Goal: Information Seeking & Learning: Check status

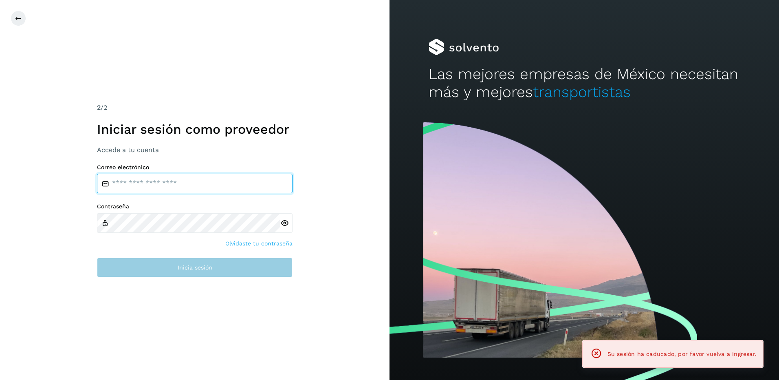
type input "**********"
click at [216, 272] on button "Inicia sesión" at bounding box center [194, 267] width 195 height 20
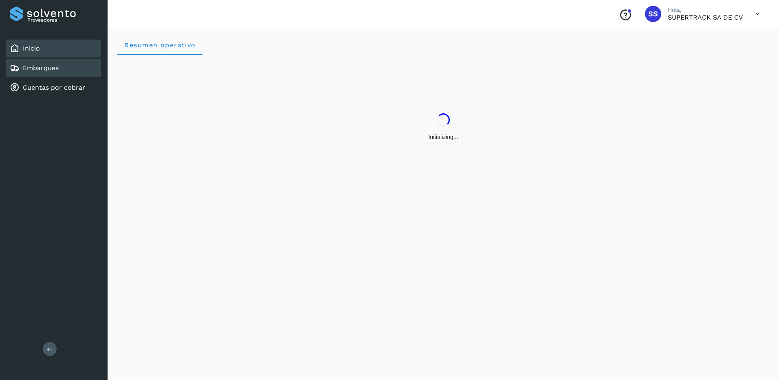
click at [53, 74] on div "Embarques" at bounding box center [53, 68] width 95 height 18
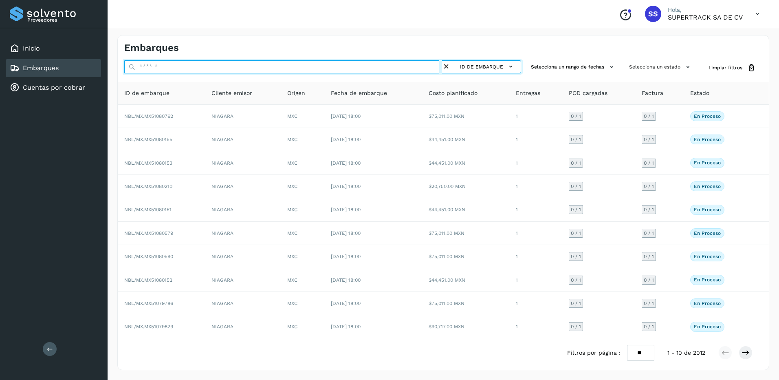
click at [151, 64] on input "text" at bounding box center [283, 66] width 318 height 13
paste input "**********"
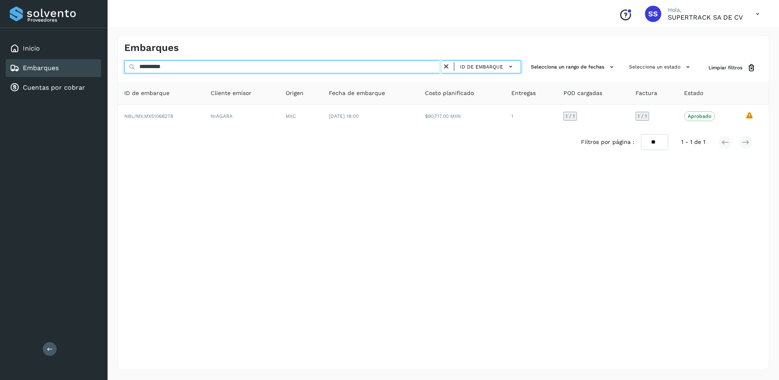
drag, startPoint x: 186, startPoint y: 64, endPoint x: 90, endPoint y: 64, distance: 96.1
click at [90, 64] on div "**********" at bounding box center [389, 190] width 779 height 380
paste input "text"
drag, startPoint x: 179, startPoint y: 68, endPoint x: 104, endPoint y: 68, distance: 74.9
click at [104, 68] on div "**********" at bounding box center [389, 190] width 779 height 380
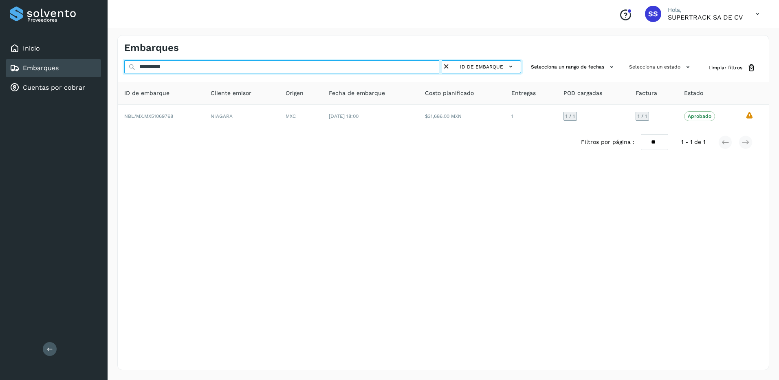
paste input "text"
click at [97, 66] on div "Proveedores Inicio Embarques Cuentas por cobrar Salir Conoce nuestros beneficio…" at bounding box center [389, 190] width 779 height 380
paste input "**"
drag, startPoint x: 182, startPoint y: 66, endPoint x: 83, endPoint y: 66, distance: 99.4
click at [83, 66] on div "**********" at bounding box center [389, 190] width 779 height 380
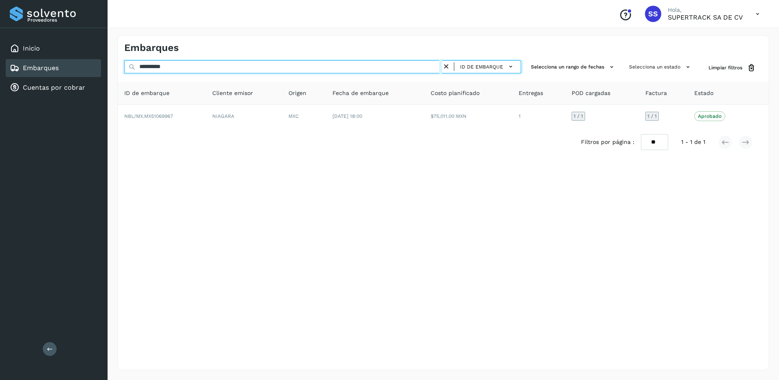
paste input "text"
drag, startPoint x: 163, startPoint y: 65, endPoint x: 50, endPoint y: 61, distance: 113.7
click at [50, 61] on div "**********" at bounding box center [389, 190] width 779 height 380
paste input "text"
drag, startPoint x: 183, startPoint y: 61, endPoint x: 40, endPoint y: 57, distance: 143.4
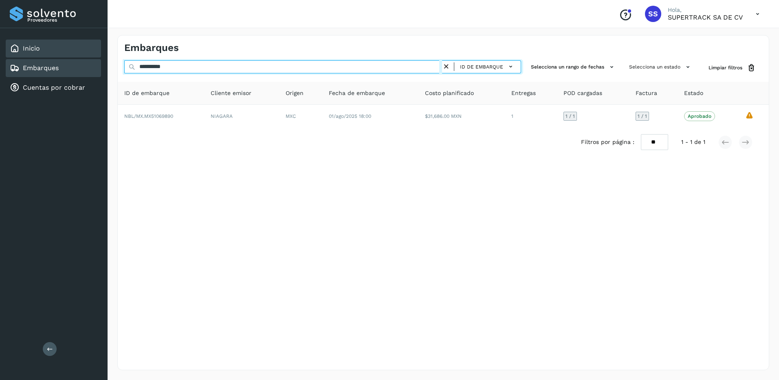
click at [40, 57] on div "**********" at bounding box center [389, 190] width 779 height 380
paste input "text"
drag, startPoint x: 113, startPoint y: 61, endPoint x: 91, endPoint y: 62, distance: 21.6
click at [91, 62] on div "**********" at bounding box center [389, 190] width 779 height 380
paste input "text"
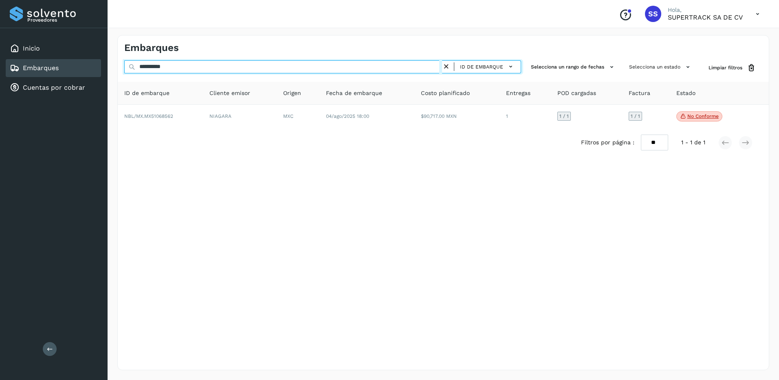
type input "**********"
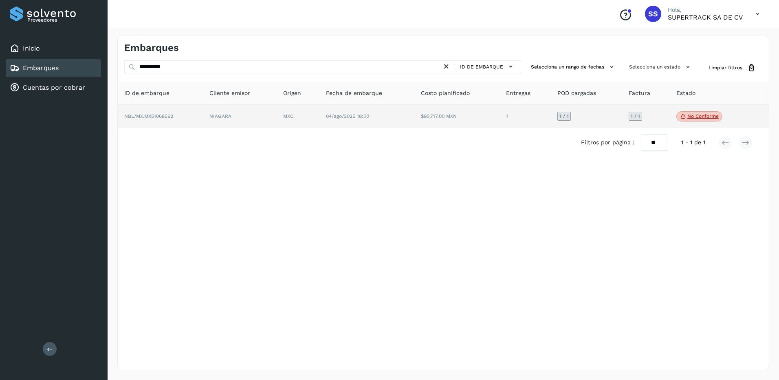
click at [271, 113] on td "NIAGARA" at bounding box center [240, 117] width 74 height 24
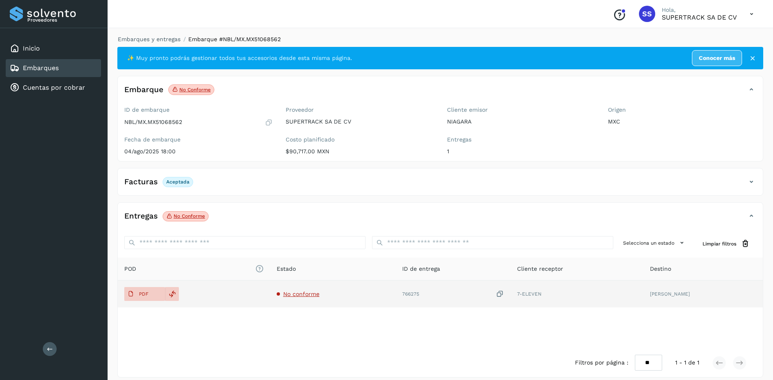
click at [296, 295] on span "No conforme" at bounding box center [301, 293] width 36 height 7
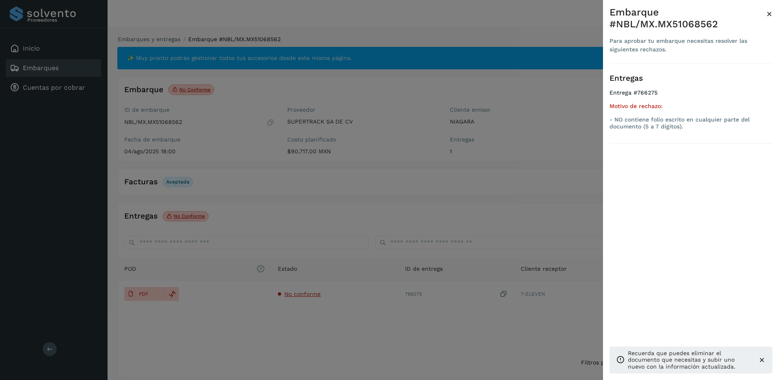
drag, startPoint x: 377, startPoint y: 232, endPoint x: 305, endPoint y: 195, distance: 80.3
click at [376, 232] on div at bounding box center [389, 190] width 779 height 380
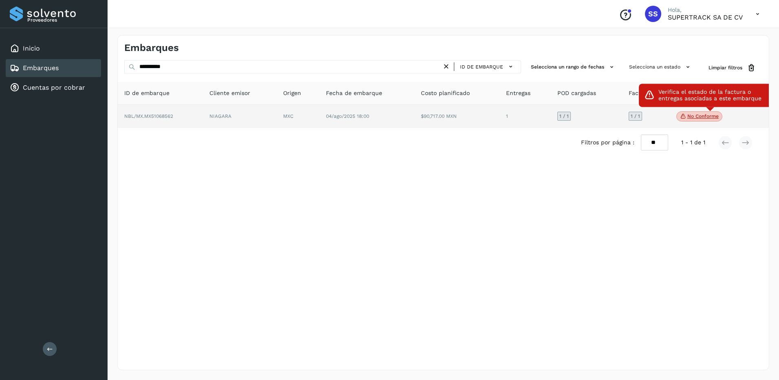
click at [689, 118] on p "No conforme" at bounding box center [702, 116] width 31 height 6
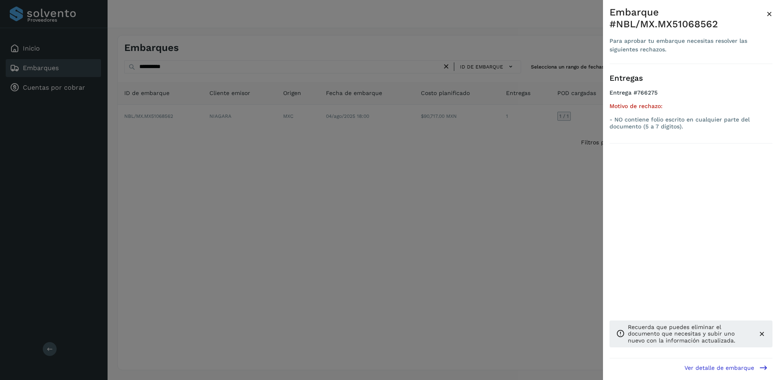
drag, startPoint x: 283, startPoint y: 99, endPoint x: 202, endPoint y: 74, distance: 84.4
click at [281, 99] on div at bounding box center [389, 190] width 779 height 380
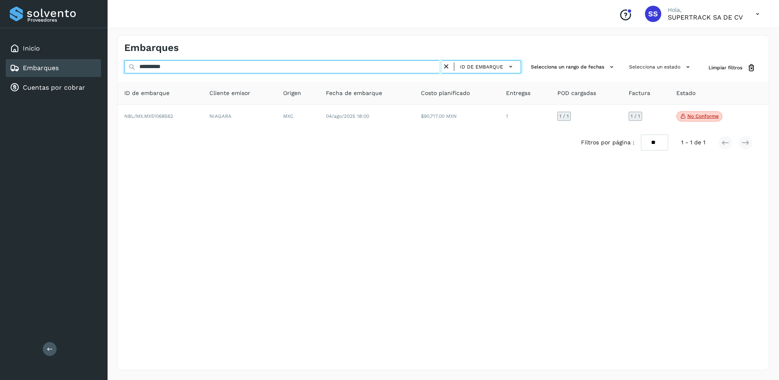
drag, startPoint x: 198, startPoint y: 70, endPoint x: 123, endPoint y: 68, distance: 75.0
click at [124, 68] on input "**********" at bounding box center [283, 66] width 318 height 13
paste input "text"
drag, startPoint x: 121, startPoint y: 74, endPoint x: 97, endPoint y: 74, distance: 24.0
click at [97, 74] on div "**********" at bounding box center [389, 190] width 779 height 380
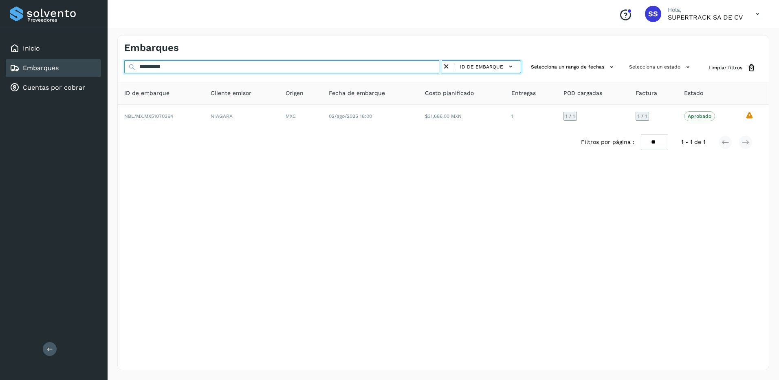
paste input "text"
drag, startPoint x: 217, startPoint y: 66, endPoint x: 101, endPoint y: 77, distance: 116.5
click at [101, 77] on div "**********" at bounding box center [389, 190] width 779 height 380
paste input "text"
drag, startPoint x: 187, startPoint y: 70, endPoint x: 86, endPoint y: 61, distance: 100.6
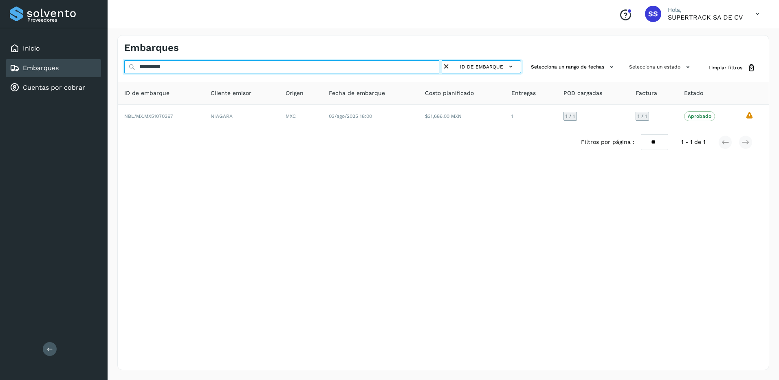
click at [86, 61] on div "**********" at bounding box center [389, 190] width 779 height 380
paste input "text"
drag, startPoint x: 178, startPoint y: 67, endPoint x: 68, endPoint y: 67, distance: 110.0
click at [68, 67] on div "**********" at bounding box center [389, 190] width 779 height 380
paste input "text"
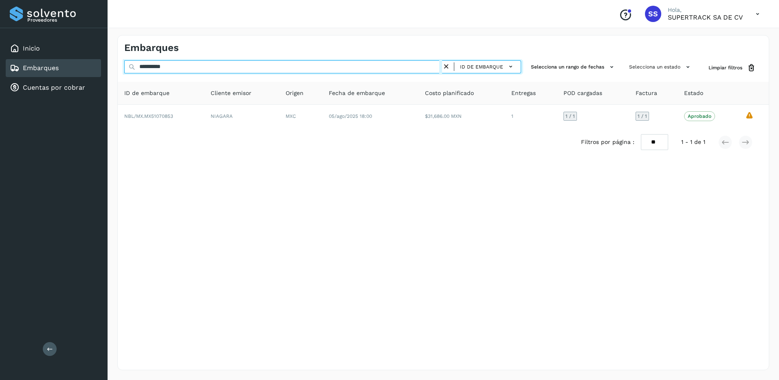
drag, startPoint x: 176, startPoint y: 62, endPoint x: 43, endPoint y: 67, distance: 132.9
click at [43, 67] on div "**********" at bounding box center [389, 190] width 779 height 380
paste input "text"
drag, startPoint x: 187, startPoint y: 66, endPoint x: 52, endPoint y: 66, distance: 134.8
click at [52, 66] on div "**********" at bounding box center [389, 190] width 779 height 380
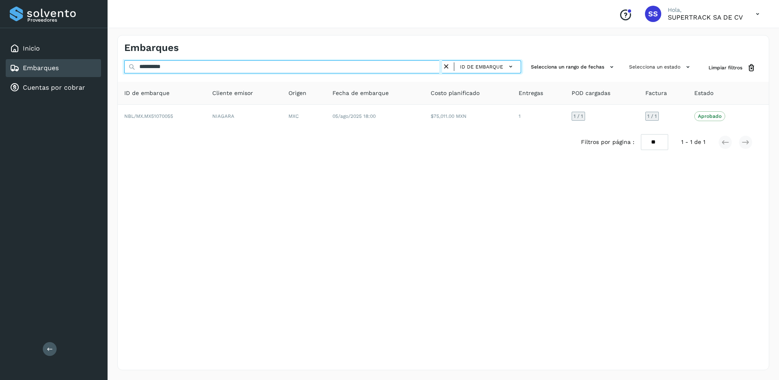
paste input "text"
drag, startPoint x: 178, startPoint y: 70, endPoint x: 69, endPoint y: 68, distance: 109.6
click at [69, 68] on div "**********" at bounding box center [389, 190] width 779 height 380
paste input "text"
drag, startPoint x: 180, startPoint y: 68, endPoint x: 92, endPoint y: 64, distance: 88.1
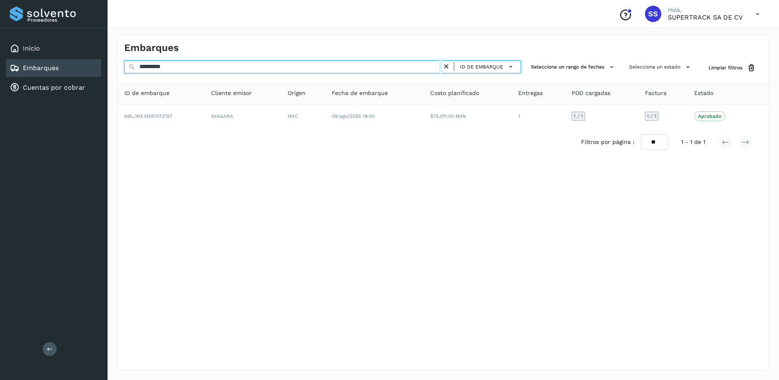
click at [92, 64] on div "**********" at bounding box center [389, 190] width 779 height 380
paste input "text"
drag, startPoint x: 167, startPoint y: 66, endPoint x: 96, endPoint y: 66, distance: 71.3
click at [96, 66] on div "**********" at bounding box center [389, 190] width 779 height 380
drag, startPoint x: 181, startPoint y: 69, endPoint x: 95, endPoint y: 68, distance: 85.9
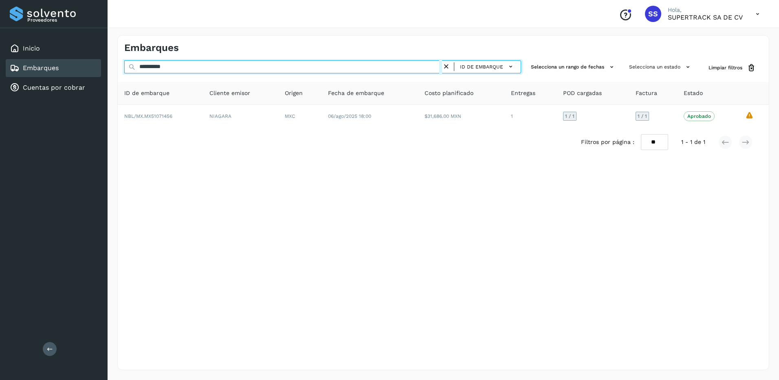
click at [96, 68] on div "**********" at bounding box center [389, 190] width 779 height 380
paste input "text"
drag, startPoint x: 198, startPoint y: 65, endPoint x: 72, endPoint y: 64, distance: 125.8
click at [72, 64] on div "**********" at bounding box center [389, 190] width 779 height 380
paste input "*"
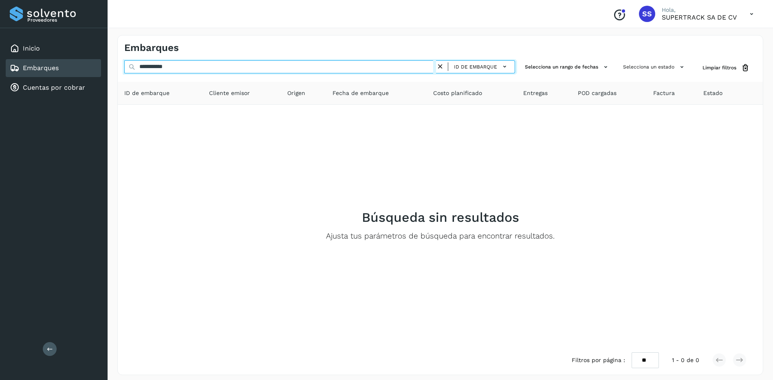
drag, startPoint x: 195, startPoint y: 66, endPoint x: 119, endPoint y: 65, distance: 76.6
click at [120, 66] on div "**********" at bounding box center [440, 67] width 645 height 15
paste input "text"
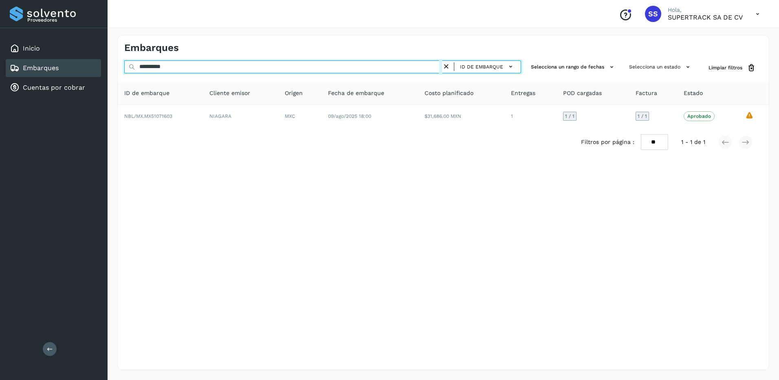
drag, startPoint x: 187, startPoint y: 68, endPoint x: 94, endPoint y: 66, distance: 92.9
click at [94, 66] on div "**********" at bounding box center [389, 190] width 779 height 380
paste input "text"
drag, startPoint x: 186, startPoint y: 63, endPoint x: 87, endPoint y: 66, distance: 98.6
click at [88, 66] on div "**********" at bounding box center [389, 190] width 779 height 380
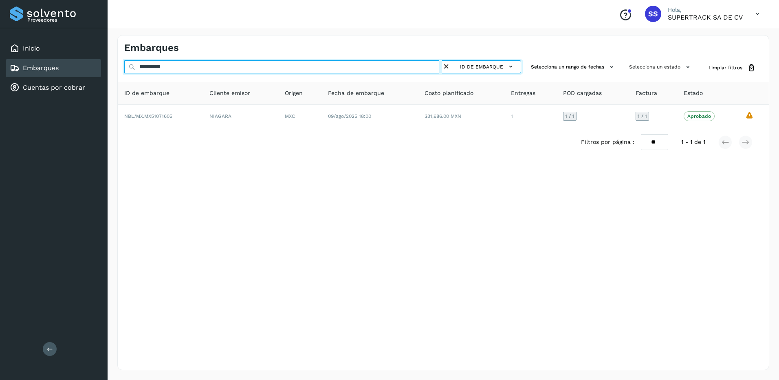
paste input "text"
drag, startPoint x: 180, startPoint y: 60, endPoint x: 86, endPoint y: 66, distance: 93.4
click at [86, 66] on div "**********" at bounding box center [389, 190] width 779 height 380
paste input "text"
drag, startPoint x: 187, startPoint y: 65, endPoint x: 90, endPoint y: 66, distance: 97.3
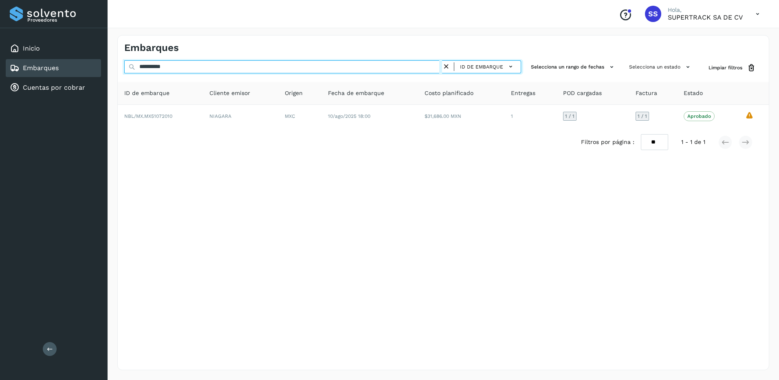
click at [90, 66] on div "**********" at bounding box center [389, 190] width 779 height 380
paste input "text"
drag, startPoint x: 178, startPoint y: 64, endPoint x: 79, endPoint y: 64, distance: 98.6
click at [79, 64] on div "**********" at bounding box center [389, 190] width 779 height 380
paste input "text"
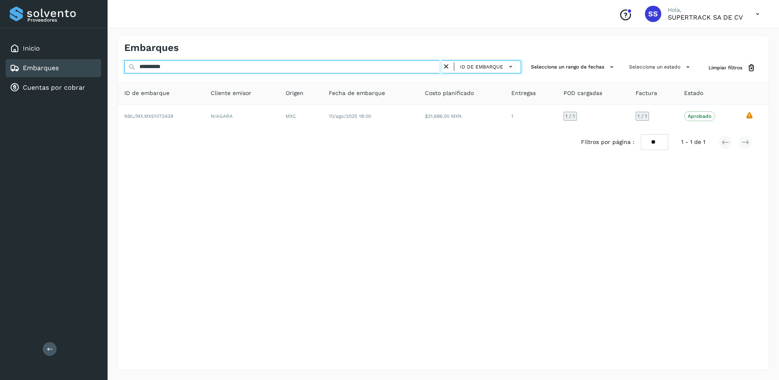
drag, startPoint x: 187, startPoint y: 63, endPoint x: 84, endPoint y: 64, distance: 102.6
click at [84, 64] on div "**********" at bounding box center [389, 190] width 779 height 380
paste input "text"
drag, startPoint x: 182, startPoint y: 65, endPoint x: 57, endPoint y: 63, distance: 125.0
click at [57, 63] on div "**********" at bounding box center [389, 190] width 779 height 380
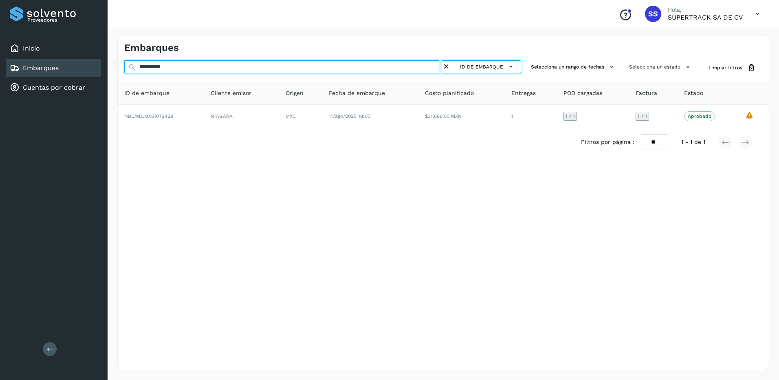
paste input "text"
drag, startPoint x: 195, startPoint y: 68, endPoint x: 98, endPoint y: 71, distance: 97.4
click at [98, 71] on div "**********" at bounding box center [389, 190] width 779 height 380
paste input "text"
drag, startPoint x: 189, startPoint y: 64, endPoint x: 116, endPoint y: 63, distance: 72.1
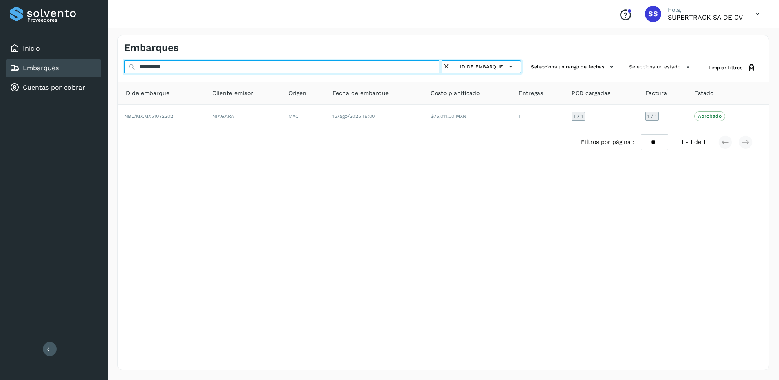
click at [118, 63] on div "**********" at bounding box center [443, 67] width 651 height 15
paste input "text"
drag, startPoint x: 179, startPoint y: 63, endPoint x: 100, endPoint y: 64, distance: 79.0
click at [100, 64] on div "**********" at bounding box center [389, 190] width 779 height 380
paste input "text"
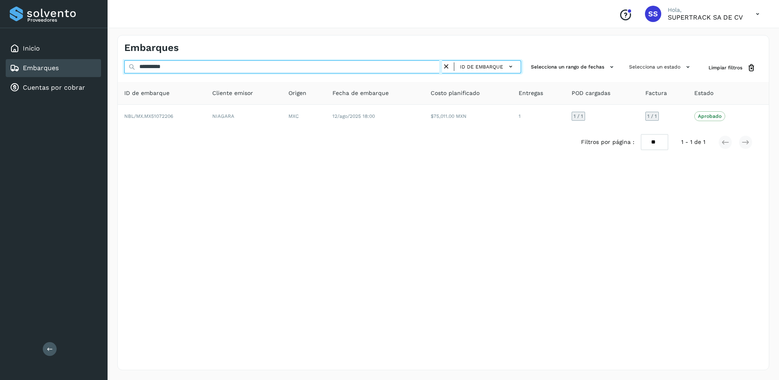
drag, startPoint x: 178, startPoint y: 66, endPoint x: 101, endPoint y: 64, distance: 77.4
click at [101, 64] on div "**********" at bounding box center [389, 190] width 779 height 380
paste input "text"
drag, startPoint x: 180, startPoint y: 70, endPoint x: 113, endPoint y: 68, distance: 66.8
click at [113, 68] on div "**********" at bounding box center [443, 202] width 671 height 354
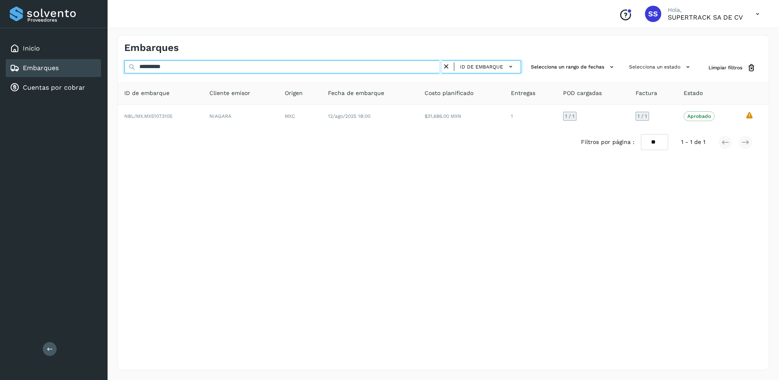
paste input "text"
drag, startPoint x: 193, startPoint y: 63, endPoint x: 94, endPoint y: 62, distance: 98.6
click at [94, 62] on div "**********" at bounding box center [389, 190] width 779 height 380
paste input "text"
drag, startPoint x: 187, startPoint y: 70, endPoint x: 94, endPoint y: 70, distance: 93.7
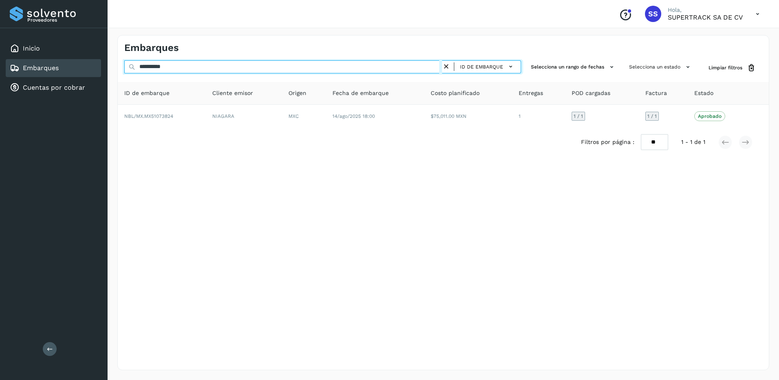
click at [94, 70] on div "**********" at bounding box center [389, 190] width 779 height 380
paste input "text"
drag, startPoint x: 187, startPoint y: 68, endPoint x: 61, endPoint y: 52, distance: 126.9
click at [61, 52] on div "**********" at bounding box center [389, 190] width 779 height 380
paste input "text"
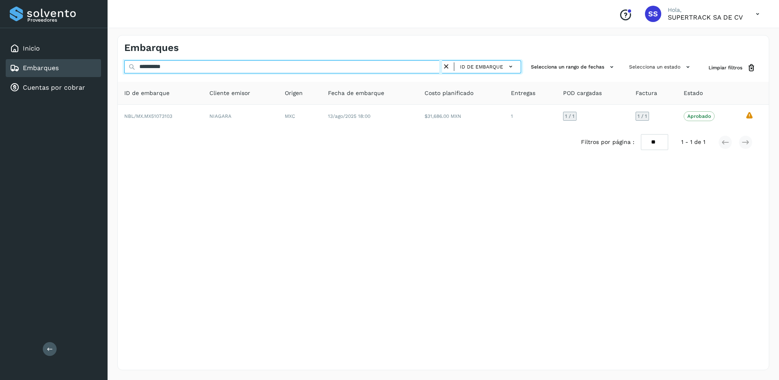
drag, startPoint x: 183, startPoint y: 63, endPoint x: 60, endPoint y: 63, distance: 123.0
click at [60, 63] on div "**********" at bounding box center [389, 190] width 779 height 380
paste input "text"
drag, startPoint x: 77, startPoint y: 61, endPoint x: 73, endPoint y: 61, distance: 4.5
click at [74, 61] on div "**********" at bounding box center [389, 190] width 779 height 380
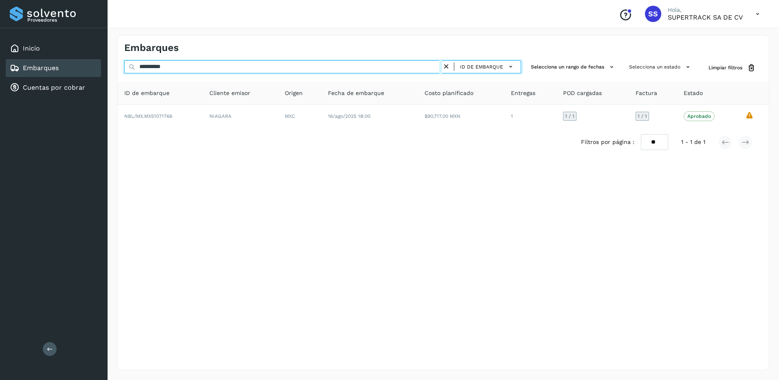
paste input "text"
drag, startPoint x: 115, startPoint y: 67, endPoint x: 101, endPoint y: 67, distance: 14.3
click at [101, 67] on div "**********" at bounding box center [389, 190] width 779 height 380
paste input "text"
drag, startPoint x: 187, startPoint y: 67, endPoint x: 70, endPoint y: 67, distance: 117.3
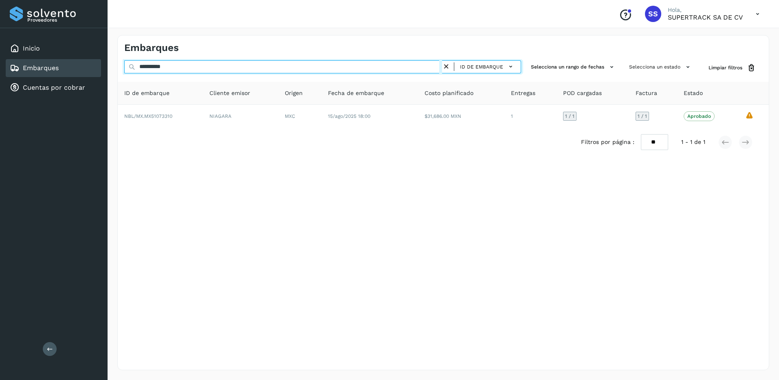
click at [70, 67] on div "**********" at bounding box center [389, 190] width 779 height 380
paste input "text"
drag, startPoint x: 179, startPoint y: 67, endPoint x: 75, endPoint y: 67, distance: 103.9
click at [75, 67] on div "**********" at bounding box center [389, 190] width 779 height 380
paste input "text"
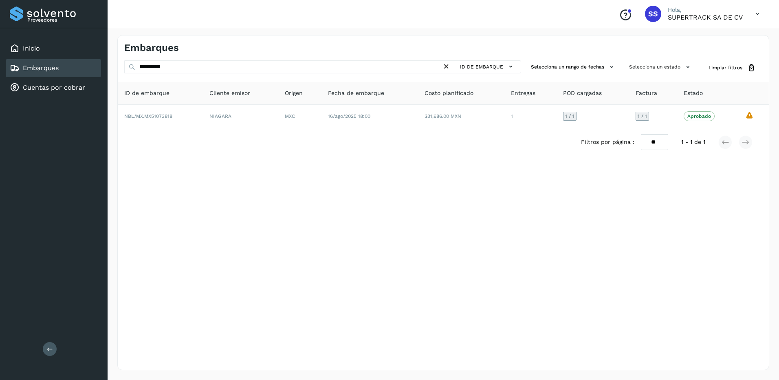
drag, startPoint x: 113, startPoint y: 61, endPoint x: 108, endPoint y: 61, distance: 4.9
click at [108, 61] on div "**********" at bounding box center [443, 202] width 671 height 354
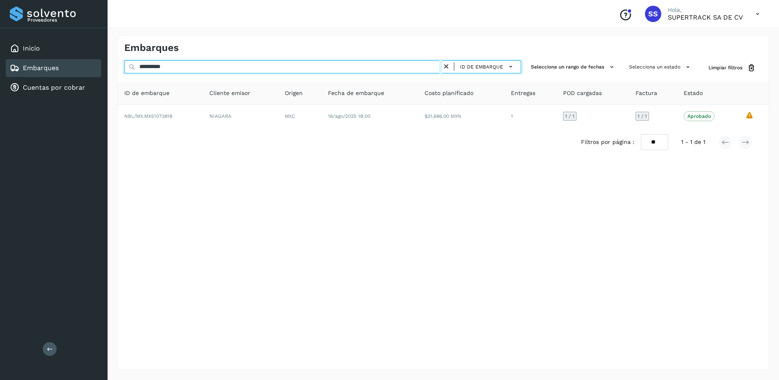
drag, startPoint x: 191, startPoint y: 63, endPoint x: 84, endPoint y: 62, distance: 107.1
click at [84, 62] on div "**********" at bounding box center [389, 190] width 779 height 380
drag, startPoint x: 179, startPoint y: 67, endPoint x: 99, endPoint y: 61, distance: 80.5
click at [99, 61] on div "**********" at bounding box center [389, 190] width 779 height 380
paste input "text"
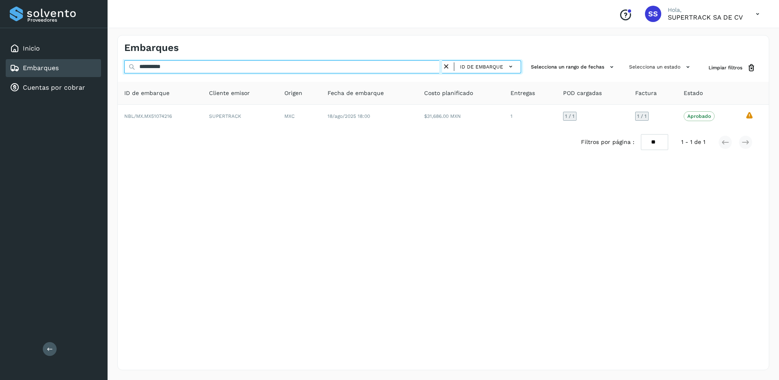
drag, startPoint x: 187, startPoint y: 61, endPoint x: 81, endPoint y: 59, distance: 105.1
click at [81, 59] on div "**********" at bounding box center [389, 190] width 779 height 380
paste input "text"
drag, startPoint x: 158, startPoint y: 65, endPoint x: 70, endPoint y: 65, distance: 88.4
click at [70, 65] on div "**********" at bounding box center [389, 190] width 779 height 380
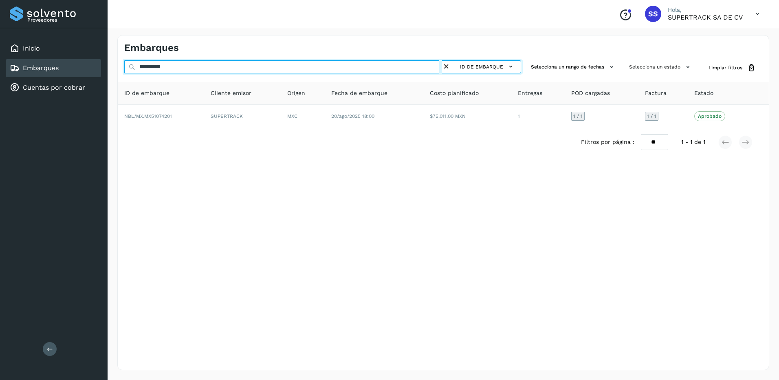
drag, startPoint x: 150, startPoint y: 68, endPoint x: 99, endPoint y: 68, distance: 50.9
click at [99, 68] on div "**********" at bounding box center [389, 190] width 779 height 380
paste input "text"
drag, startPoint x: 180, startPoint y: 68, endPoint x: 116, endPoint y: 53, distance: 65.8
click at [117, 56] on div "**********" at bounding box center [443, 202] width 671 height 354
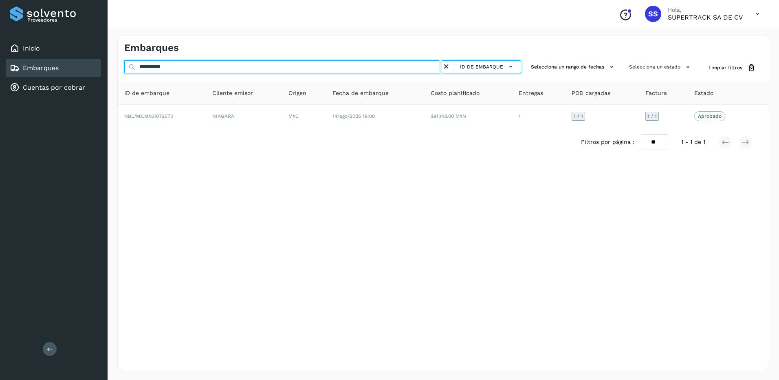
paste input "text"
drag, startPoint x: 154, startPoint y: 64, endPoint x: 104, endPoint y: 64, distance: 49.7
click at [105, 64] on div "**********" at bounding box center [389, 190] width 779 height 380
paste input "text"
drag, startPoint x: 197, startPoint y: 66, endPoint x: 99, endPoint y: 66, distance: 97.3
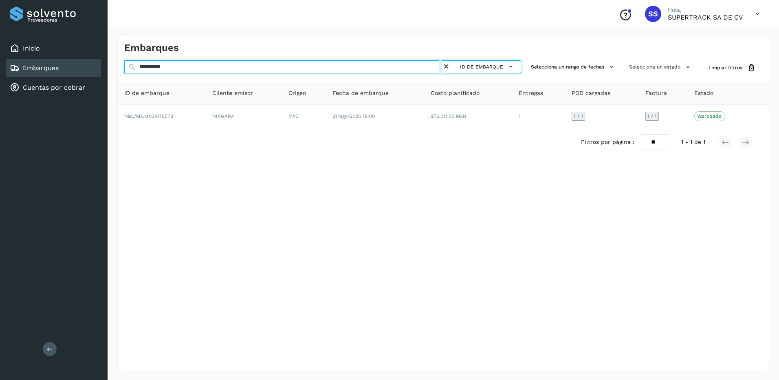
click at [99, 66] on div "**********" at bounding box center [389, 190] width 779 height 380
paste input "text"
drag, startPoint x: 182, startPoint y: 65, endPoint x: 125, endPoint y: 65, distance: 57.4
click at [125, 65] on input "**********" at bounding box center [283, 66] width 318 height 13
paste input "text"
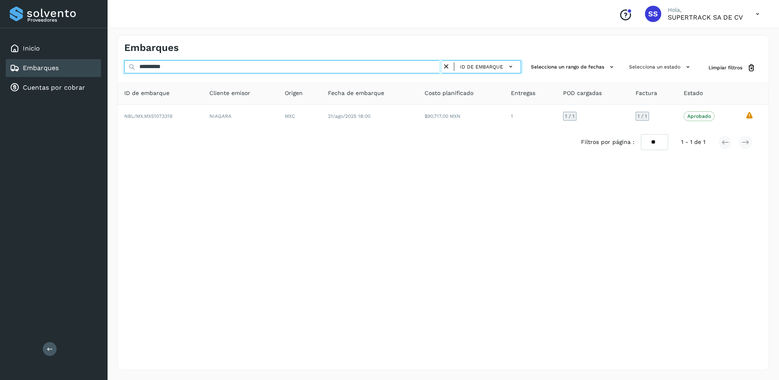
drag, startPoint x: 172, startPoint y: 62, endPoint x: 88, endPoint y: 61, distance: 84.7
click at [88, 61] on div "**********" at bounding box center [389, 190] width 779 height 380
paste input "text"
drag, startPoint x: 185, startPoint y: 66, endPoint x: 77, endPoint y: 64, distance: 107.5
click at [77, 64] on div "**********" at bounding box center [389, 190] width 779 height 380
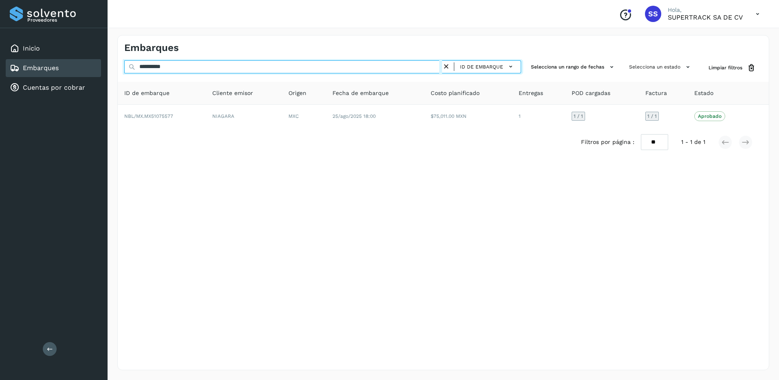
paste input "text"
drag, startPoint x: 136, startPoint y: 66, endPoint x: 98, endPoint y: 64, distance: 37.5
click at [98, 64] on div "**********" at bounding box center [389, 190] width 779 height 380
paste input "text"
drag, startPoint x: 185, startPoint y: 63, endPoint x: 110, endPoint y: 65, distance: 75.0
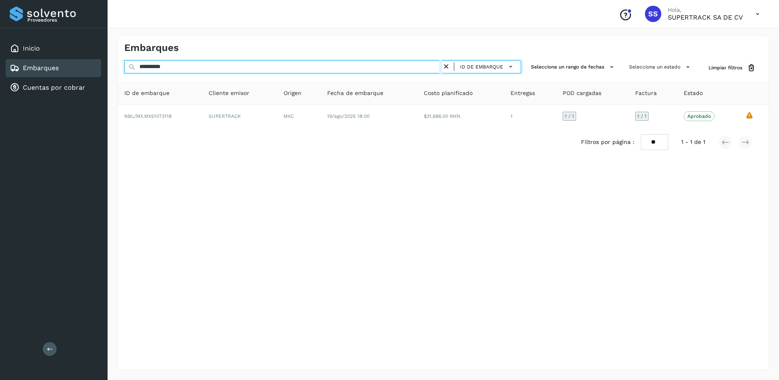
click at [110, 65] on div "**********" at bounding box center [443, 202] width 671 height 354
paste input "text"
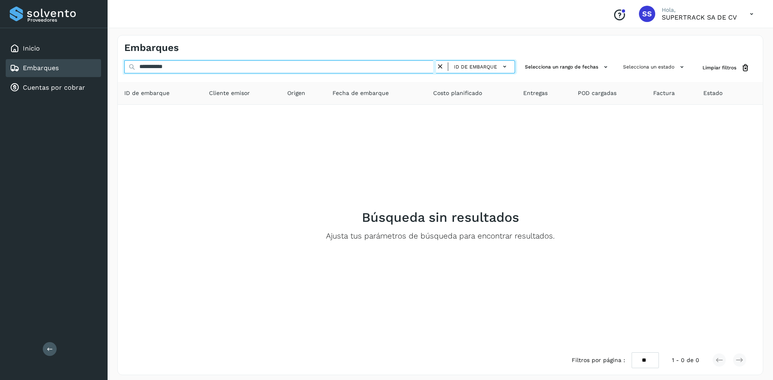
drag, startPoint x: 189, startPoint y: 66, endPoint x: 175, endPoint y: 69, distance: 14.1
click at [175, 69] on input "**********" at bounding box center [280, 66] width 312 height 13
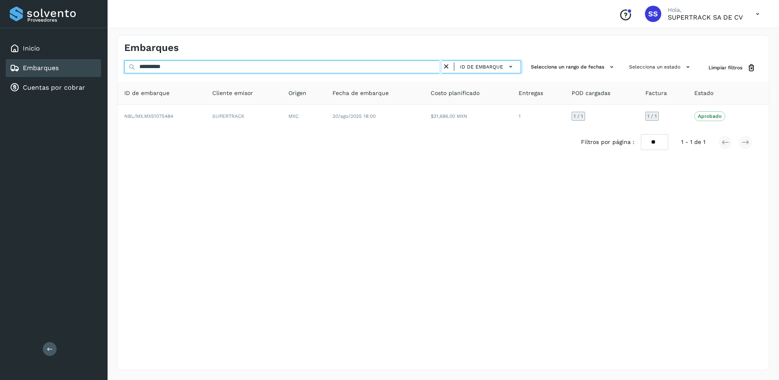
drag, startPoint x: 137, startPoint y: 66, endPoint x: 104, endPoint y: 66, distance: 33.0
click at [105, 66] on div "**********" at bounding box center [389, 190] width 779 height 380
paste input "text"
drag, startPoint x: 182, startPoint y: 61, endPoint x: 123, endPoint y: 65, distance: 59.2
click at [124, 65] on div "**********" at bounding box center [443, 67] width 651 height 15
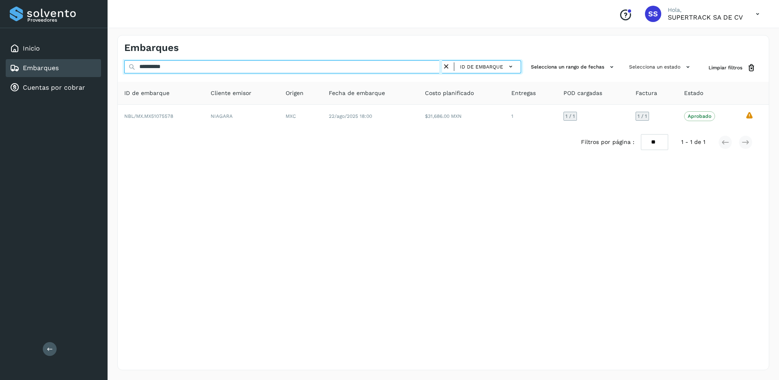
paste input "text"
drag, startPoint x: 115, startPoint y: 61, endPoint x: 80, endPoint y: 61, distance: 35.0
click at [80, 61] on div "**********" at bounding box center [389, 190] width 779 height 380
paste input "text"
drag, startPoint x: 177, startPoint y: 64, endPoint x: 110, endPoint y: 66, distance: 66.8
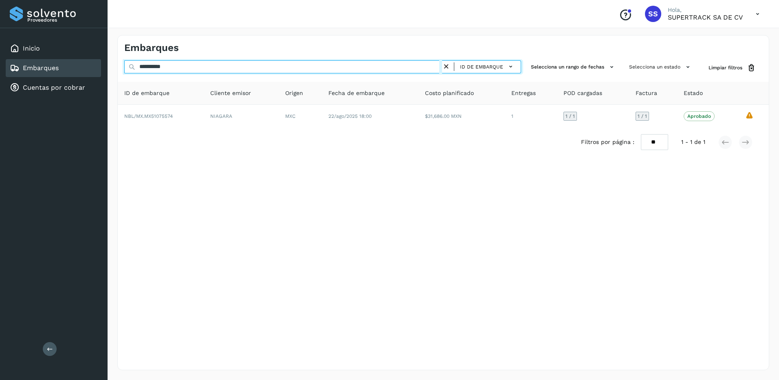
click at [110, 66] on div "**********" at bounding box center [443, 202] width 671 height 354
paste input "text"
drag, startPoint x: 178, startPoint y: 69, endPoint x: 97, endPoint y: 64, distance: 81.6
click at [97, 64] on div "**********" at bounding box center [389, 190] width 779 height 380
paste input "text"
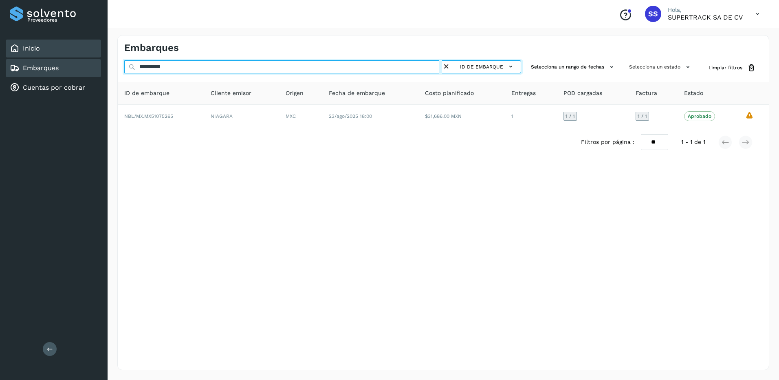
drag, startPoint x: 102, startPoint y: 51, endPoint x: 94, endPoint y: 50, distance: 7.8
click at [94, 50] on div "**********" at bounding box center [389, 190] width 779 height 380
paste input "text"
drag, startPoint x: 182, startPoint y: 64, endPoint x: 110, endPoint y: 64, distance: 72.5
click at [110, 64] on div "**********" at bounding box center [443, 202] width 671 height 354
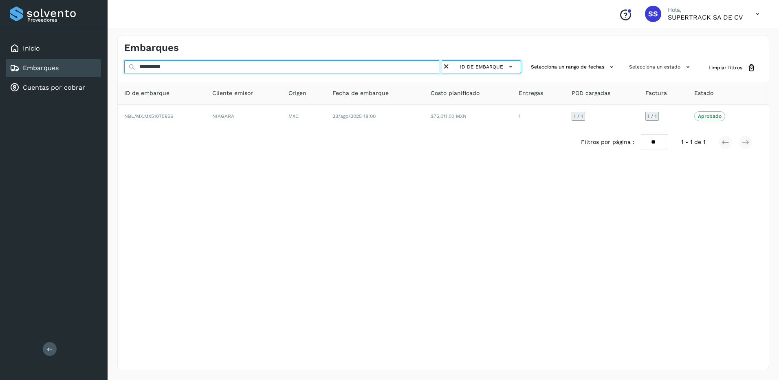
paste input "text"
drag, startPoint x: 179, startPoint y: 65, endPoint x: 103, endPoint y: 64, distance: 75.8
click at [103, 64] on div "**********" at bounding box center [389, 190] width 779 height 380
paste input "text"
drag, startPoint x: 179, startPoint y: 68, endPoint x: 110, endPoint y: 68, distance: 69.6
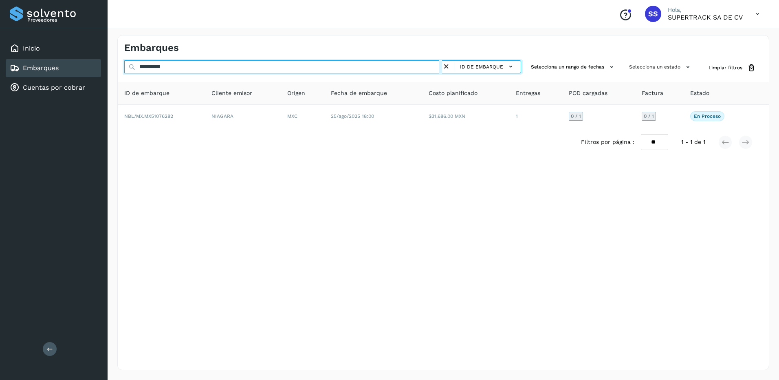
click at [110, 68] on div "**********" at bounding box center [443, 202] width 671 height 354
paste input "text"
drag, startPoint x: 175, startPoint y: 66, endPoint x: 111, endPoint y: 66, distance: 63.5
click at [111, 66] on div "**********" at bounding box center [443, 202] width 671 height 354
paste input "text"
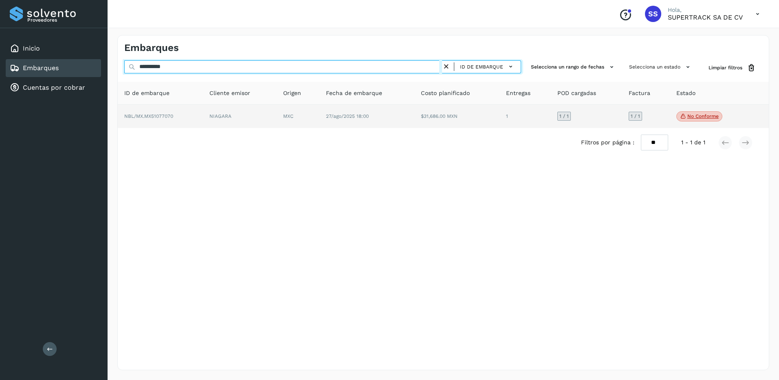
type input "**********"
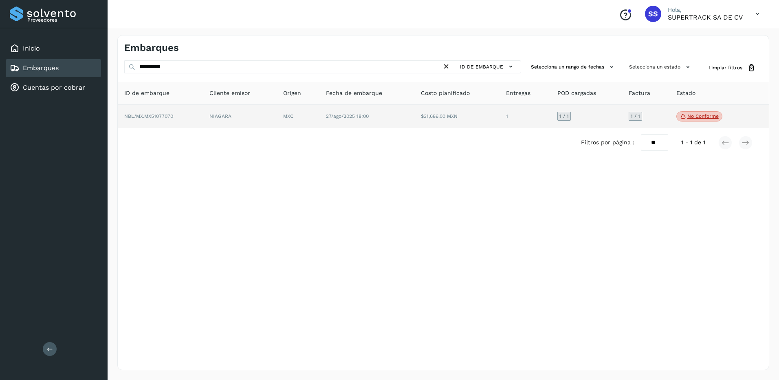
click at [293, 109] on td "MXC" at bounding box center [298, 117] width 42 height 24
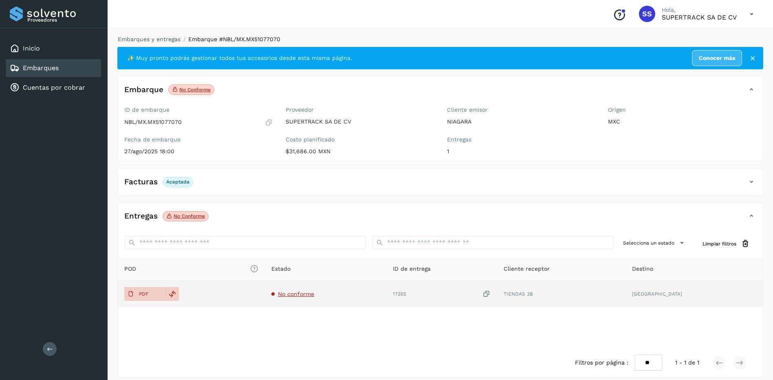
click at [298, 296] on span "No conforme" at bounding box center [296, 293] width 36 height 7
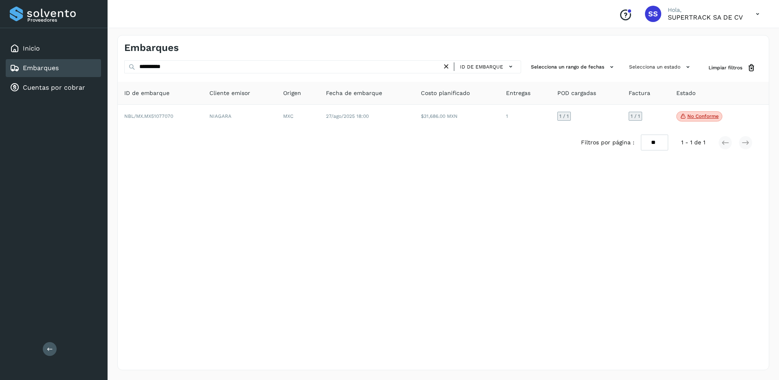
click at [248, 138] on div "Filtros por página : ** ** ** 1 - 1 de 1" at bounding box center [443, 142] width 651 height 29
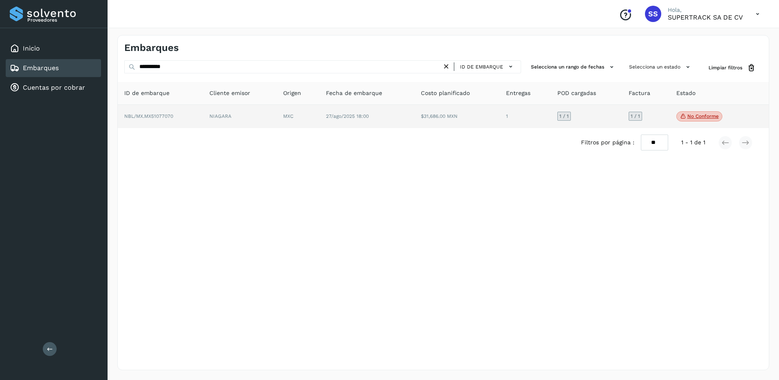
click at [247, 125] on td "NIAGARA" at bounding box center [240, 117] width 74 height 24
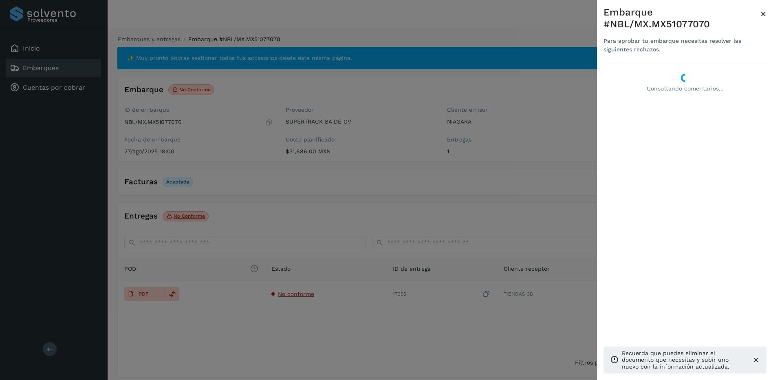
drag, startPoint x: 184, startPoint y: 301, endPoint x: 191, endPoint y: 298, distance: 7.7
click at [184, 301] on div at bounding box center [386, 190] width 773 height 380
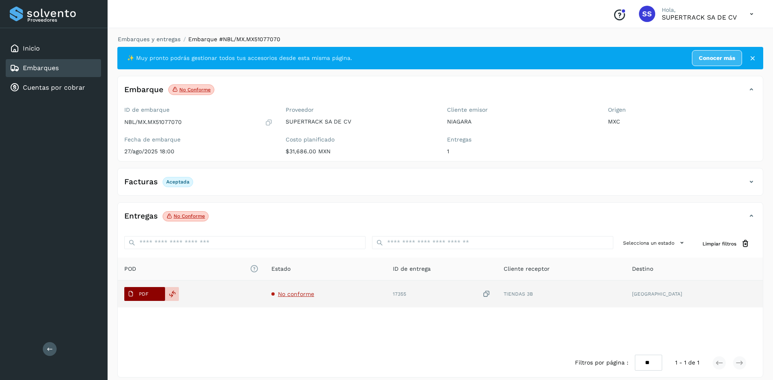
click at [137, 297] on span "PDF" at bounding box center [137, 293] width 27 height 13
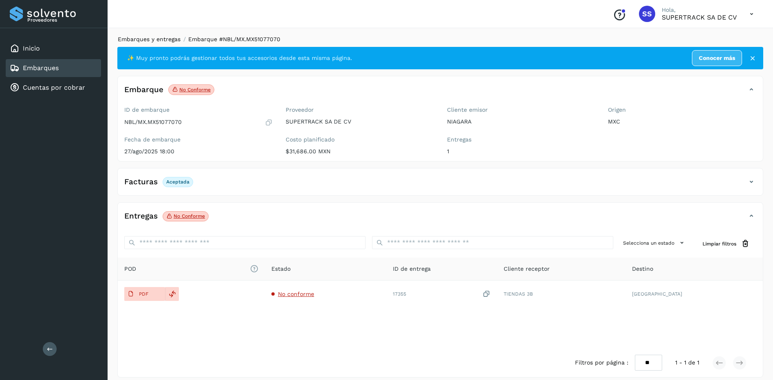
click at [174, 36] on link "Embarques y entregas" at bounding box center [149, 39] width 63 height 7
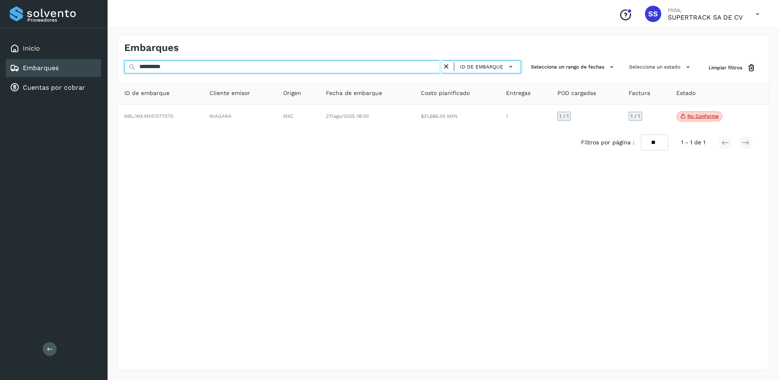
drag, startPoint x: 189, startPoint y: 65, endPoint x: 70, endPoint y: 65, distance: 118.9
click at [72, 65] on div "**********" at bounding box center [389, 190] width 779 height 380
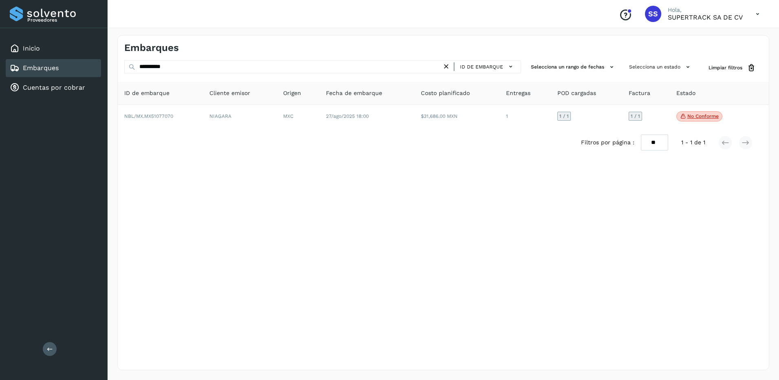
click at [101, 70] on div "Inicio Embarques Cuentas por cobrar" at bounding box center [54, 68] width 108 height 80
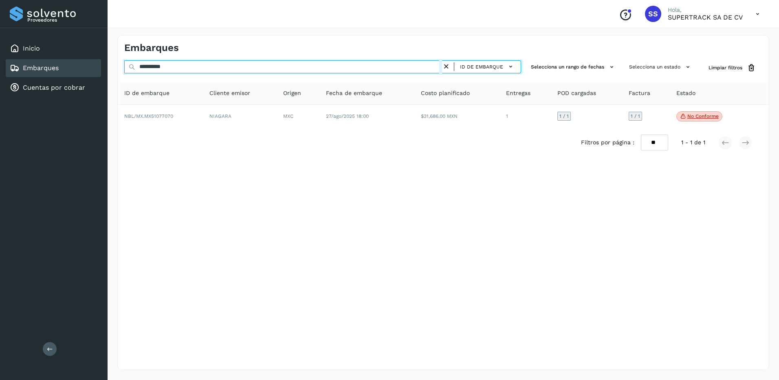
drag, startPoint x: 173, startPoint y: 65, endPoint x: 96, endPoint y: 66, distance: 77.4
click at [96, 66] on div "**********" at bounding box center [389, 190] width 779 height 380
paste input "text"
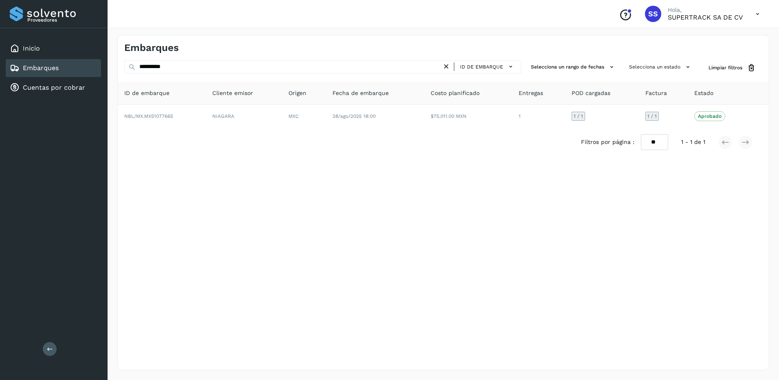
drag, startPoint x: 152, startPoint y: 62, endPoint x: 126, endPoint y: 62, distance: 26.5
click at [126, 62] on div "**********" at bounding box center [443, 202] width 652 height 335
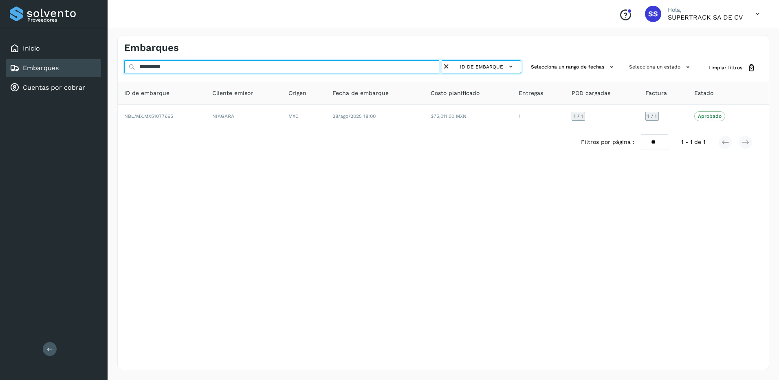
drag, startPoint x: 177, startPoint y: 66, endPoint x: 119, endPoint y: 66, distance: 58.2
click at [119, 66] on div "**********" at bounding box center [443, 67] width 651 height 15
paste input "text"
drag, startPoint x: 189, startPoint y: 61, endPoint x: 106, endPoint y: 61, distance: 82.3
click at [106, 61] on div "**********" at bounding box center [389, 190] width 779 height 380
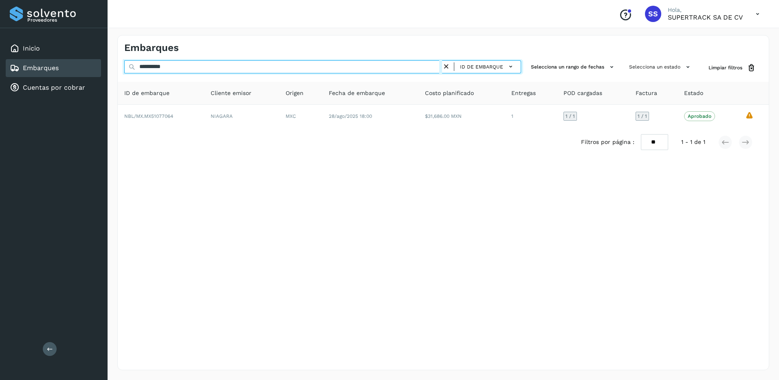
paste input "text"
drag, startPoint x: 134, startPoint y: 68, endPoint x: 109, endPoint y: 68, distance: 24.8
click at [109, 68] on div "**********" at bounding box center [443, 202] width 671 height 354
paste input "text"
drag, startPoint x: 184, startPoint y: 64, endPoint x: 102, endPoint y: 64, distance: 82.7
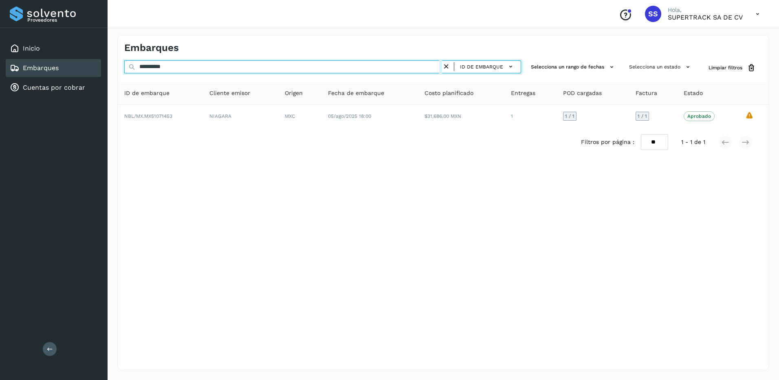
click at [102, 64] on div "**********" at bounding box center [389, 190] width 779 height 380
click at [125, 66] on input "**********" at bounding box center [283, 66] width 318 height 13
paste input "text"
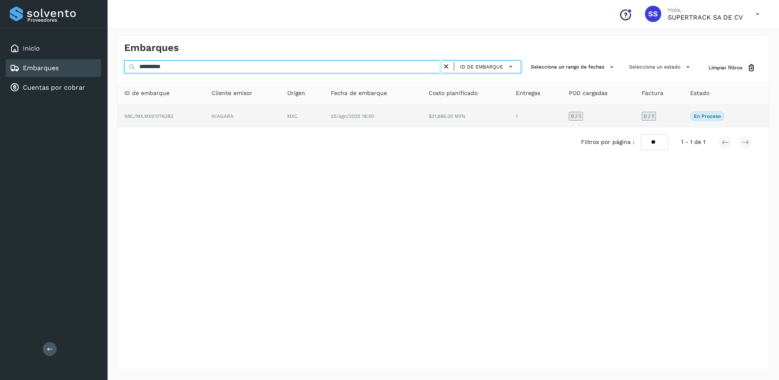
type input "**********"
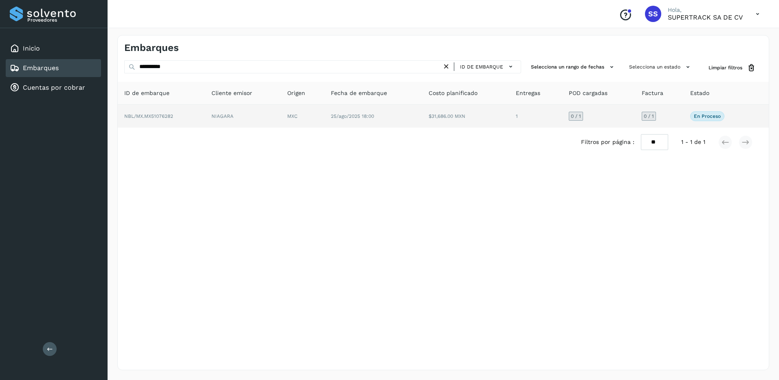
click at [313, 119] on td "MXC" at bounding box center [303, 116] width 44 height 23
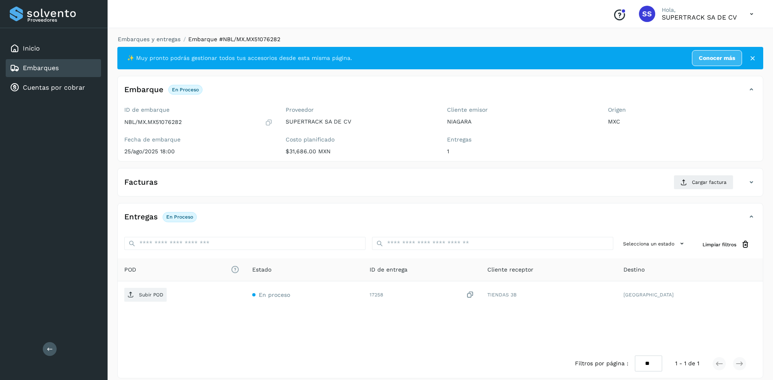
drag, startPoint x: 272, startPoint y: 167, endPoint x: 266, endPoint y: 165, distance: 6.3
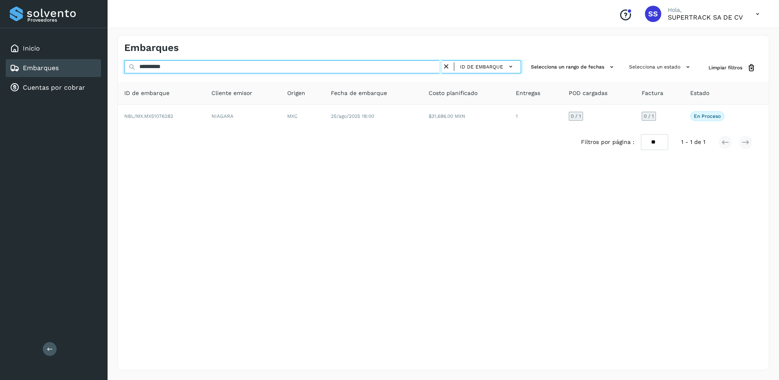
click at [127, 64] on input "**********" at bounding box center [283, 66] width 318 height 13
paste input "text"
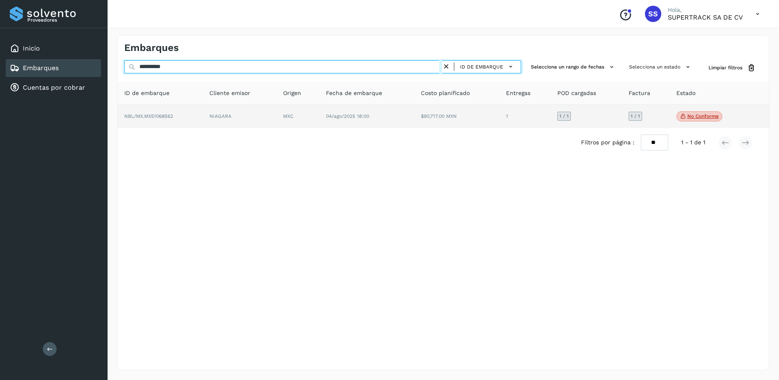
type input "**********"
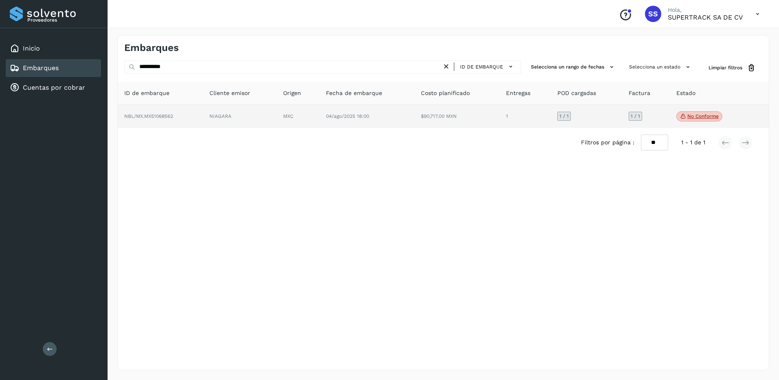
click at [404, 121] on td "04/ago/2025 18:00" at bounding box center [366, 117] width 95 height 24
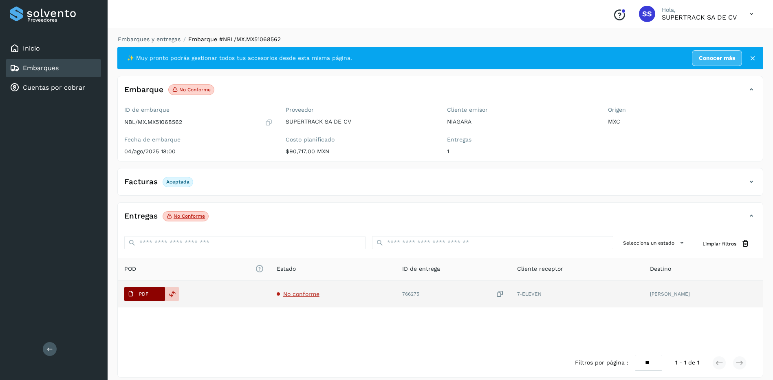
click at [150, 293] on span "PDF" at bounding box center [137, 293] width 27 height 13
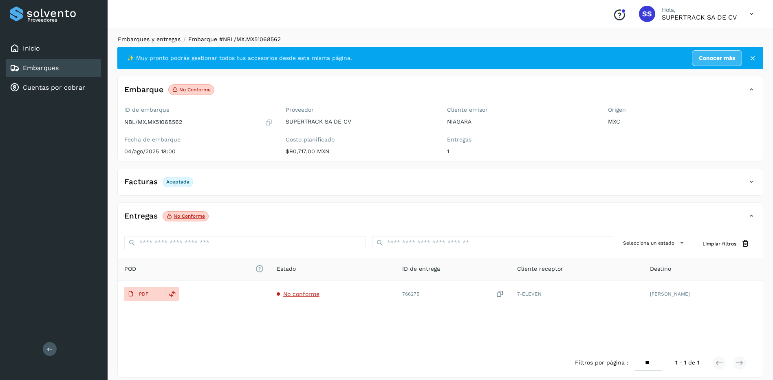
click at [141, 37] on link "Embarques y entregas" at bounding box center [149, 39] width 63 height 7
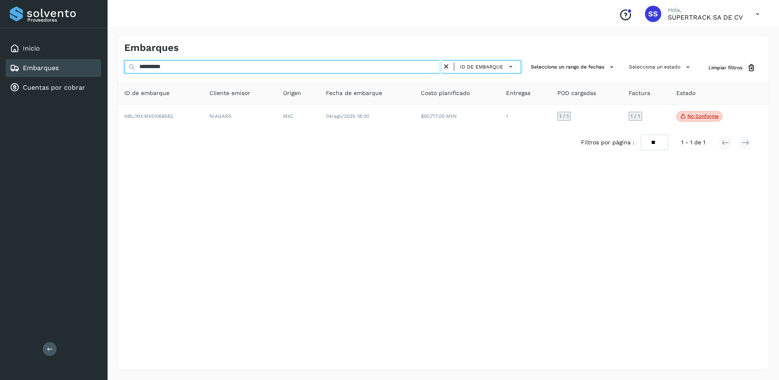
drag, startPoint x: 181, startPoint y: 66, endPoint x: 113, endPoint y: 65, distance: 67.6
click at [113, 65] on div "**********" at bounding box center [443, 202] width 671 height 354
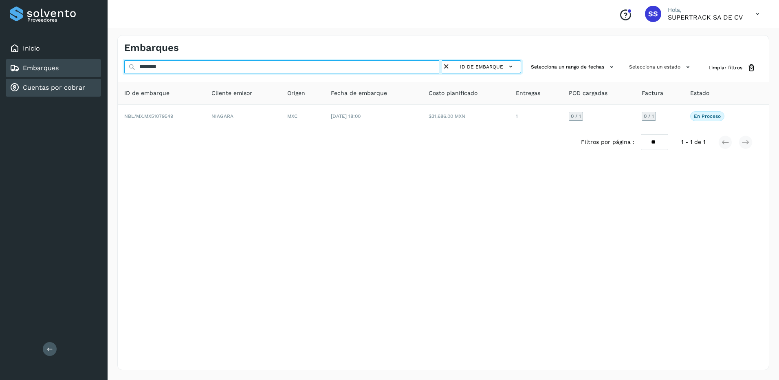
drag, startPoint x: 184, startPoint y: 64, endPoint x: 66, endPoint y: 87, distance: 120.4
click at [66, 87] on div "Proveedores Inicio Embarques Cuentas por cobrar Salir Conoce nuestros beneficio…" at bounding box center [389, 190] width 779 height 380
type input "*"
drag, startPoint x: 177, startPoint y: 65, endPoint x: 52, endPoint y: 65, distance: 125.4
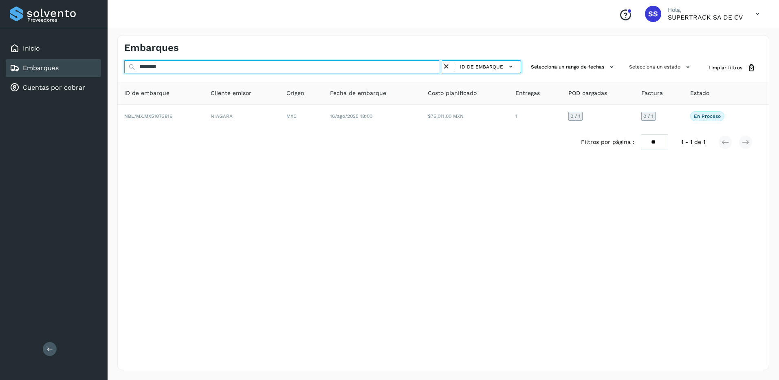
click at [52, 65] on div "Proveedores Inicio Embarques Cuentas por cobrar Salir Conoce nuestros beneficio…" at bounding box center [389, 190] width 779 height 380
type input "*"
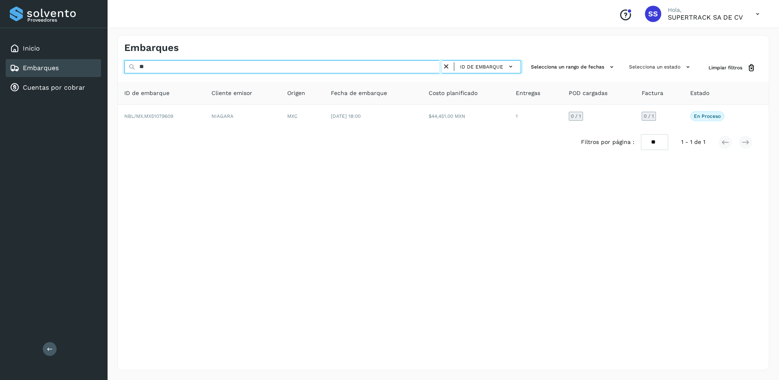
type input "*"
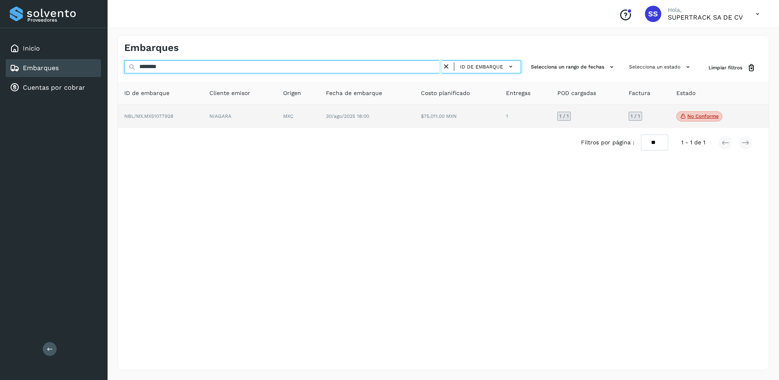
type input "********"
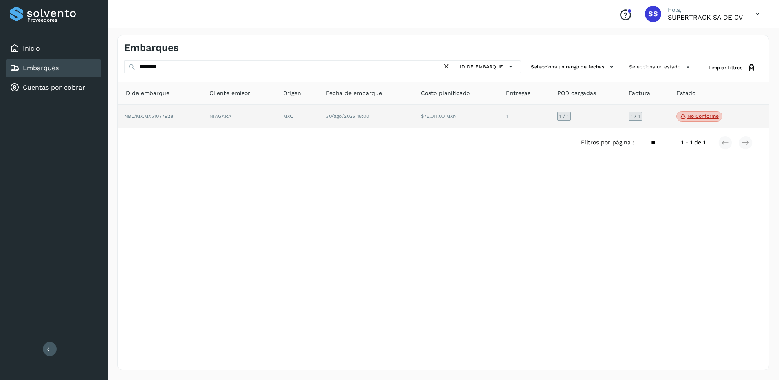
click at [293, 116] on td "MXC" at bounding box center [298, 117] width 42 height 24
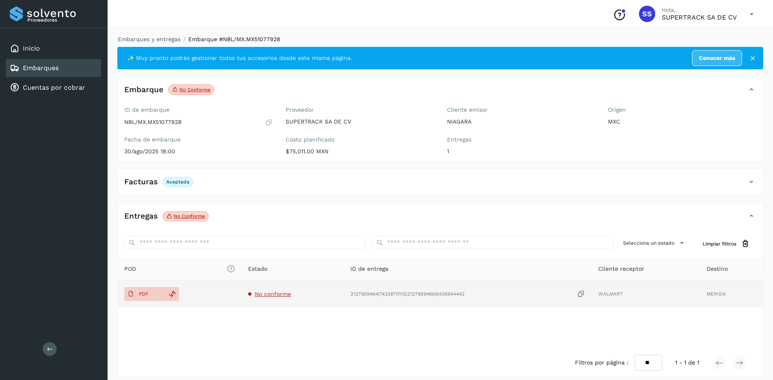
click at [269, 290] on td "No conforme" at bounding box center [293, 293] width 102 height 27
click at [269, 294] on span "No conforme" at bounding box center [273, 293] width 36 height 7
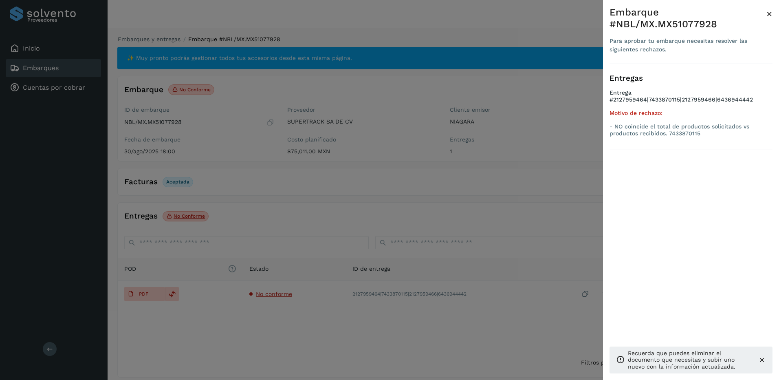
click at [235, 283] on div at bounding box center [389, 190] width 779 height 380
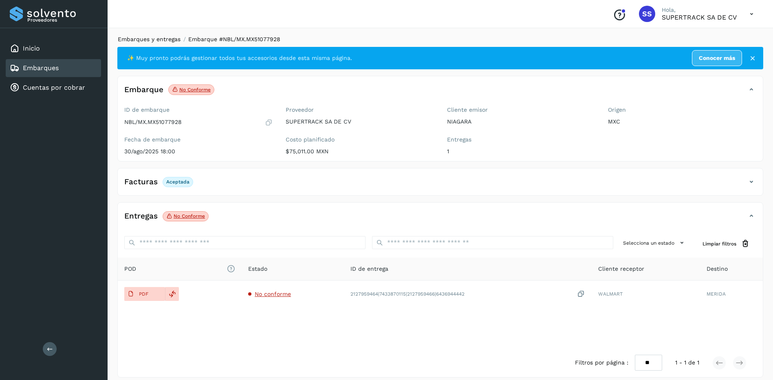
click at [142, 40] on link "Embarques y entregas" at bounding box center [149, 39] width 63 height 7
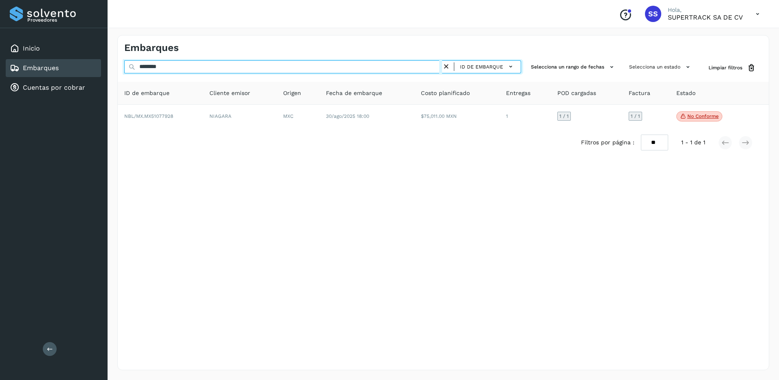
drag, startPoint x: 171, startPoint y: 70, endPoint x: 121, endPoint y: 76, distance: 50.1
click at [121, 77] on div "******** ID de embarque Selecciona un rango de fechas Selecciona un estado Limp…" at bounding box center [443, 108] width 651 height 97
type input "*"
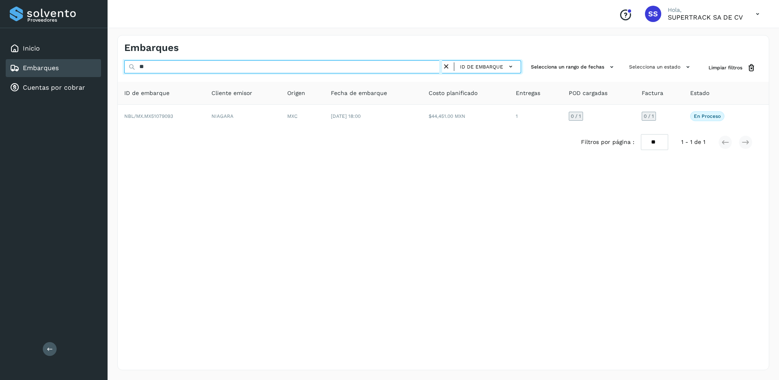
type input "*"
type input "********"
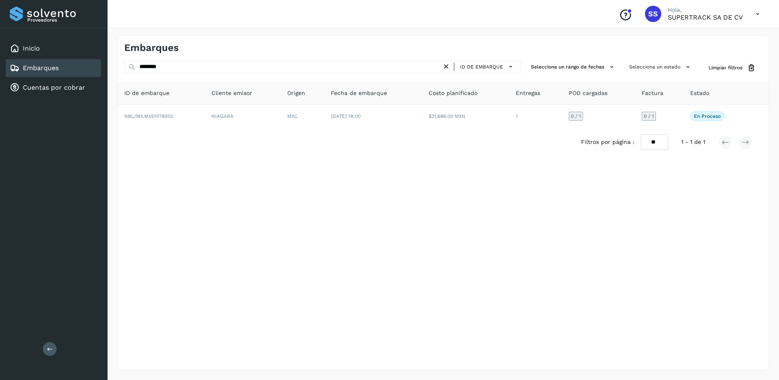
click at [450, 70] on icon at bounding box center [446, 66] width 9 height 9
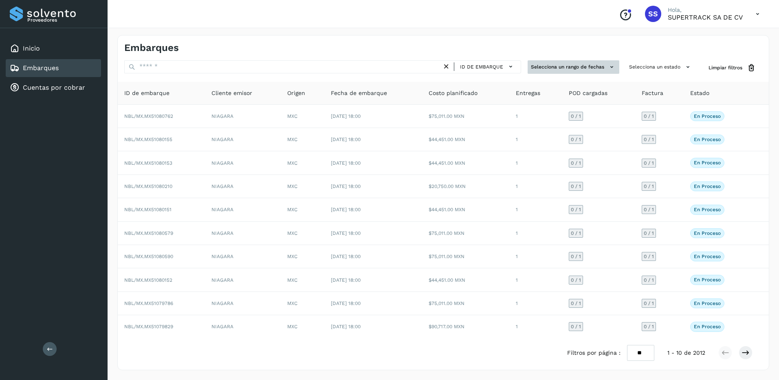
click at [592, 70] on button "Selecciona un rango de fechas" at bounding box center [573, 66] width 92 height 13
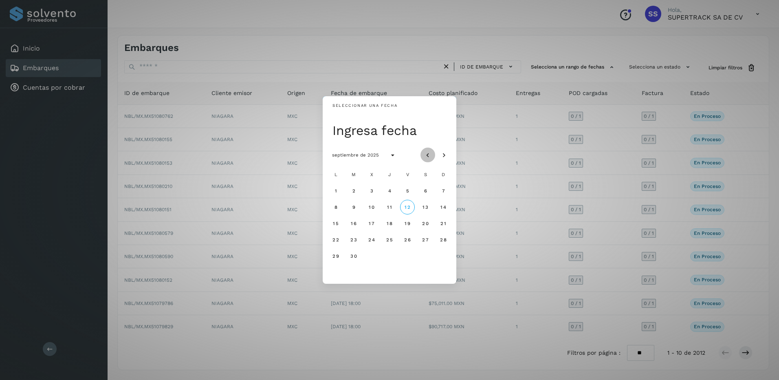
drag, startPoint x: 430, startPoint y: 153, endPoint x: 426, endPoint y: 156, distance: 5.0
click at [429, 153] on icon "Mes anterior" at bounding box center [428, 155] width 8 height 8
click at [408, 193] on span "1" at bounding box center [407, 191] width 3 height 6
click at [447, 256] on button "31" at bounding box center [443, 255] width 15 height 15
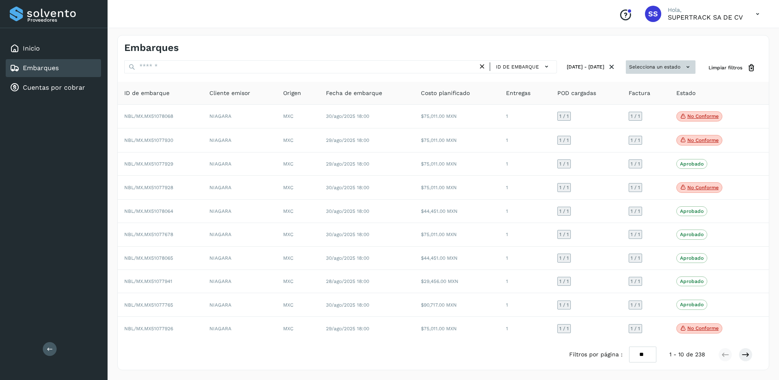
click at [669, 67] on button "Selecciona un estado" at bounding box center [661, 66] width 70 height 13
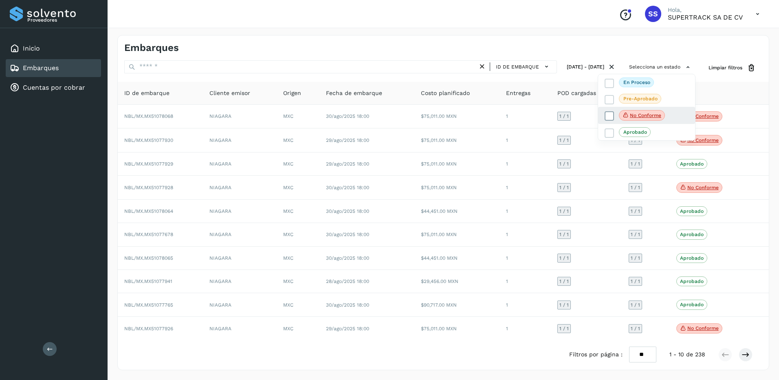
click at [639, 111] on span "No conforme" at bounding box center [642, 115] width 46 height 11
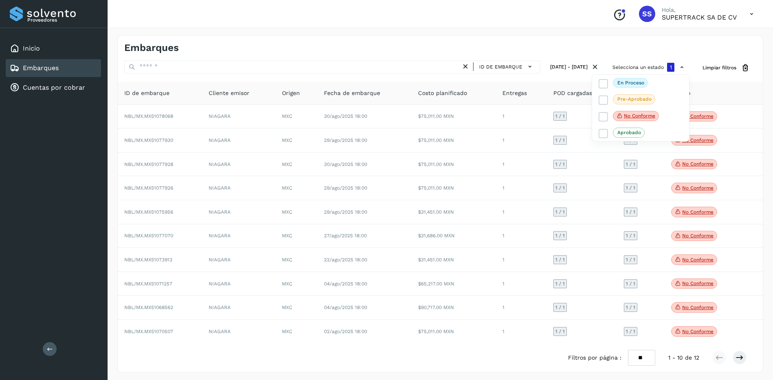
click at [752, 263] on div at bounding box center [386, 190] width 773 height 380
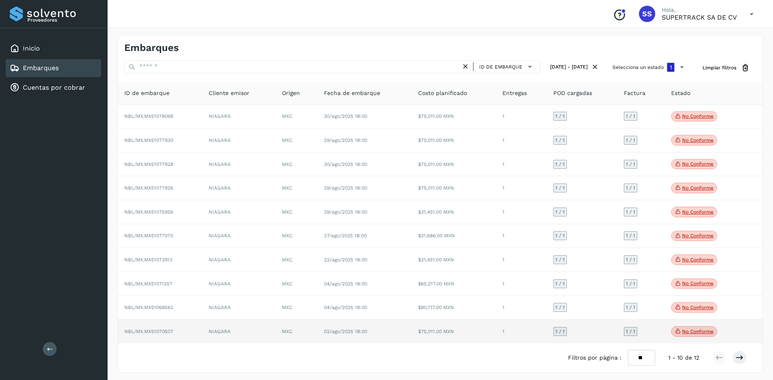
scroll to position [4, 0]
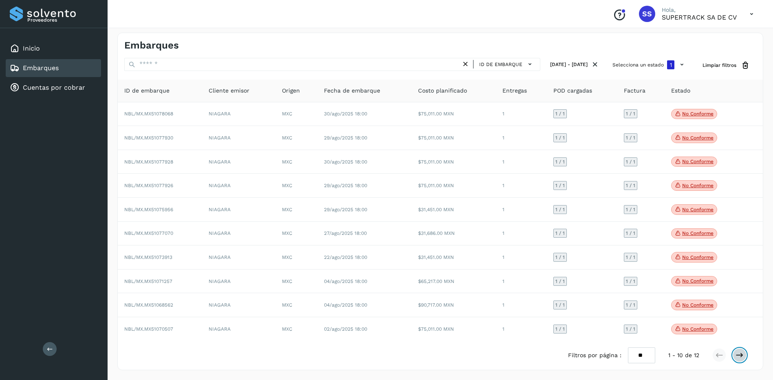
click at [736, 354] on icon at bounding box center [739, 355] width 8 height 8
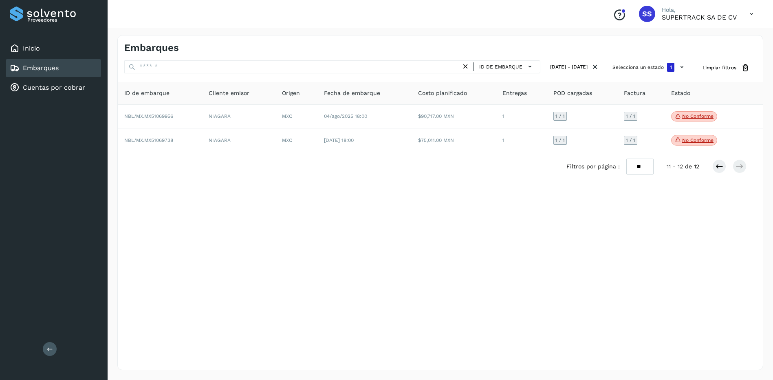
scroll to position [0, 0]
click at [725, 167] on icon at bounding box center [725, 166] width 8 height 8
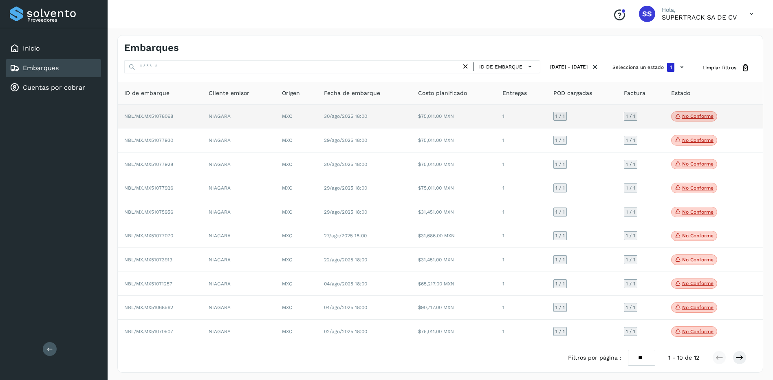
click at [504, 112] on td "1" at bounding box center [521, 117] width 51 height 24
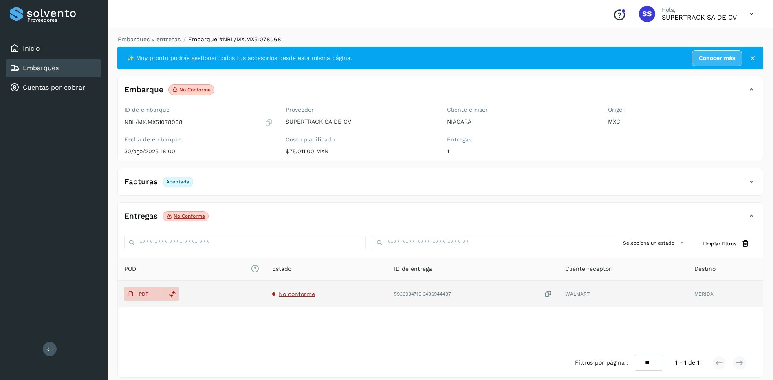
click at [285, 290] on span "No conforme" at bounding box center [297, 293] width 36 height 7
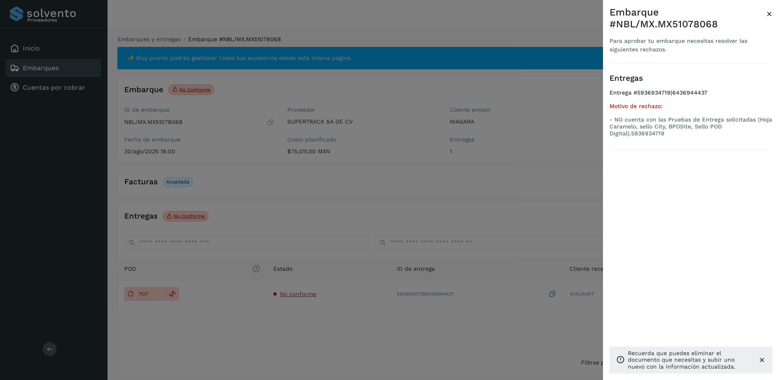
click at [432, 234] on div at bounding box center [389, 190] width 779 height 380
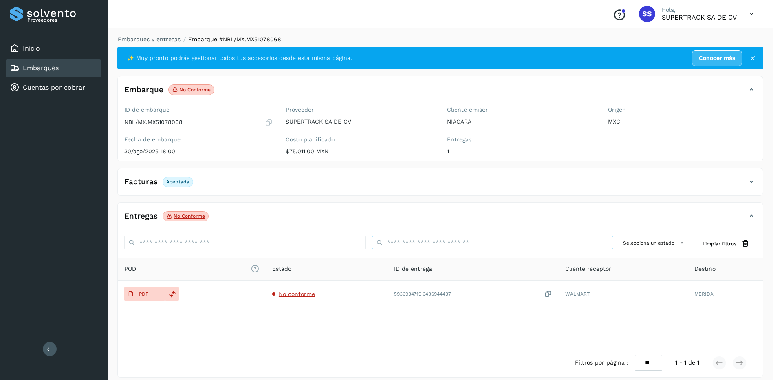
drag, startPoint x: 471, startPoint y: 243, endPoint x: 478, endPoint y: 243, distance: 7.3
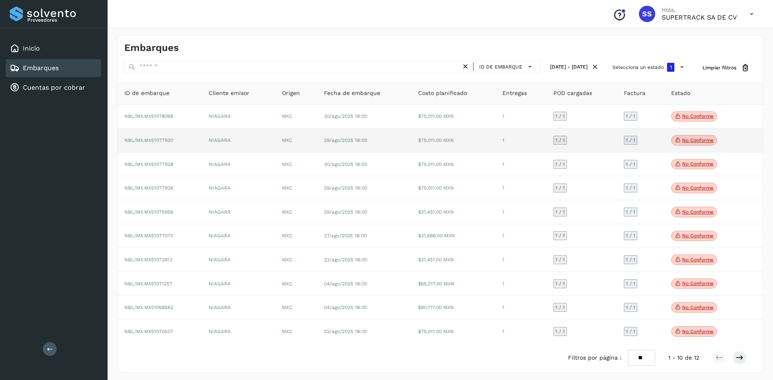
click at [704, 137] on p "No conforme" at bounding box center [697, 140] width 31 height 6
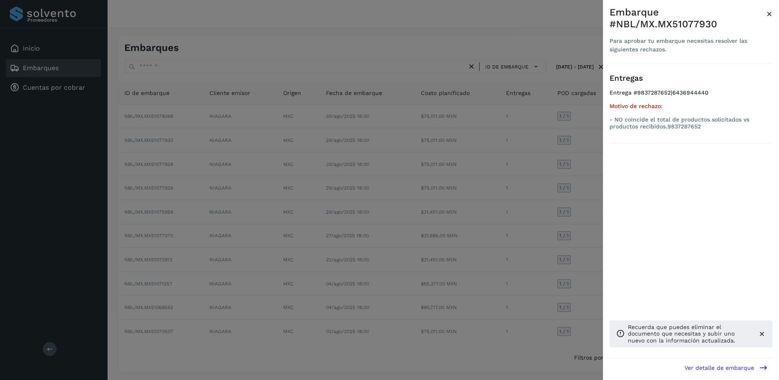
click at [549, 172] on div at bounding box center [389, 190] width 779 height 380
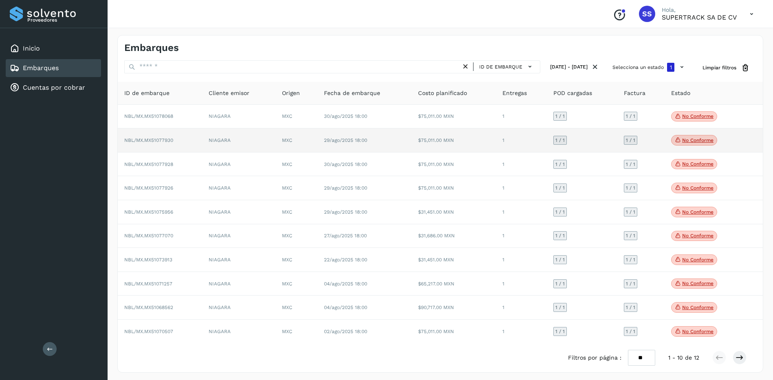
click at [618, 147] on td "1 / 1" at bounding box center [640, 140] width 47 height 24
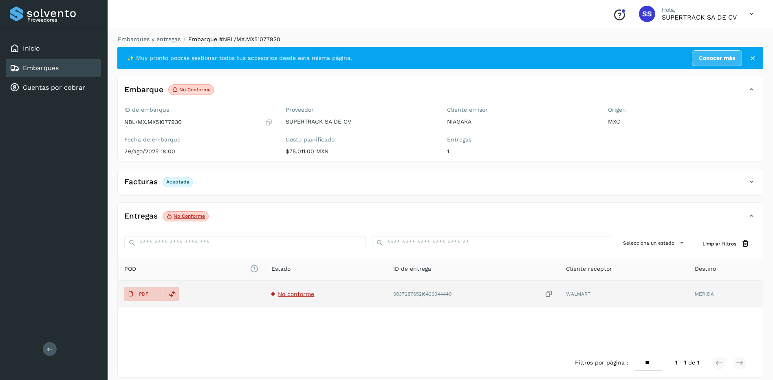
click at [291, 292] on span "No conforme" at bounding box center [296, 293] width 36 height 7
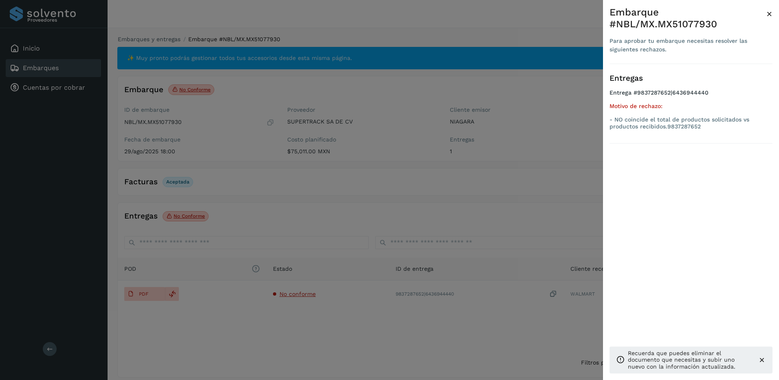
click at [144, 295] on div at bounding box center [389, 190] width 779 height 380
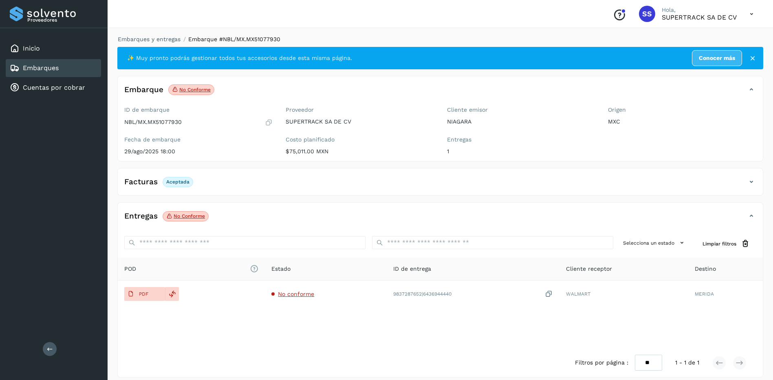
click at [145, 295] on p "PDF" at bounding box center [143, 294] width 9 height 6
click at [424, 144] on div "Costo planificado $75,011.00 MXN" at bounding box center [359, 145] width 148 height 19
click at [156, 37] on link "Embarques y entregas" at bounding box center [149, 39] width 63 height 7
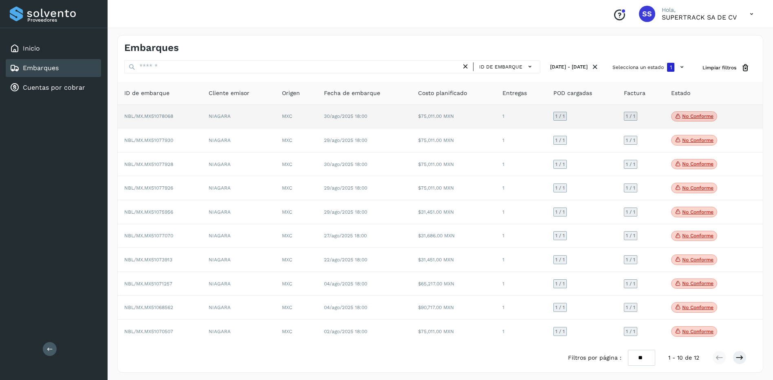
click at [477, 117] on td "$75,011.00 MXN" at bounding box center [453, 117] width 84 height 24
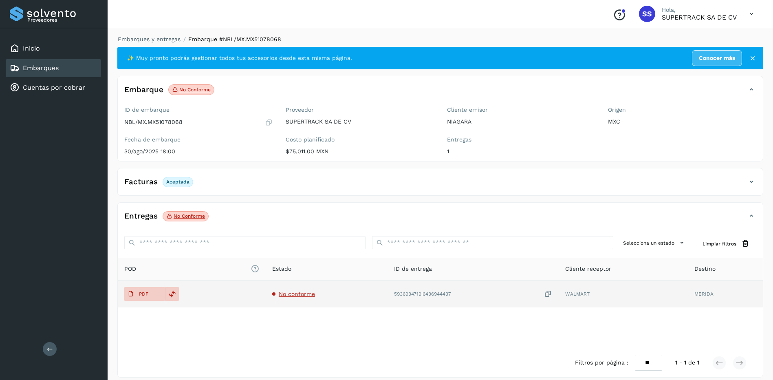
click at [281, 288] on td "No conforme" at bounding box center [327, 293] width 122 height 27
click at [283, 289] on td "No conforme" at bounding box center [327, 293] width 122 height 27
click at [286, 294] on span "No conforme" at bounding box center [297, 293] width 36 height 7
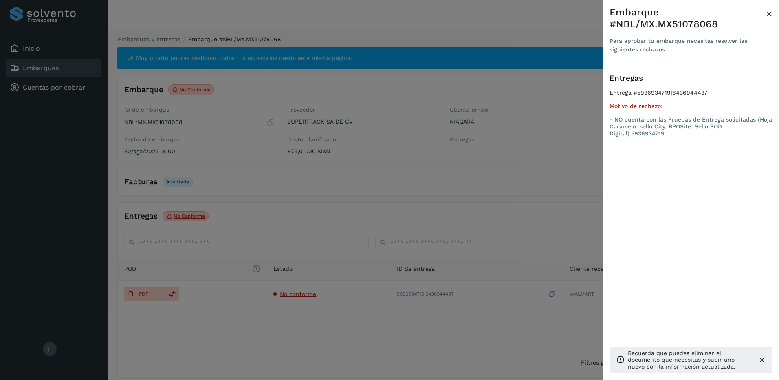
click at [321, 268] on div at bounding box center [389, 190] width 779 height 380
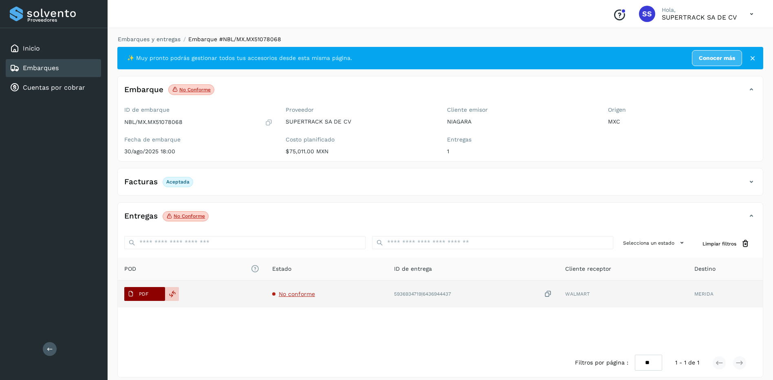
click at [146, 292] on p "PDF" at bounding box center [143, 294] width 9 height 6
click at [148, 292] on p "PDF" at bounding box center [143, 294] width 9 height 6
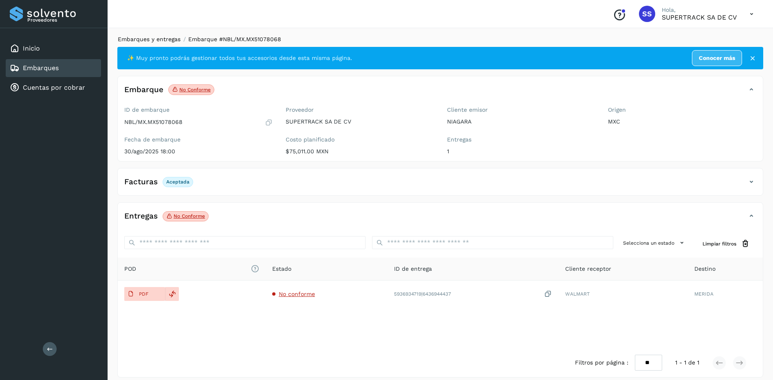
click at [149, 36] on link "Embarques y entregas" at bounding box center [149, 39] width 63 height 7
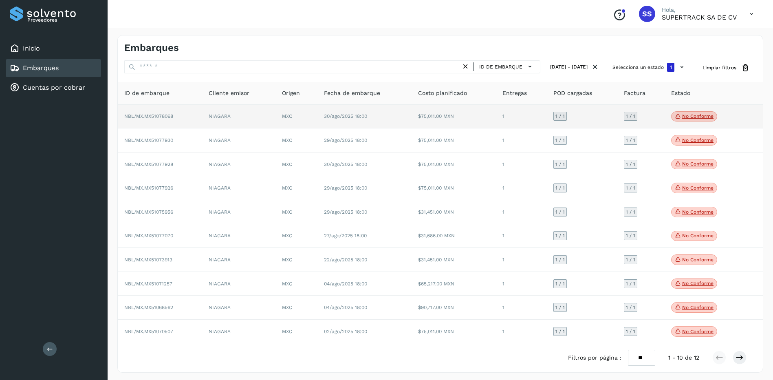
click at [213, 118] on td "NIAGARA" at bounding box center [238, 117] width 73 height 24
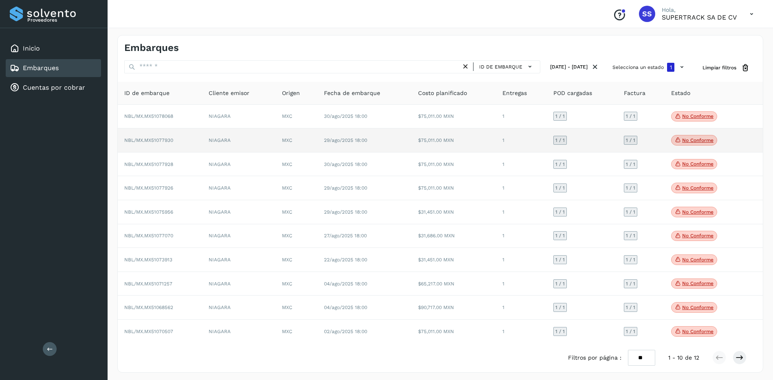
click at [615, 144] on td "1 / 1" at bounding box center [582, 140] width 70 height 24
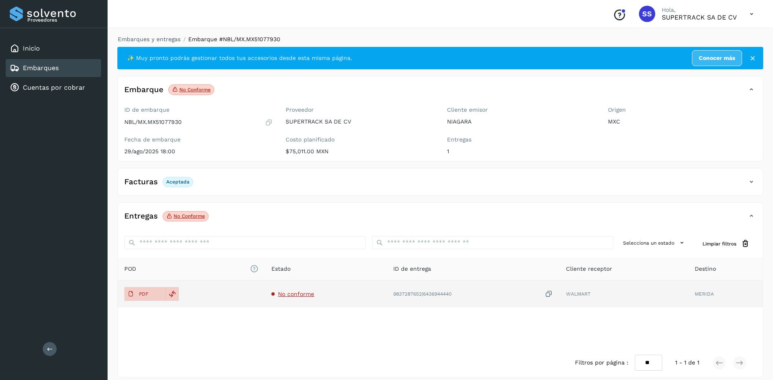
click at [290, 292] on span "No conforme" at bounding box center [296, 293] width 36 height 7
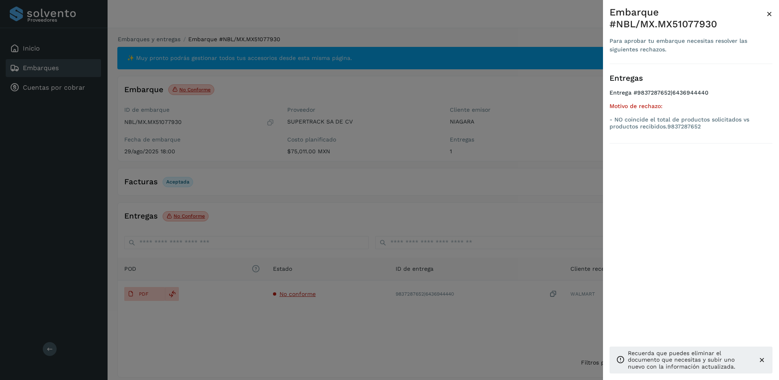
click at [360, 231] on div at bounding box center [389, 190] width 779 height 380
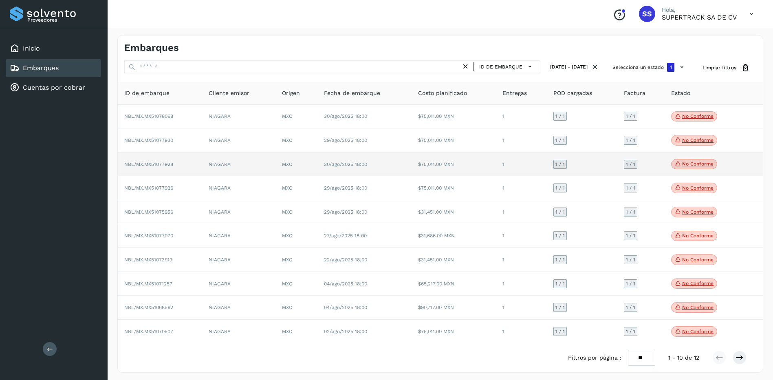
click at [591, 160] on td "1 / 1" at bounding box center [582, 164] width 70 height 24
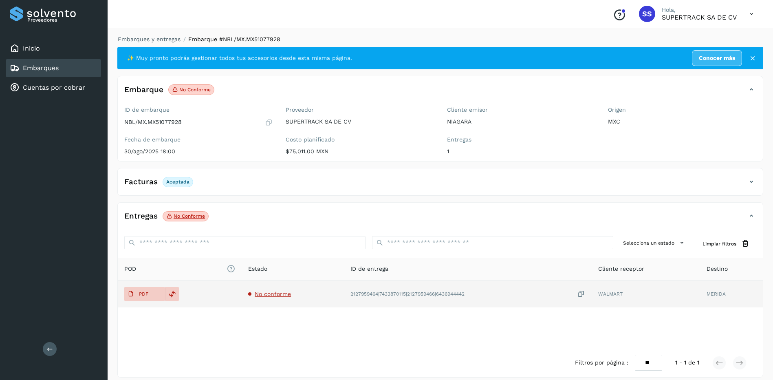
click at [275, 294] on span "No conforme" at bounding box center [273, 293] width 36 height 7
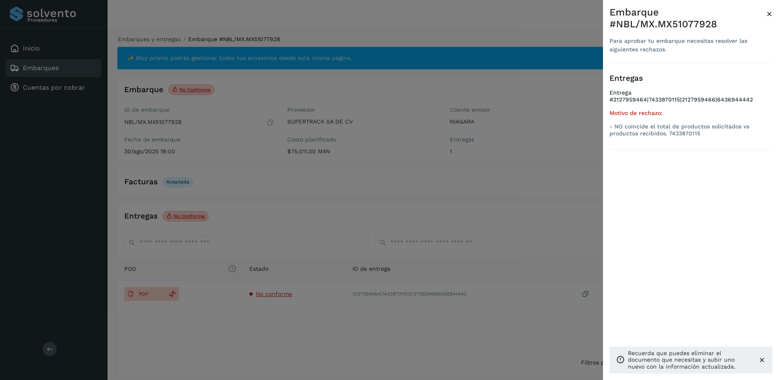
click at [394, 230] on div at bounding box center [389, 190] width 779 height 380
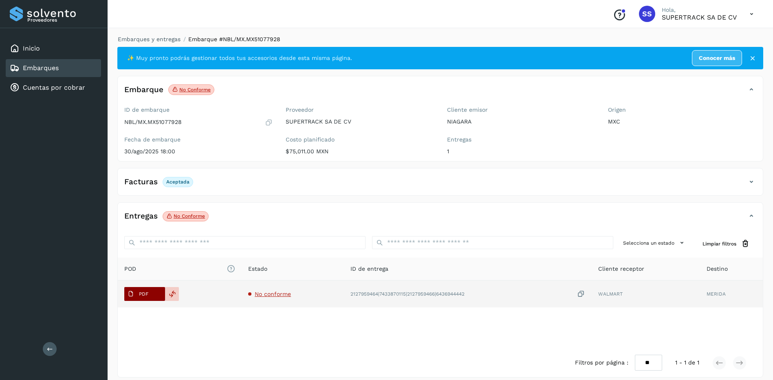
click at [153, 295] on button "PDF" at bounding box center [144, 294] width 41 height 14
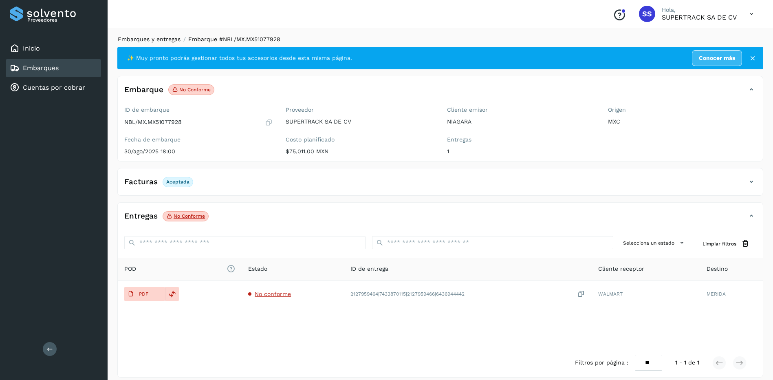
click at [155, 37] on link "Embarques y entregas" at bounding box center [149, 39] width 63 height 7
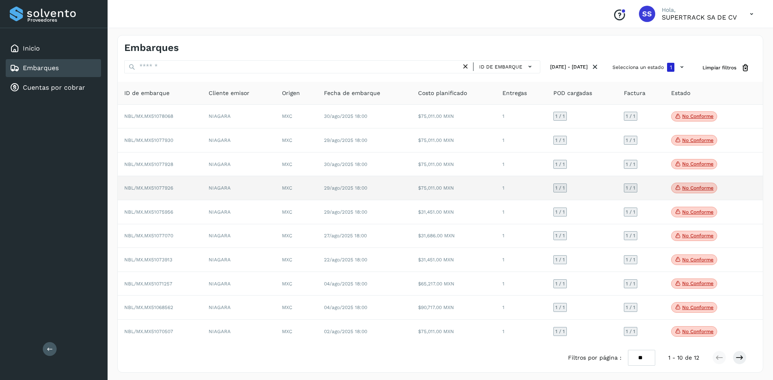
click at [203, 188] on td "NIAGARA" at bounding box center [238, 188] width 73 height 24
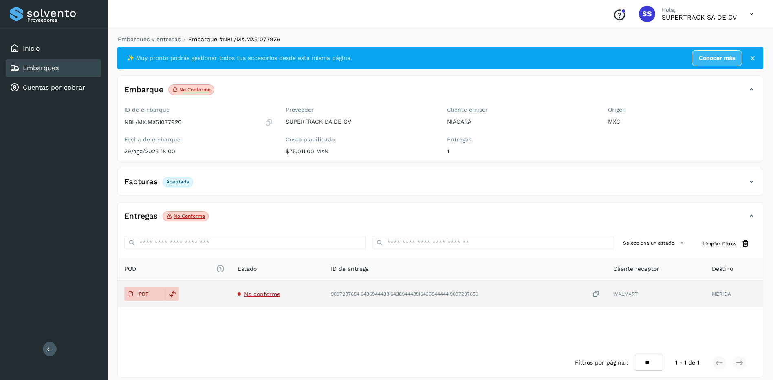
click at [273, 295] on span "No conforme" at bounding box center [262, 293] width 36 height 7
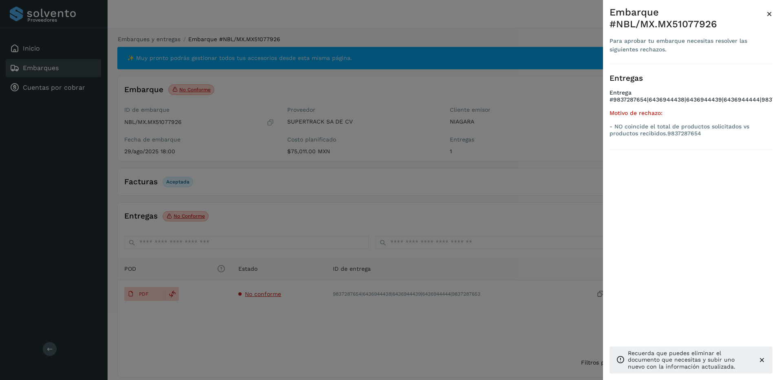
click at [338, 222] on div at bounding box center [389, 190] width 779 height 380
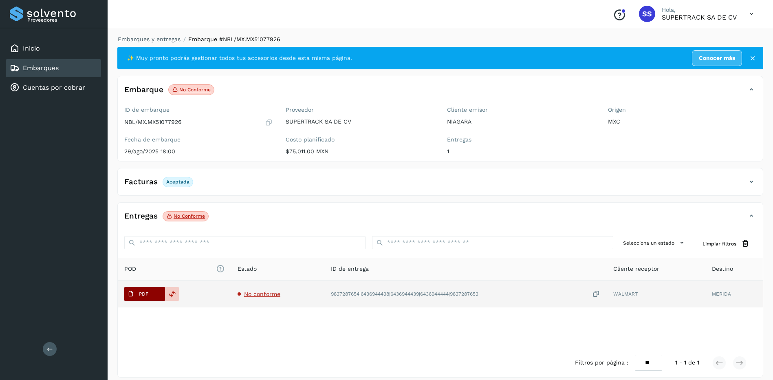
click at [153, 297] on button "PDF" at bounding box center [144, 294] width 41 height 14
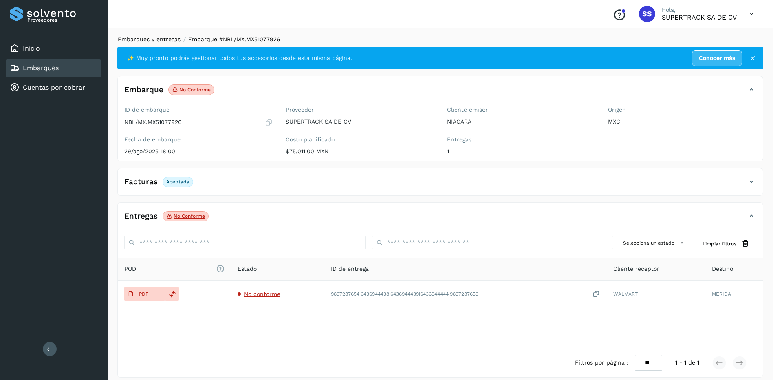
click at [165, 41] on link "Embarques y entregas" at bounding box center [149, 39] width 63 height 7
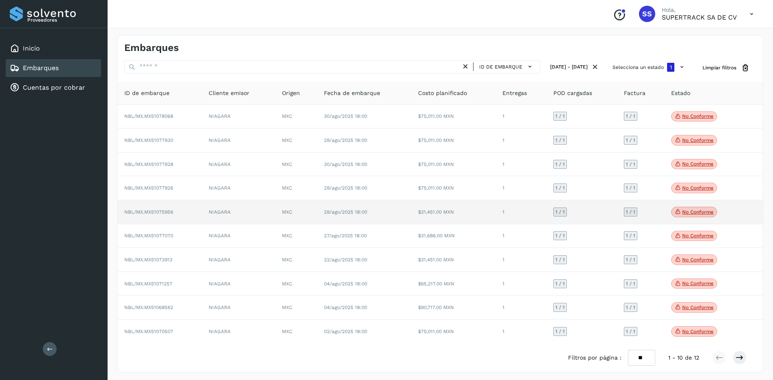
click at [188, 211] on td "NBL/MX.MX51075956" at bounding box center [160, 212] width 84 height 24
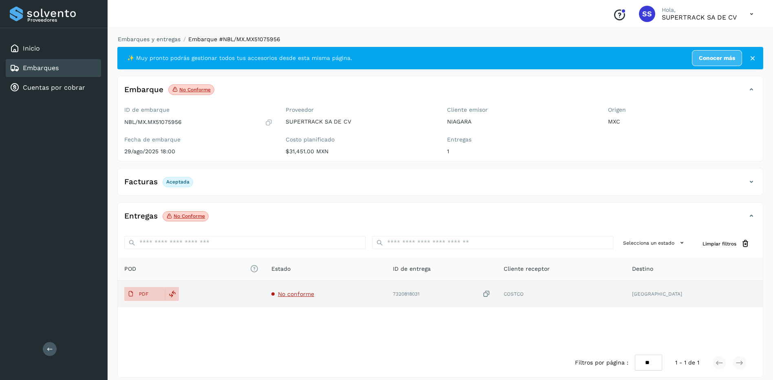
click at [314, 293] on span "No conforme" at bounding box center [296, 293] width 36 height 7
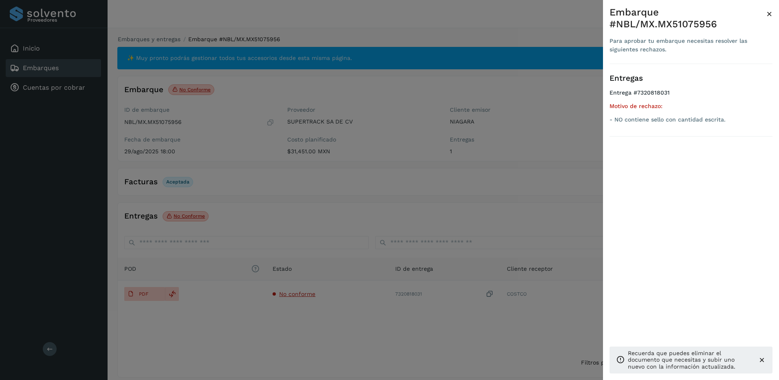
click at [314, 237] on div at bounding box center [389, 190] width 779 height 380
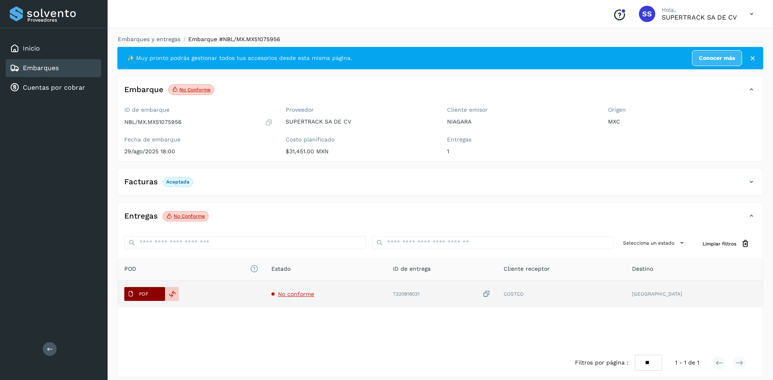
click at [147, 288] on span "PDF" at bounding box center [137, 293] width 27 height 13
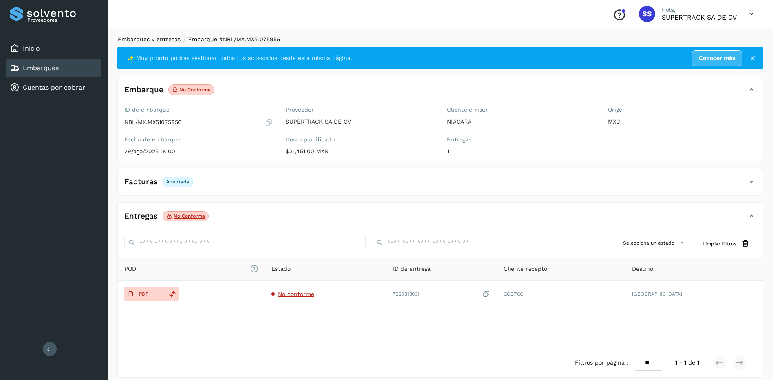
click at [167, 38] on link "Embarques y entregas" at bounding box center [149, 39] width 63 height 7
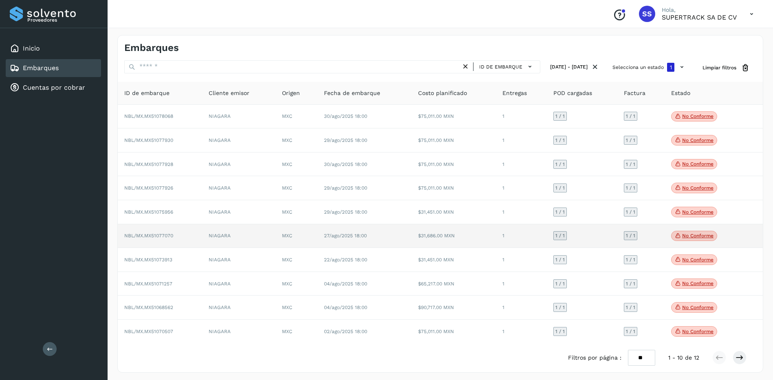
click at [192, 233] on td "NBL/MX.MX51077070" at bounding box center [160, 236] width 84 height 24
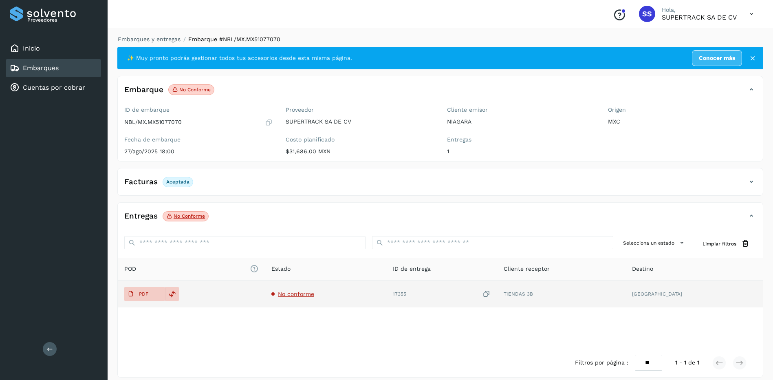
click at [314, 295] on span "No conforme" at bounding box center [296, 293] width 36 height 7
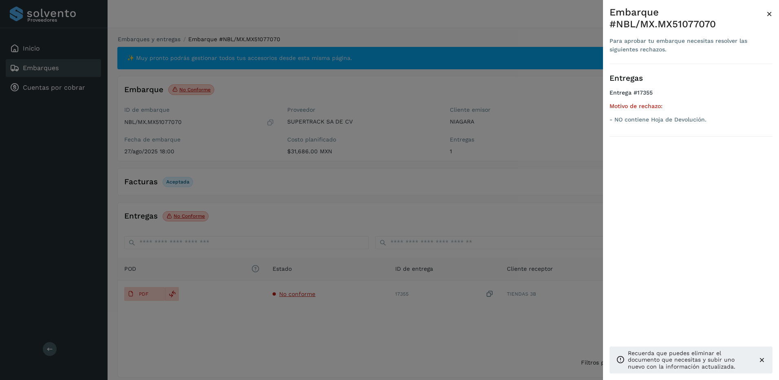
click at [464, 209] on div at bounding box center [389, 190] width 779 height 380
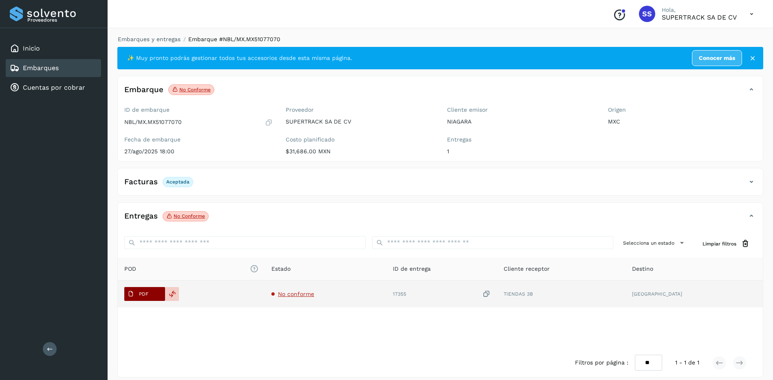
click at [152, 294] on button "PDF" at bounding box center [144, 294] width 41 height 14
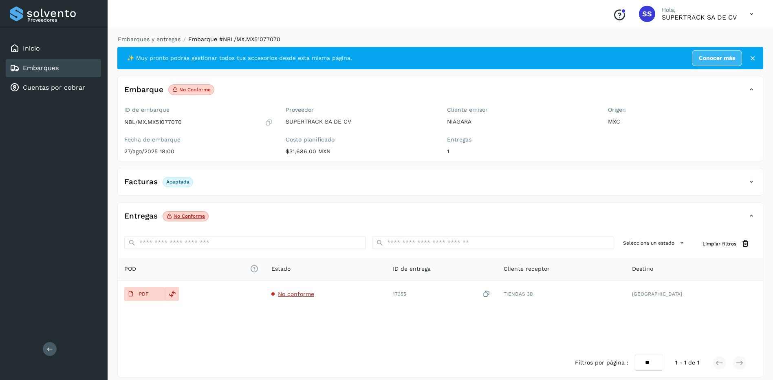
click at [162, 35] on div "Embarques y entregas Embarque #NBL/MX.MX51077070 ✨ Muy pronto podrás gestionar …" at bounding box center [440, 206] width 665 height 362
drag, startPoint x: 160, startPoint y: 43, endPoint x: 163, endPoint y: 39, distance: 4.9
click at [160, 42] on li "Embarques y entregas" at bounding box center [146, 39] width 68 height 9
click at [163, 39] on link "Embarques y entregas" at bounding box center [149, 39] width 63 height 7
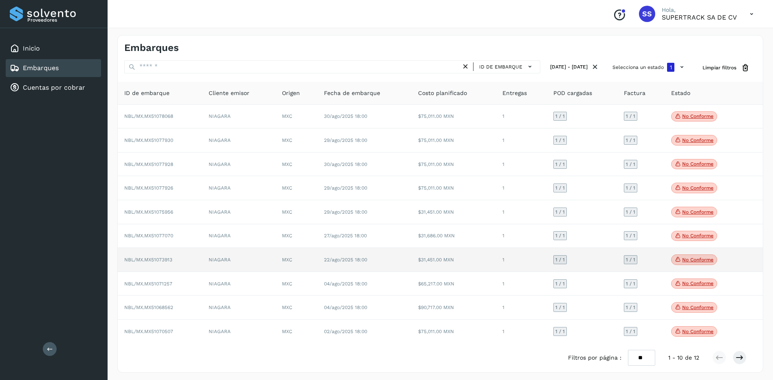
click at [182, 259] on td "NBL/MX.MX51073913" at bounding box center [160, 260] width 84 height 24
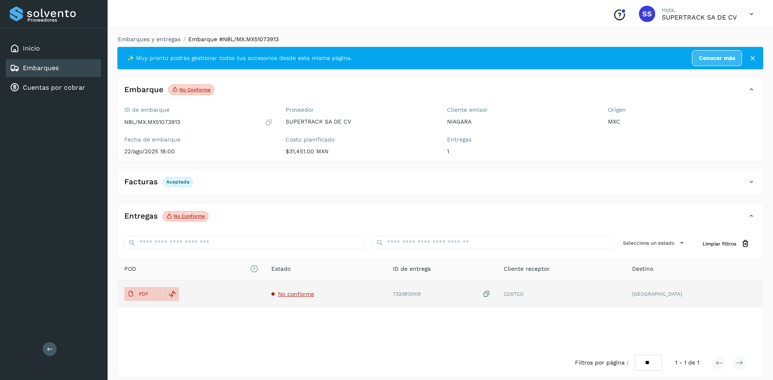
click at [304, 295] on span "No conforme" at bounding box center [296, 293] width 36 height 7
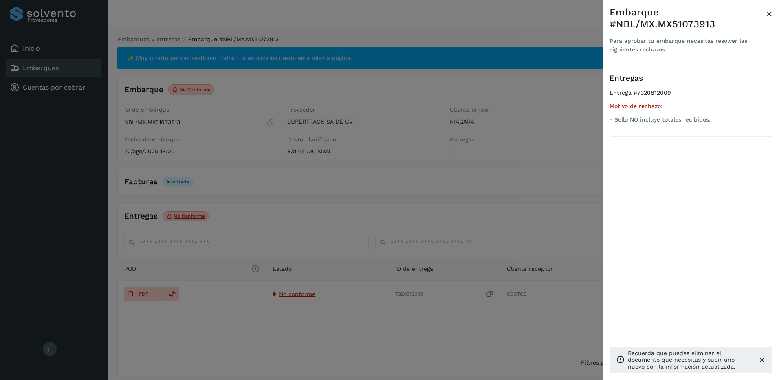
click at [174, 329] on div at bounding box center [389, 190] width 779 height 380
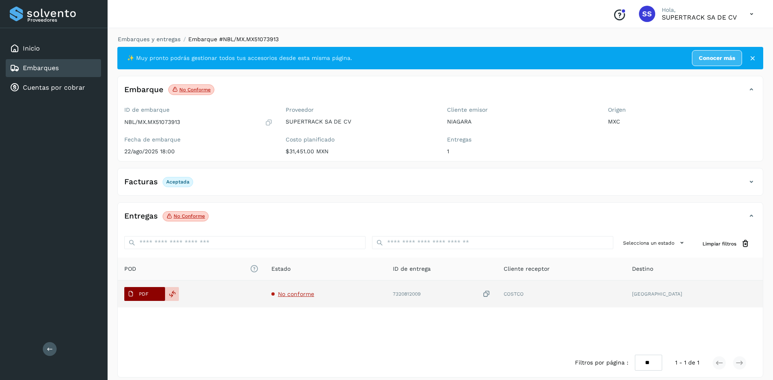
click at [152, 292] on button "PDF" at bounding box center [144, 294] width 41 height 14
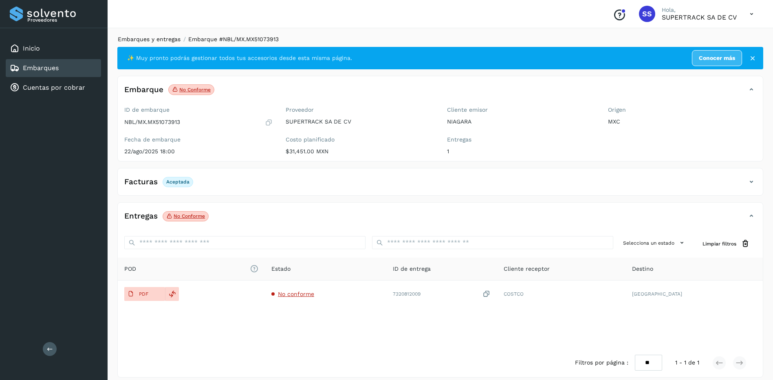
click at [152, 38] on link "Embarques y entregas" at bounding box center [149, 39] width 63 height 7
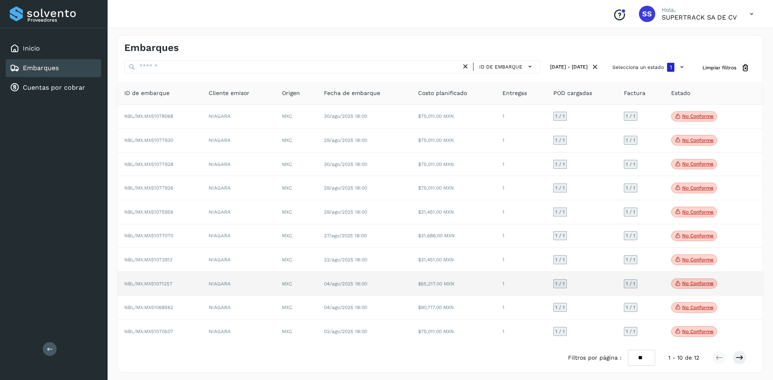
click at [200, 284] on td "NBL/MX.MX51071257" at bounding box center [160, 284] width 84 height 24
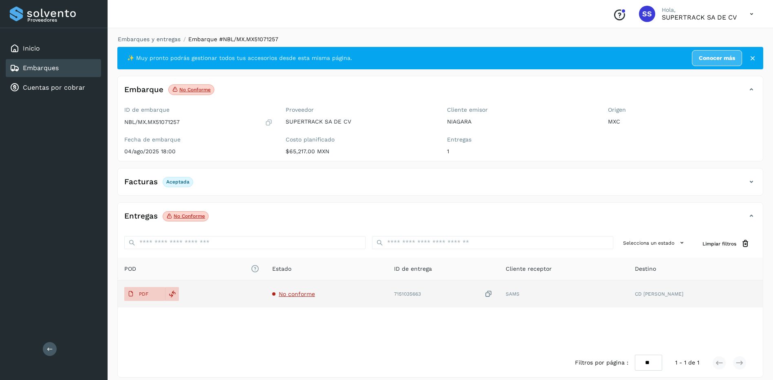
click at [310, 301] on td "No conforme" at bounding box center [327, 293] width 122 height 27
click at [309, 295] on span "No conforme" at bounding box center [297, 293] width 36 height 7
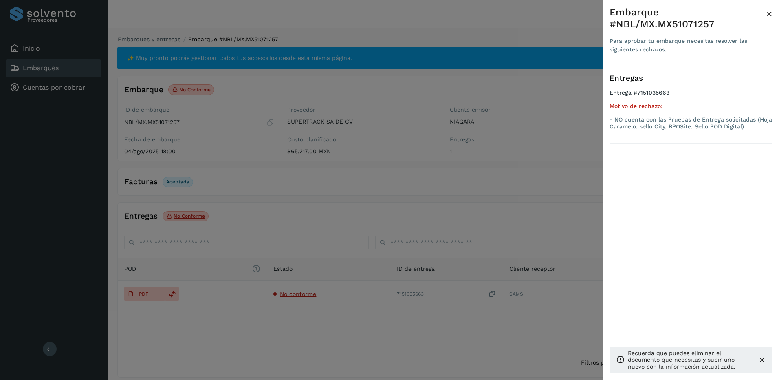
drag, startPoint x: 321, startPoint y: 299, endPoint x: 252, endPoint y: 309, distance: 69.5
click at [320, 299] on div at bounding box center [389, 190] width 779 height 380
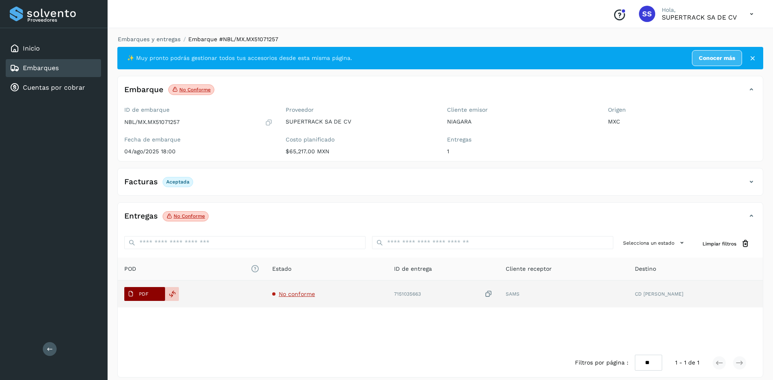
click at [152, 293] on button "PDF" at bounding box center [144, 294] width 41 height 14
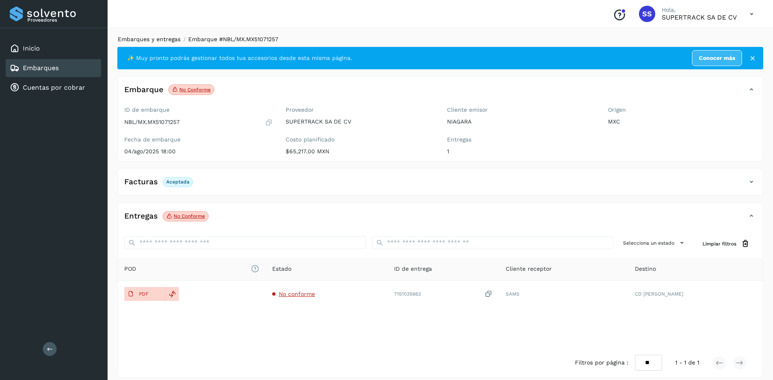
click at [154, 39] on link "Embarques y entregas" at bounding box center [149, 39] width 63 height 7
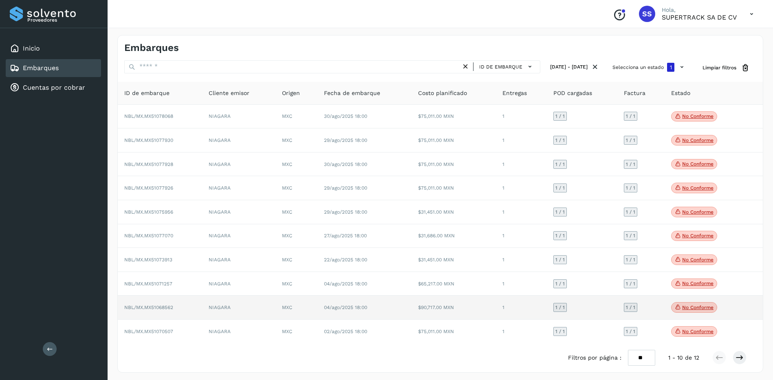
click at [189, 306] on td "NBL/MX.MX51068562" at bounding box center [160, 307] width 84 height 24
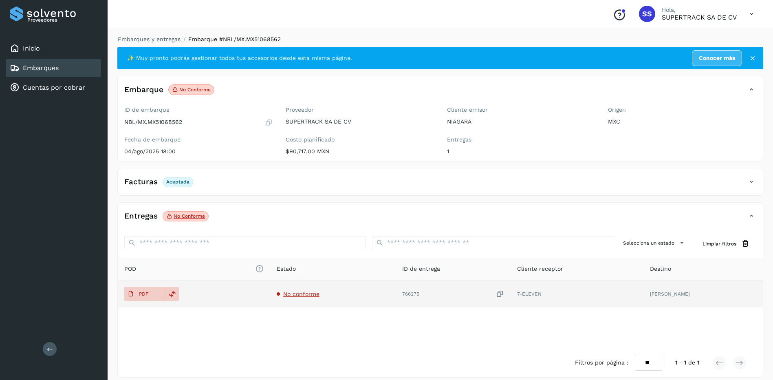
click at [295, 297] on td "No conforme" at bounding box center [332, 293] width 125 height 27
click at [295, 297] on span "No conforme" at bounding box center [301, 293] width 36 height 7
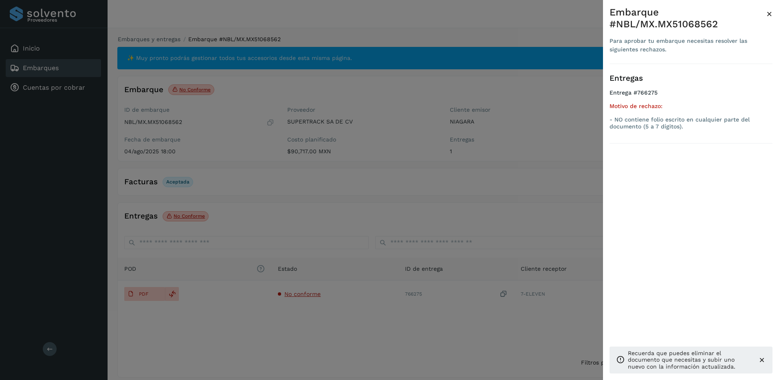
click at [315, 301] on div at bounding box center [389, 190] width 779 height 380
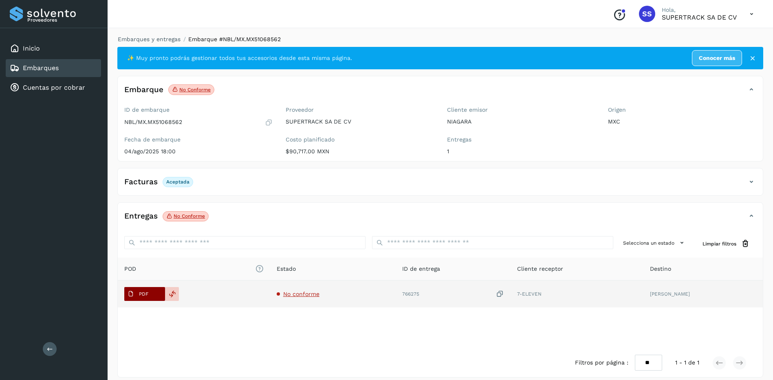
click at [152, 292] on button "PDF" at bounding box center [144, 294] width 41 height 14
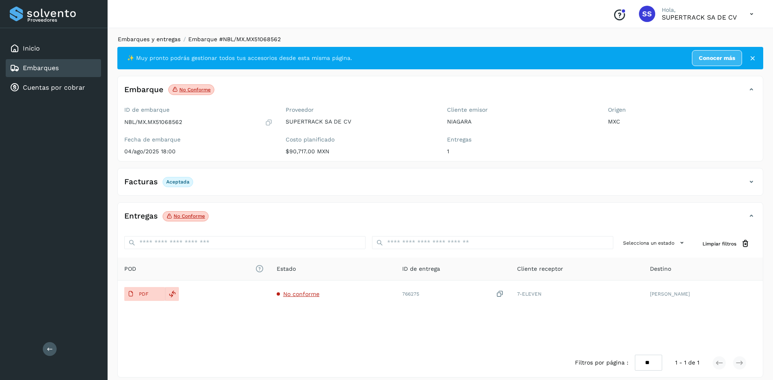
click at [157, 40] on link "Embarques y entregas" at bounding box center [149, 39] width 63 height 7
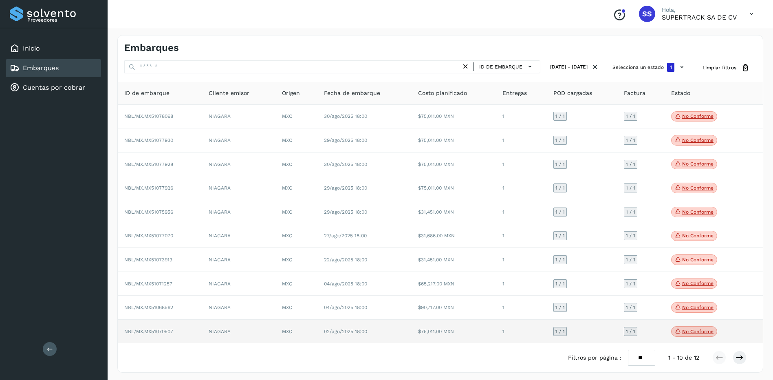
click at [181, 334] on td "NBL/MX.MX51070507" at bounding box center [160, 331] width 84 height 24
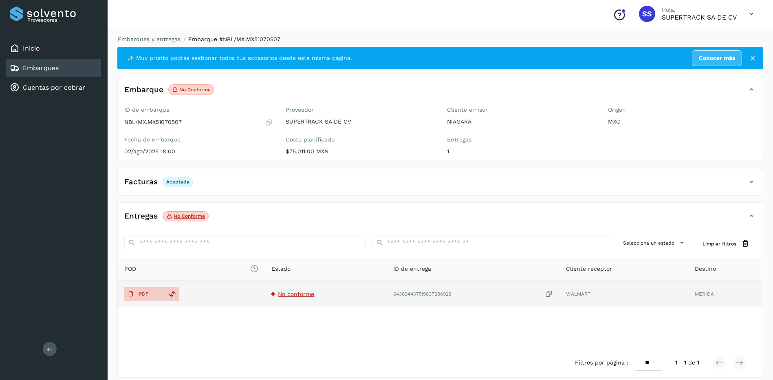
click at [287, 296] on span "No conforme" at bounding box center [296, 293] width 36 height 7
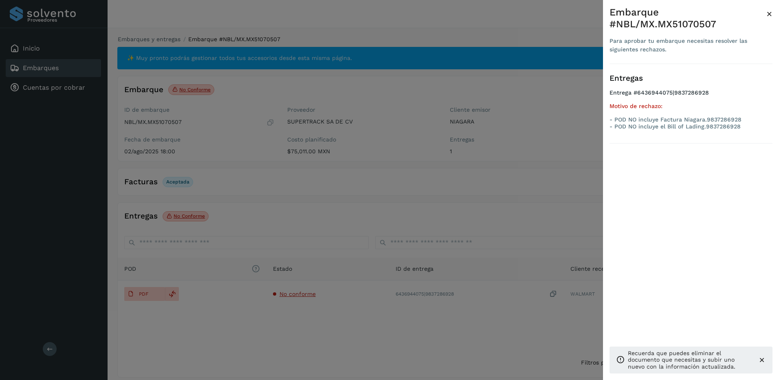
click at [287, 298] on div at bounding box center [389, 190] width 779 height 380
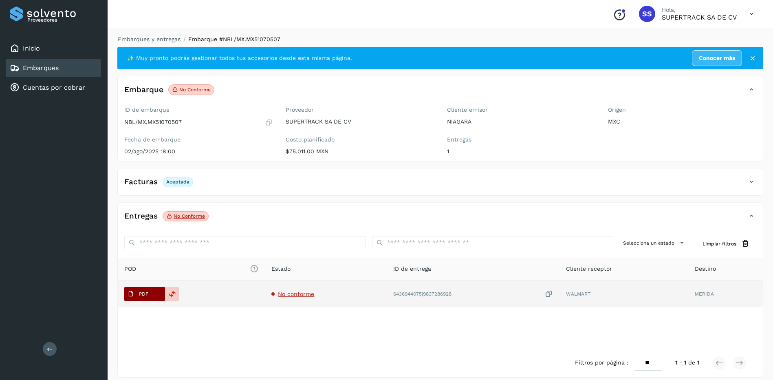
click at [146, 295] on p "PDF" at bounding box center [143, 294] width 9 height 6
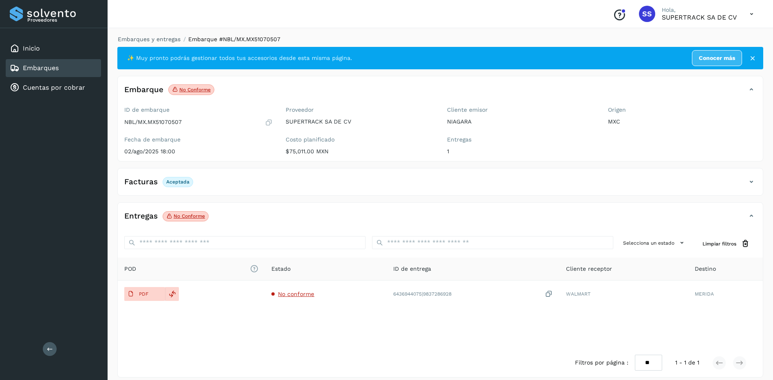
scroll to position [7, 0]
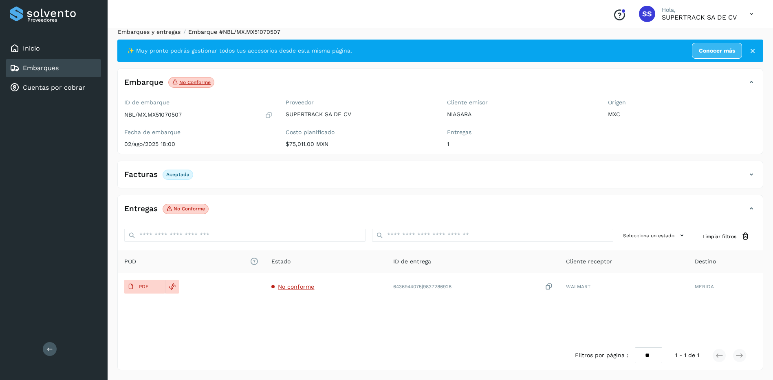
click at [155, 32] on link "Embarques y entregas" at bounding box center [149, 32] width 63 height 7
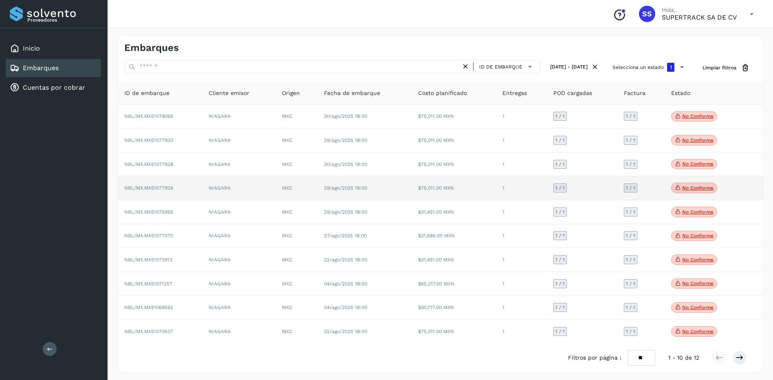
scroll to position [4, 0]
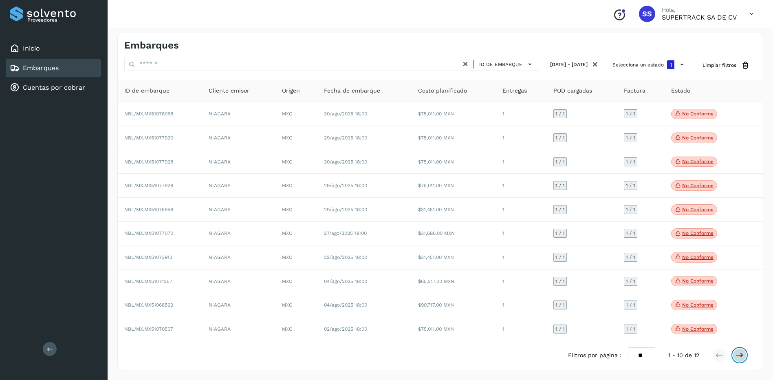
click at [739, 357] on icon at bounding box center [739, 355] width 8 height 8
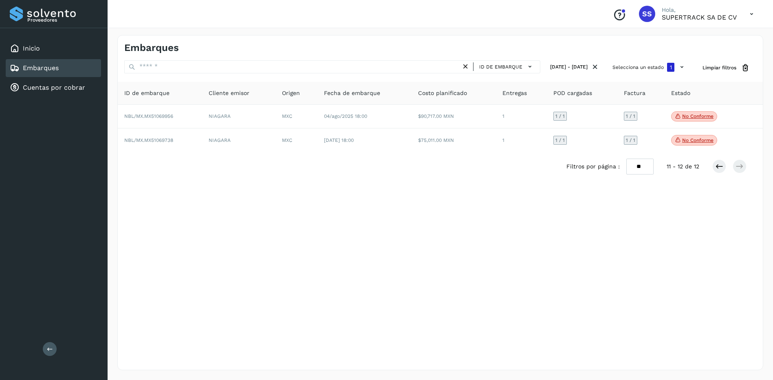
scroll to position [0, 0]
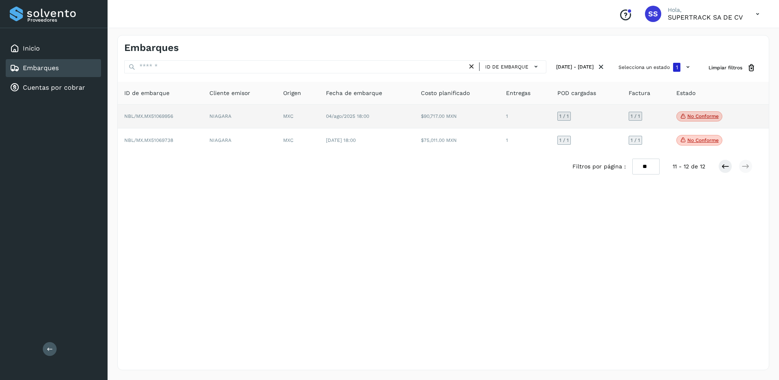
click at [193, 123] on td "NBL/MX.MX51069956" at bounding box center [160, 117] width 85 height 24
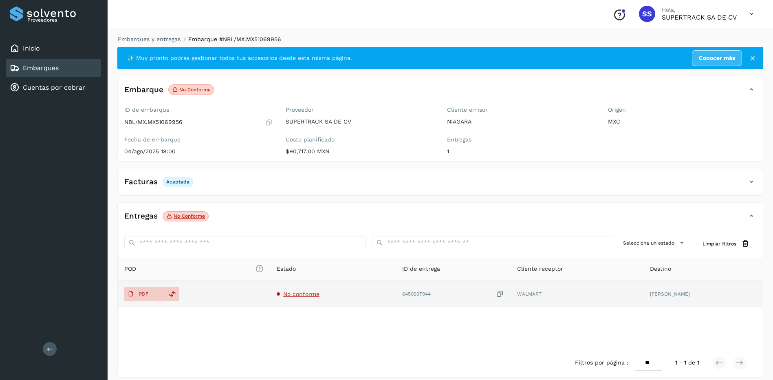
click at [289, 294] on span "No conforme" at bounding box center [301, 293] width 36 height 7
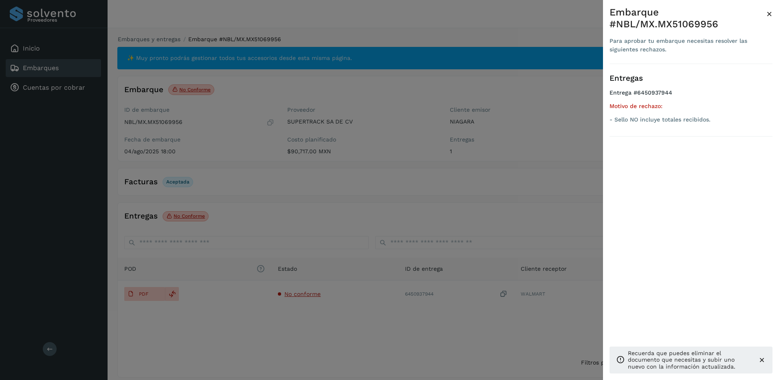
click at [323, 254] on div at bounding box center [389, 190] width 779 height 380
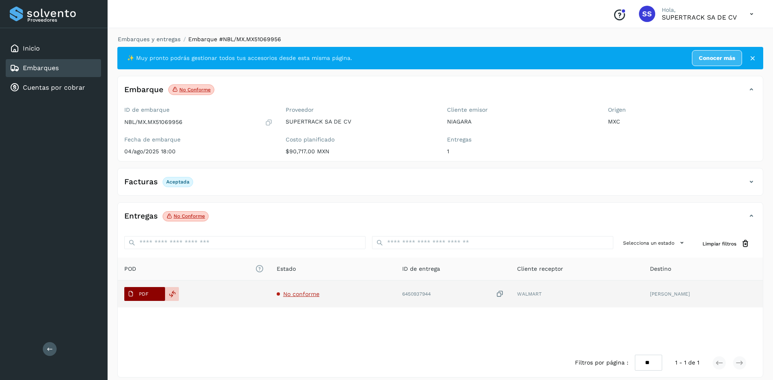
click at [146, 292] on p "PDF" at bounding box center [143, 294] width 9 height 6
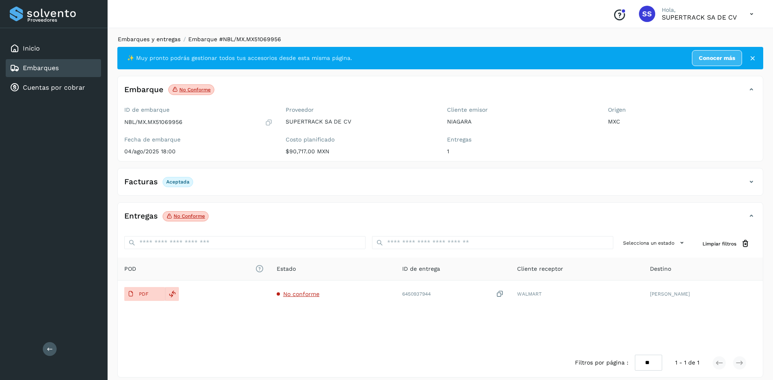
click at [162, 40] on link "Embarques y entregas" at bounding box center [149, 39] width 63 height 7
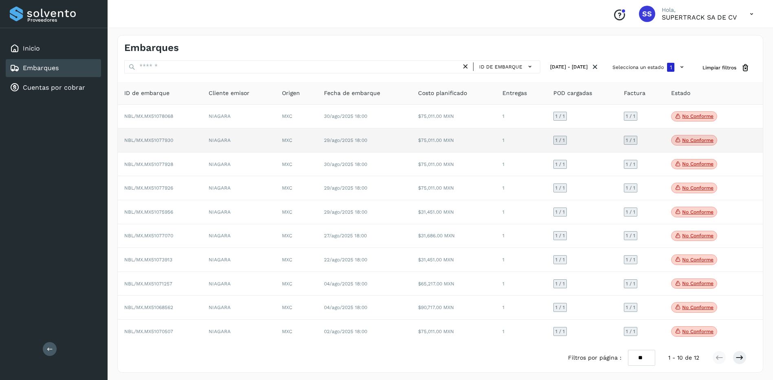
click at [213, 143] on td "NIAGARA" at bounding box center [238, 140] width 73 height 24
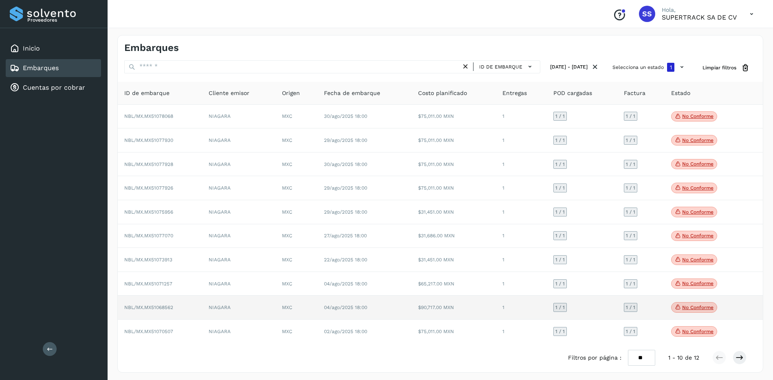
scroll to position [4, 0]
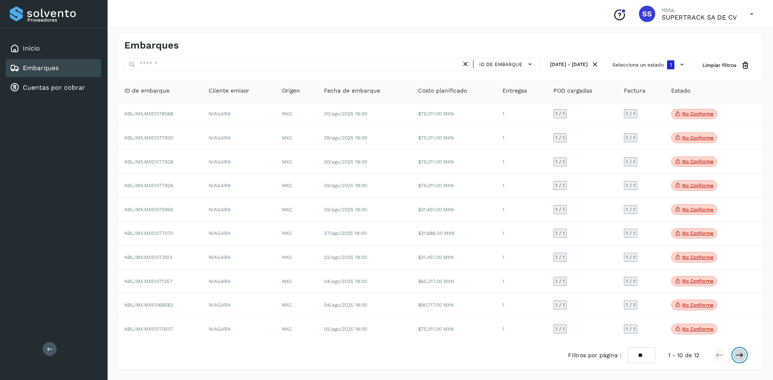
click at [744, 355] on button at bounding box center [739, 355] width 14 height 14
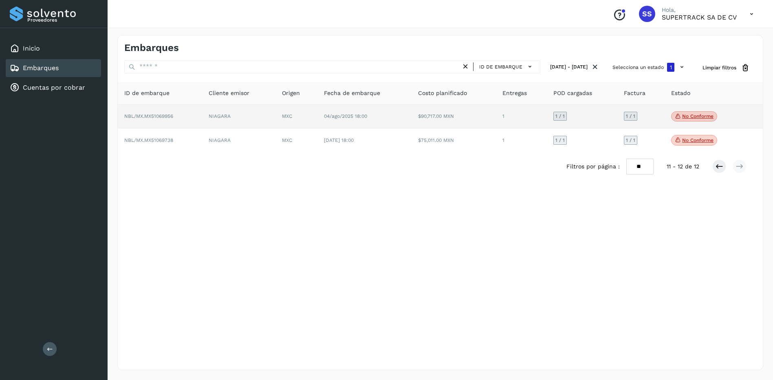
scroll to position [0, 0]
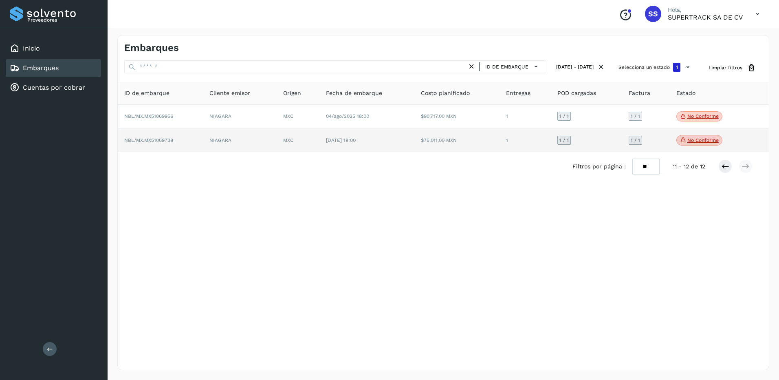
click at [221, 141] on td "NIAGARA" at bounding box center [240, 140] width 74 height 24
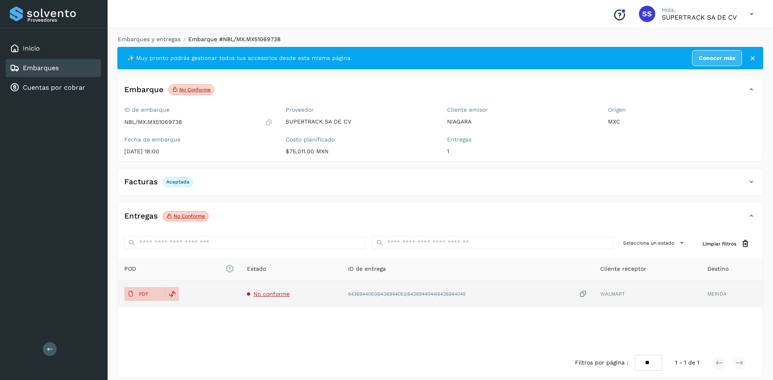
click at [262, 295] on span "No conforme" at bounding box center [271, 293] width 36 height 7
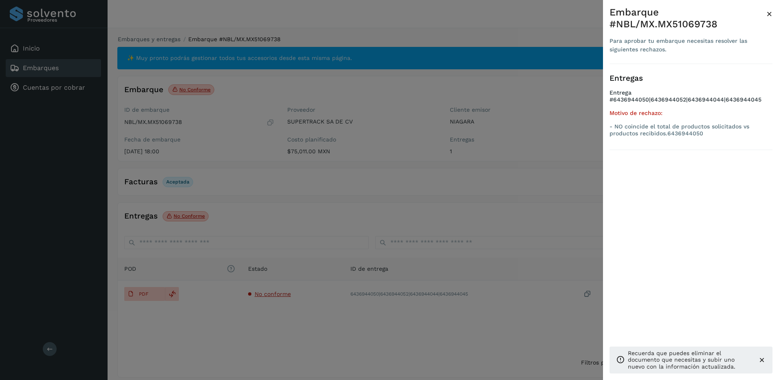
click at [285, 310] on div at bounding box center [389, 190] width 779 height 380
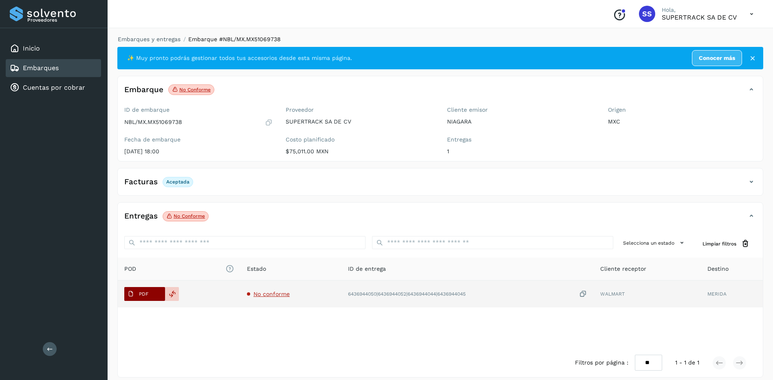
click at [148, 295] on p "PDF" at bounding box center [143, 294] width 9 height 6
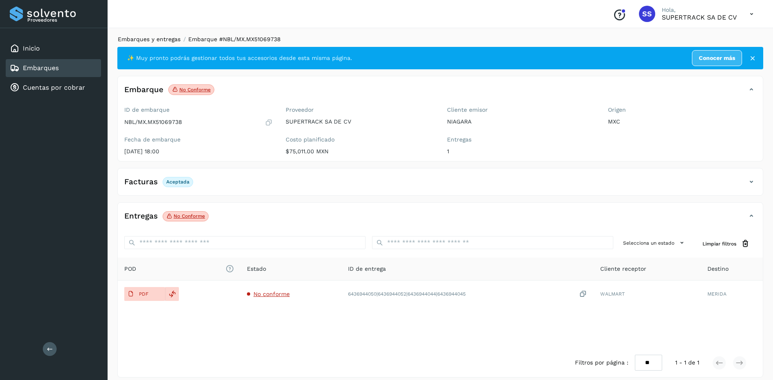
click at [150, 40] on link "Embarques y entregas" at bounding box center [149, 39] width 63 height 7
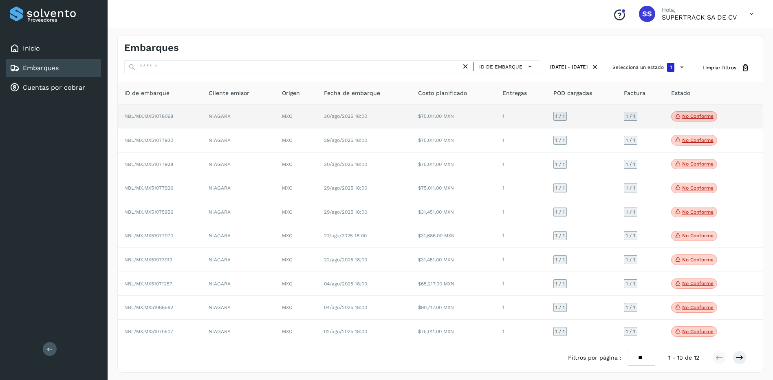
click at [288, 115] on td "MXC" at bounding box center [296, 117] width 42 height 24
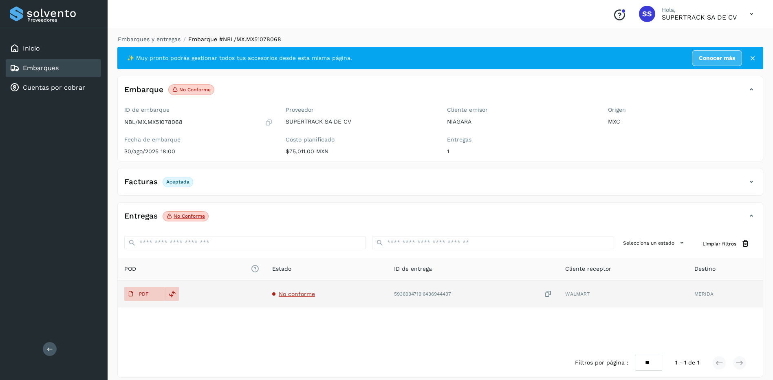
click at [289, 300] on td "No conforme" at bounding box center [327, 293] width 122 height 27
drag, startPoint x: 289, startPoint y: 300, endPoint x: 292, endPoint y: 293, distance: 7.3
click at [292, 293] on span "No conforme" at bounding box center [297, 293] width 36 height 7
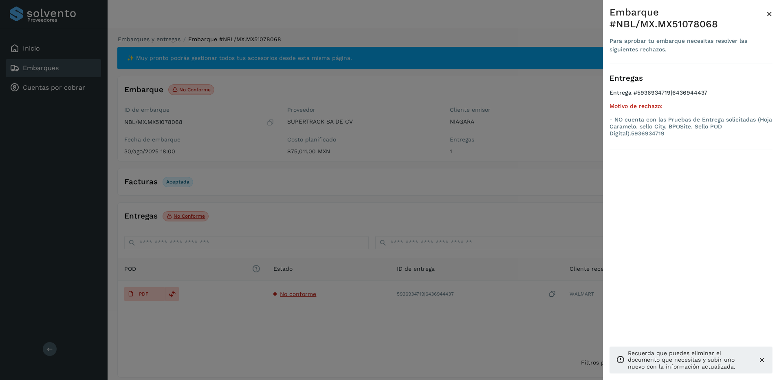
click at [342, 259] on div at bounding box center [389, 190] width 779 height 380
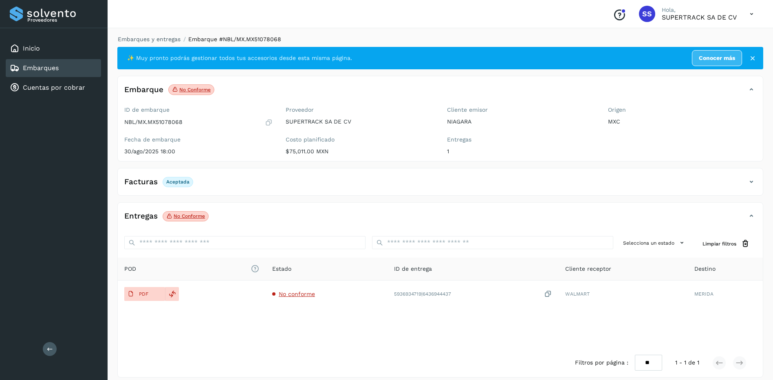
drag, startPoint x: 342, startPoint y: 258, endPoint x: 346, endPoint y: 252, distance: 7.0
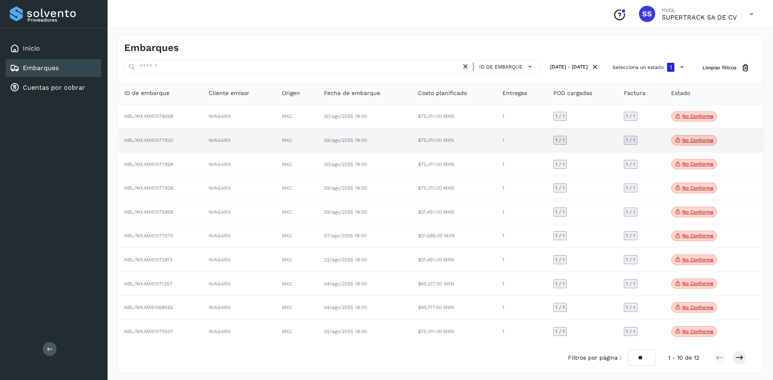
click at [394, 147] on td "29/ago/2025 18:00" at bounding box center [364, 140] width 94 height 24
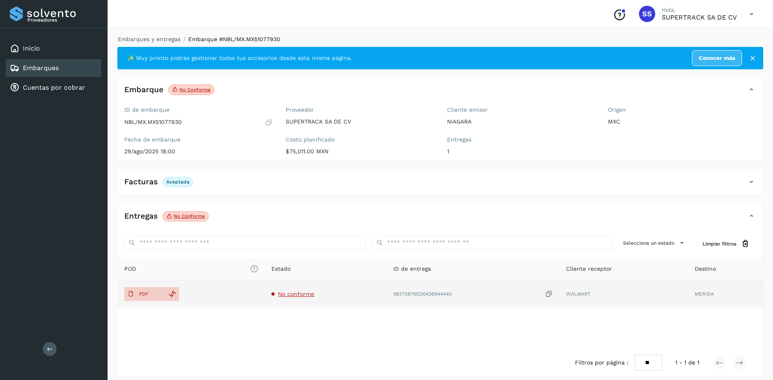
drag, startPoint x: 295, startPoint y: 288, endPoint x: 299, endPoint y: 296, distance: 9.1
click at [295, 290] on td "No conforme" at bounding box center [325, 293] width 121 height 27
click at [299, 296] on span "No conforme" at bounding box center [296, 293] width 36 height 7
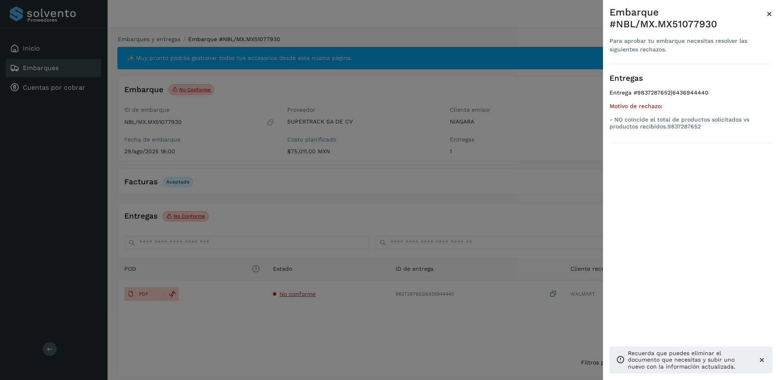
click at [299, 296] on div at bounding box center [389, 190] width 779 height 380
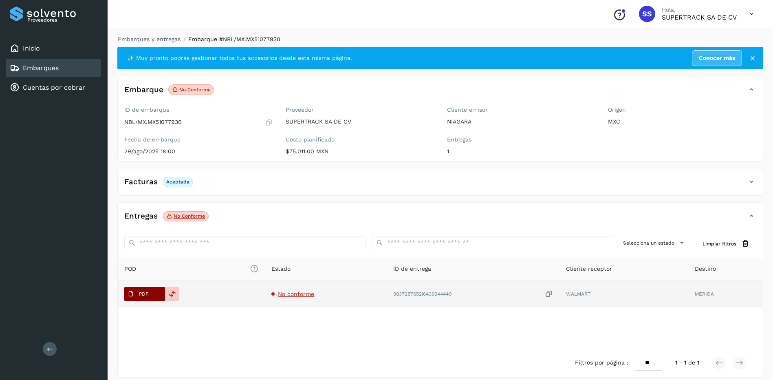
click at [147, 295] on p "PDF" at bounding box center [143, 294] width 9 height 6
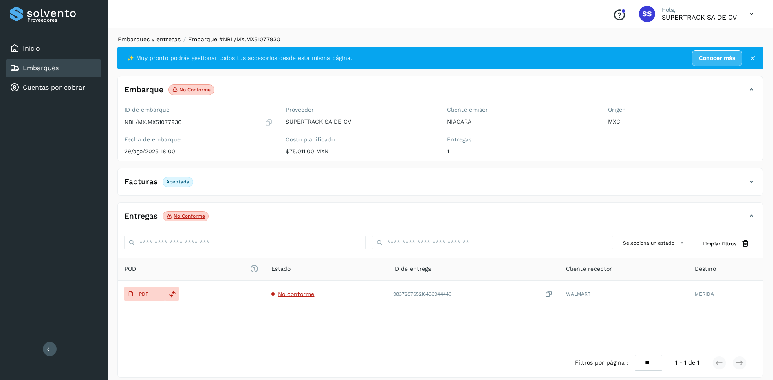
click at [147, 37] on link "Embarques y entregas" at bounding box center [149, 39] width 63 height 7
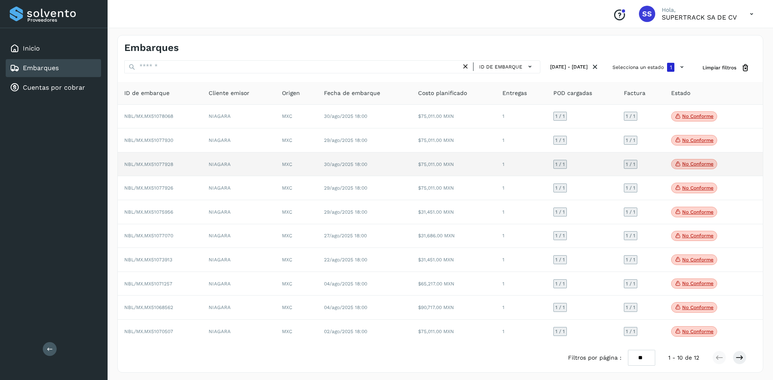
click at [232, 160] on td "NIAGARA" at bounding box center [238, 164] width 73 height 24
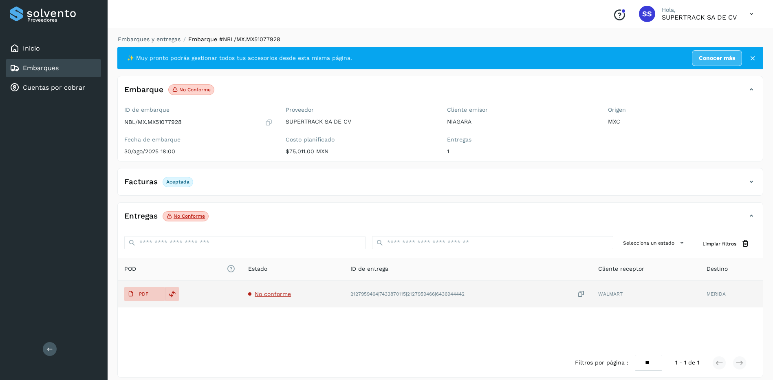
click at [270, 298] on td "No conforme" at bounding box center [293, 293] width 102 height 27
click at [277, 296] on span "No conforme" at bounding box center [273, 293] width 36 height 7
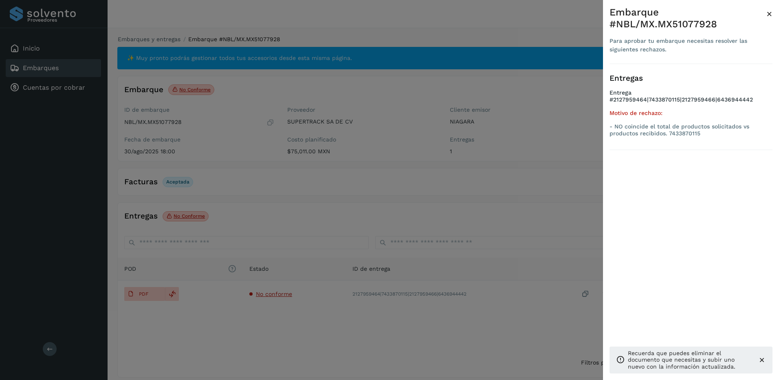
click at [278, 293] on div at bounding box center [389, 190] width 779 height 380
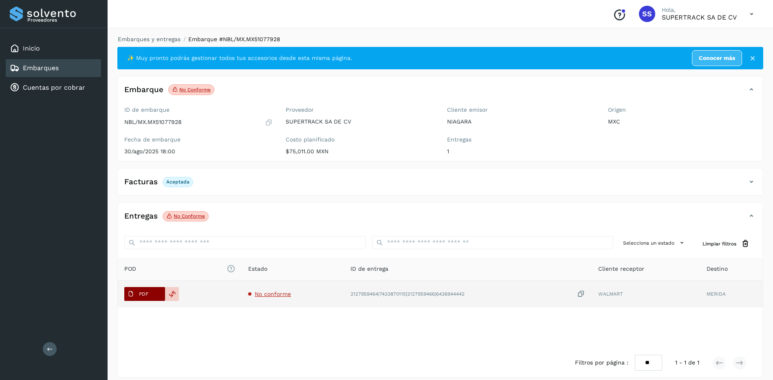
click at [145, 294] on p "PDF" at bounding box center [143, 294] width 9 height 6
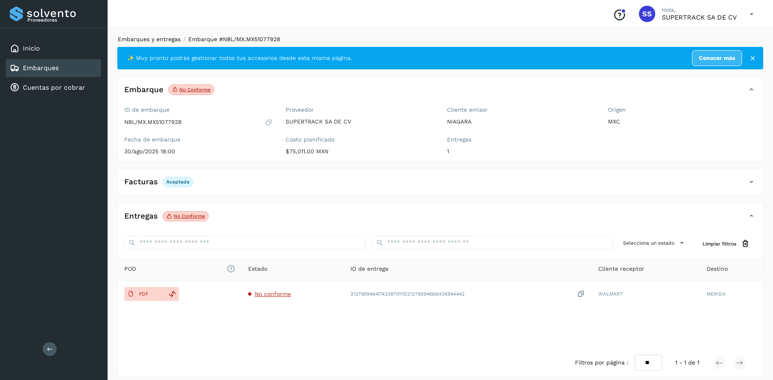
click at [149, 37] on link "Embarques y entregas" at bounding box center [149, 39] width 63 height 7
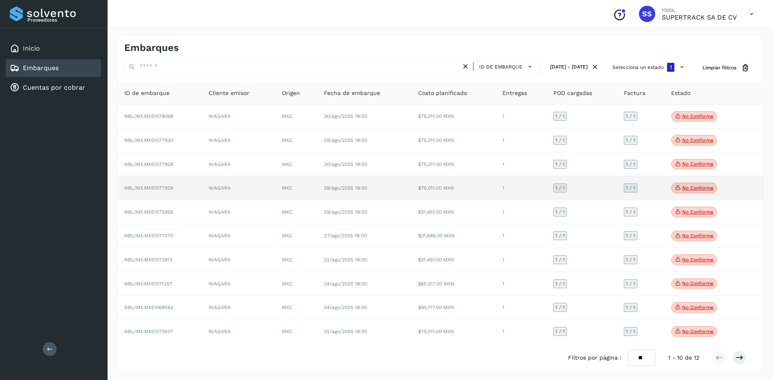
click at [184, 190] on td "NBL/MX.MX51077926" at bounding box center [160, 188] width 84 height 24
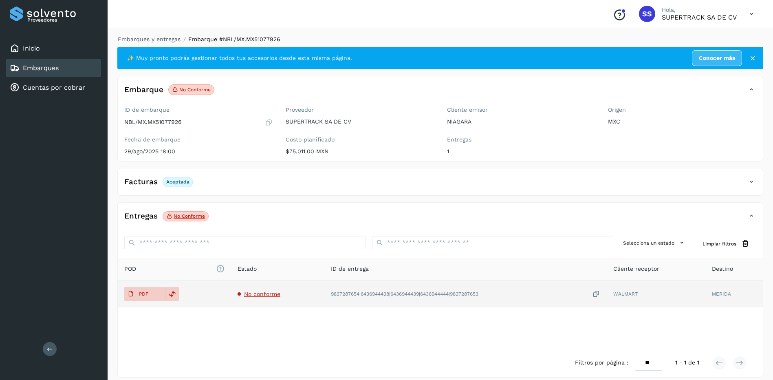
click at [263, 294] on span "No conforme" at bounding box center [262, 293] width 36 height 7
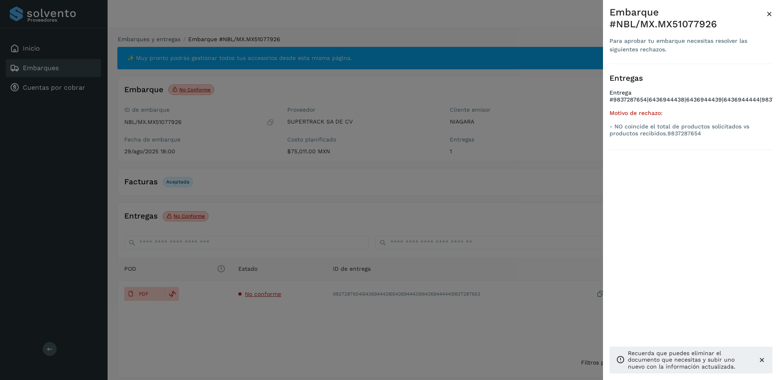
click at [336, 240] on div at bounding box center [389, 190] width 779 height 380
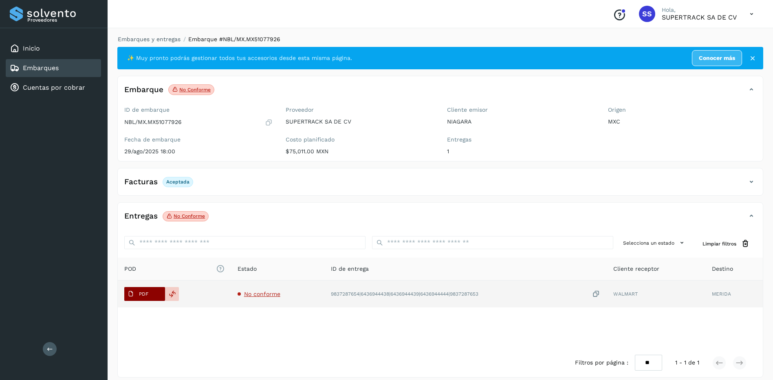
click at [144, 296] on p "PDF" at bounding box center [143, 294] width 9 height 6
click at [152, 296] on button "PDF" at bounding box center [144, 294] width 41 height 14
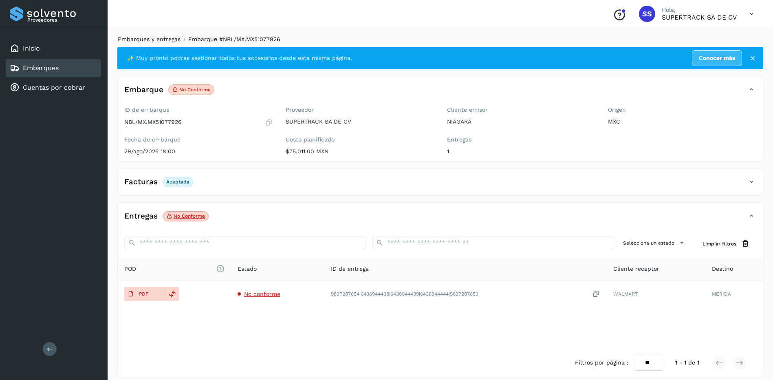
click at [163, 42] on link "Embarques y entregas" at bounding box center [149, 39] width 63 height 7
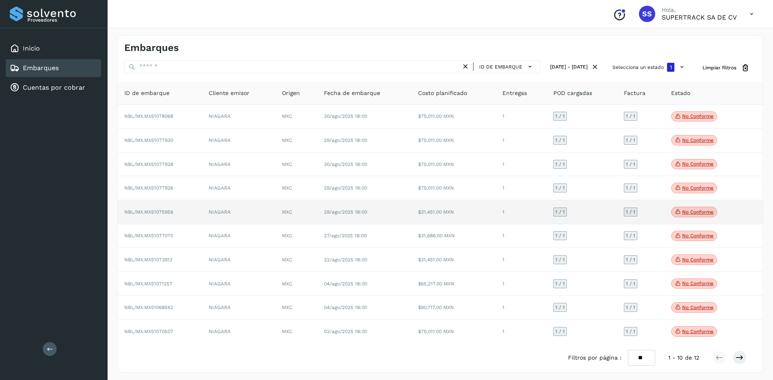
click at [188, 215] on td "NBL/MX.MX51075956" at bounding box center [160, 212] width 84 height 24
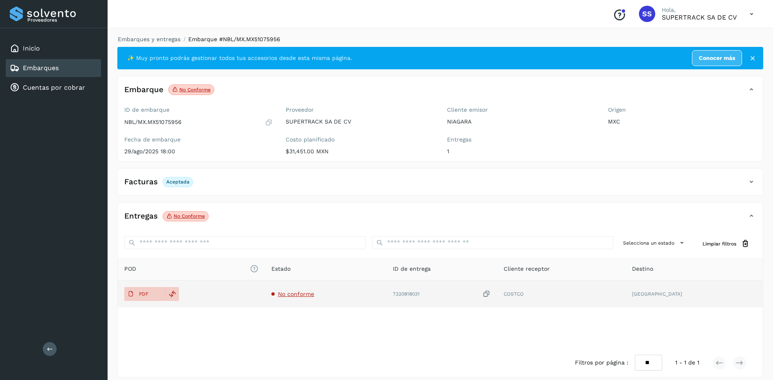
click at [298, 297] on span "No conforme" at bounding box center [296, 293] width 36 height 7
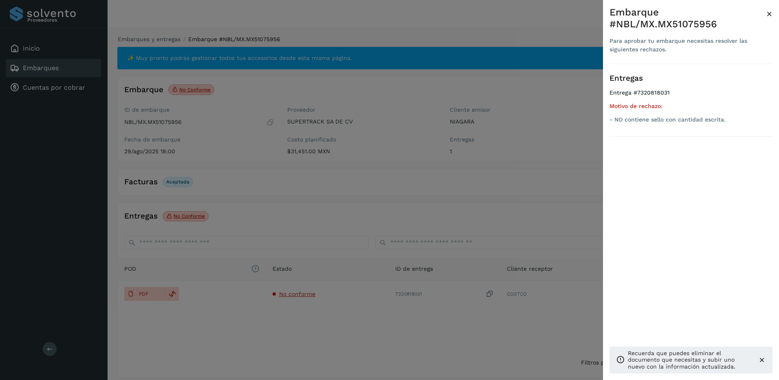
click at [299, 297] on div at bounding box center [389, 190] width 779 height 380
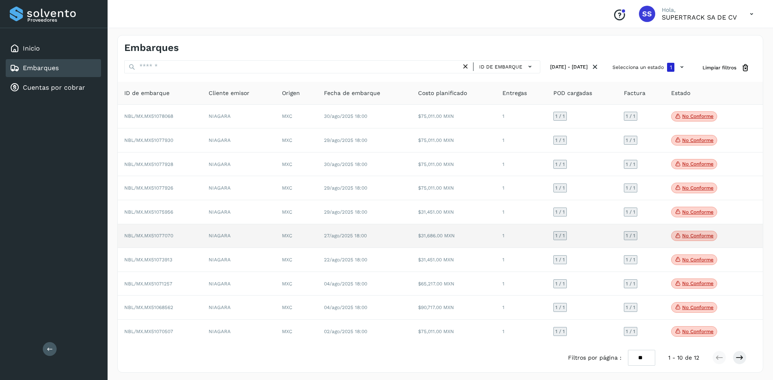
click at [186, 236] on td "NBL/MX.MX51077070" at bounding box center [160, 236] width 84 height 24
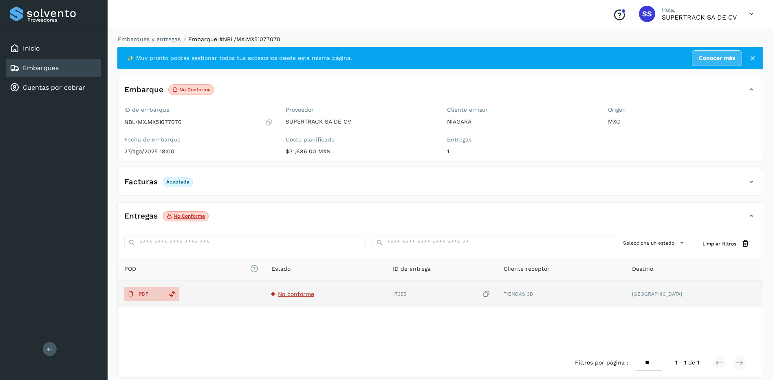
click at [314, 292] on span "No conforme" at bounding box center [296, 293] width 36 height 7
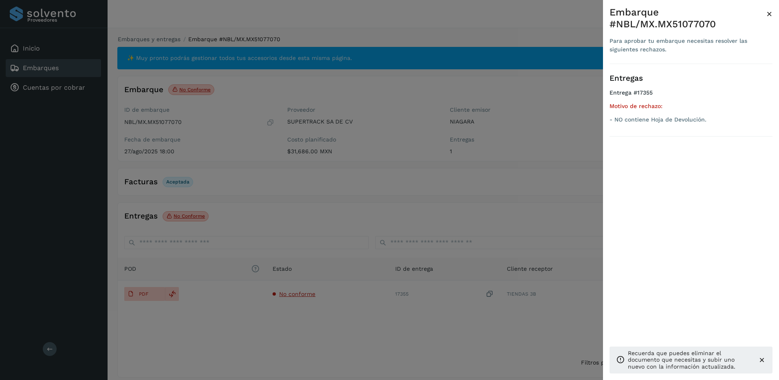
click at [346, 252] on div at bounding box center [389, 190] width 779 height 380
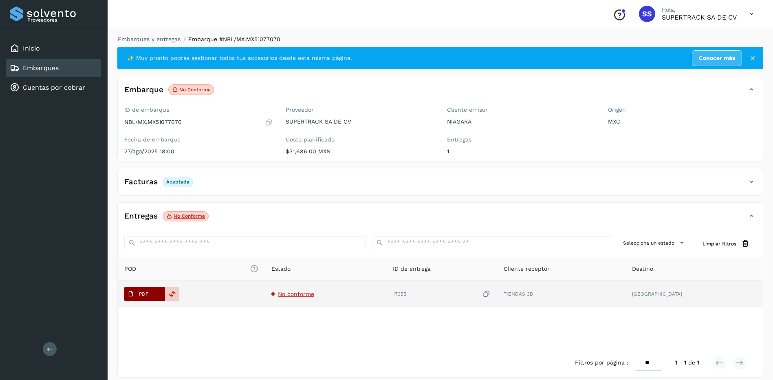
click at [156, 297] on button "PDF" at bounding box center [144, 294] width 41 height 14
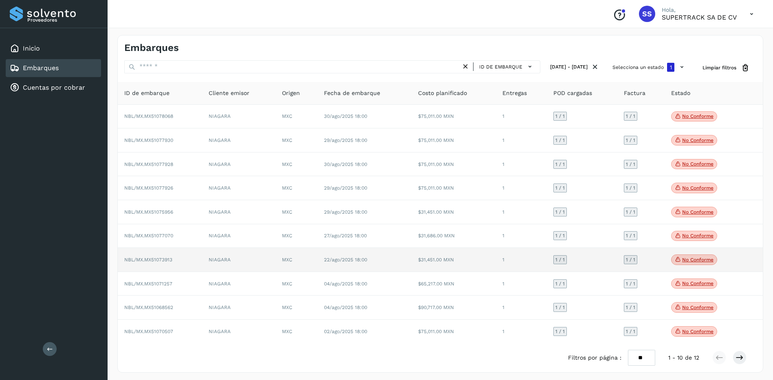
click at [167, 258] on span "NBL/MX.MX51073913" at bounding box center [148, 260] width 48 height 6
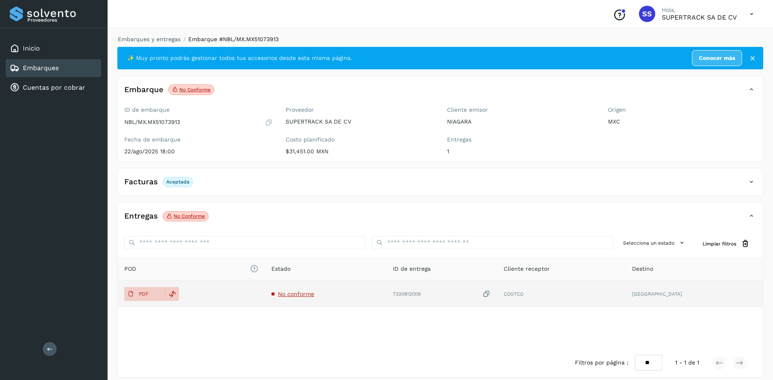
click at [303, 295] on span "No conforme" at bounding box center [296, 293] width 36 height 7
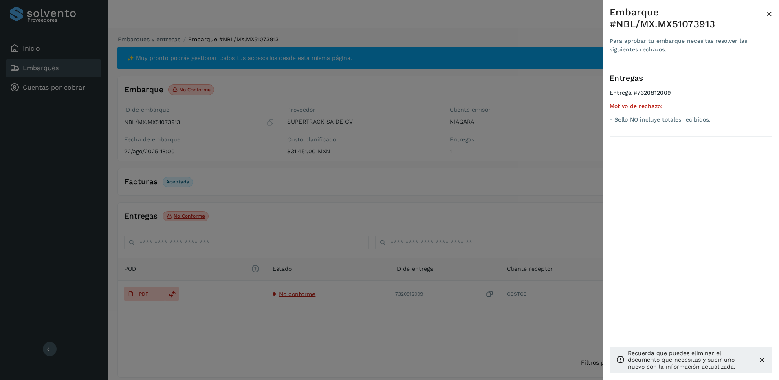
click at [305, 294] on div at bounding box center [389, 190] width 779 height 380
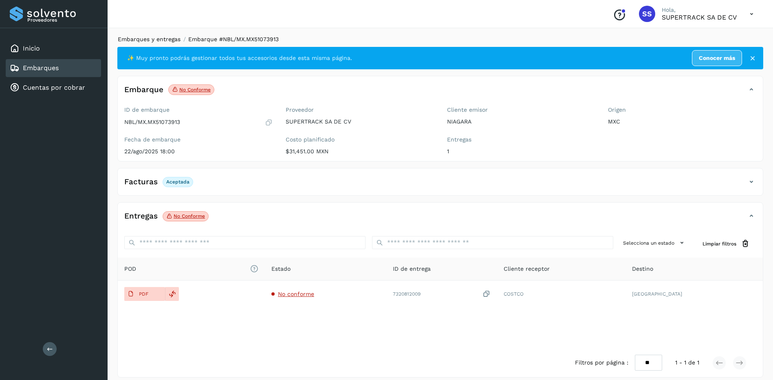
click at [155, 40] on link "Embarques y entregas" at bounding box center [149, 39] width 63 height 7
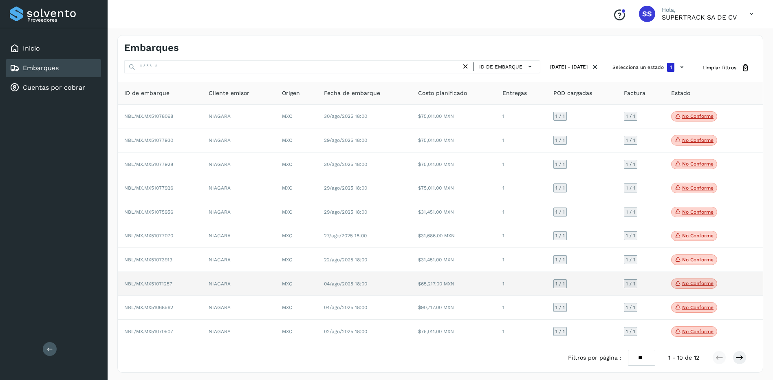
click at [176, 290] on td "NBL/MX.MX51071257" at bounding box center [160, 284] width 84 height 24
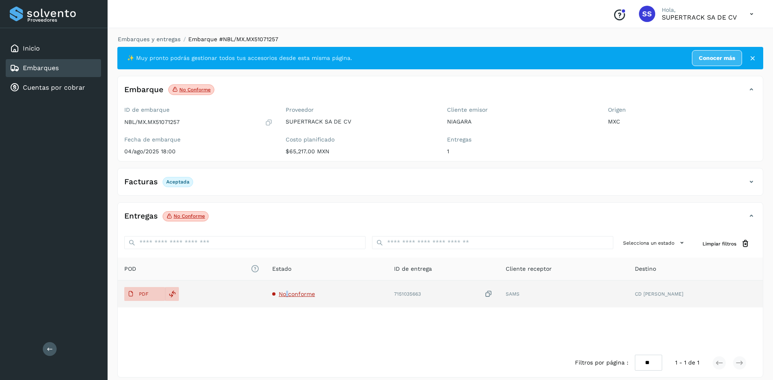
click at [292, 294] on span "No conforme" at bounding box center [297, 293] width 36 height 7
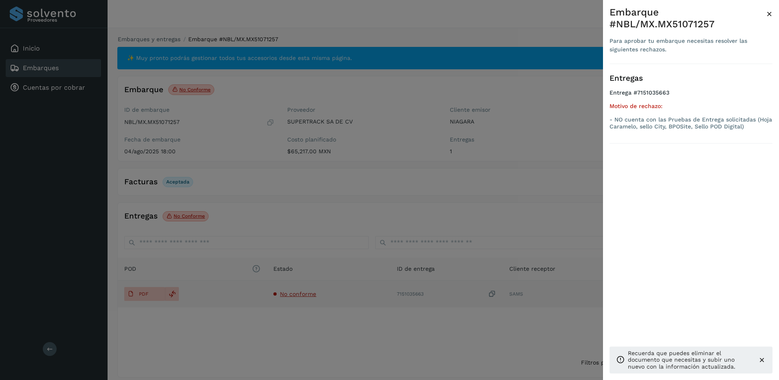
click at [292, 294] on div at bounding box center [389, 190] width 779 height 380
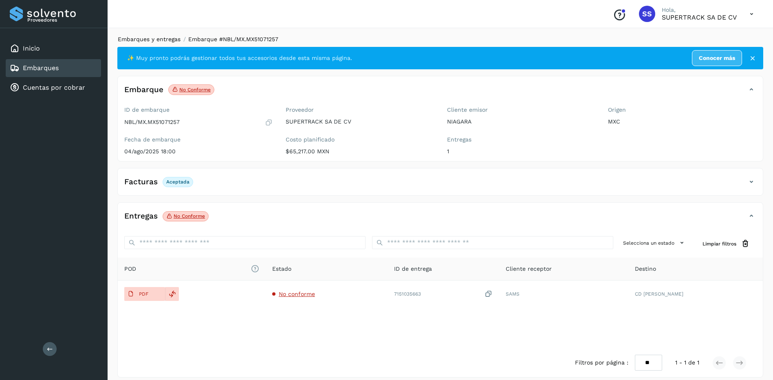
click at [152, 38] on link "Embarques y entregas" at bounding box center [149, 39] width 63 height 7
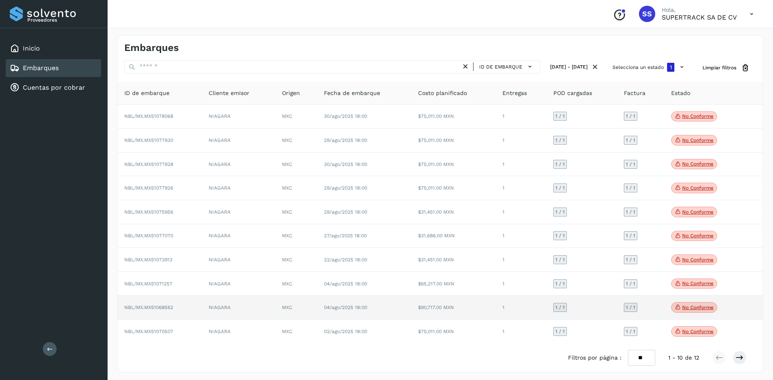
click at [191, 309] on td "NBL/MX.MX51068562" at bounding box center [160, 307] width 84 height 24
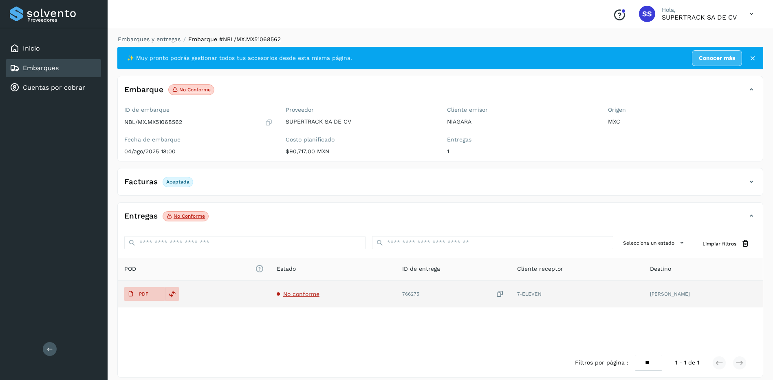
click at [321, 294] on td "No conforme" at bounding box center [332, 293] width 125 height 27
click at [309, 294] on span "No conforme" at bounding box center [301, 293] width 36 height 7
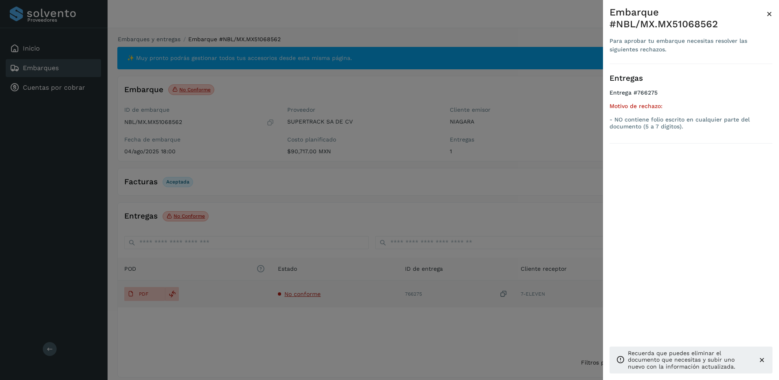
click at [309, 294] on div at bounding box center [389, 190] width 779 height 380
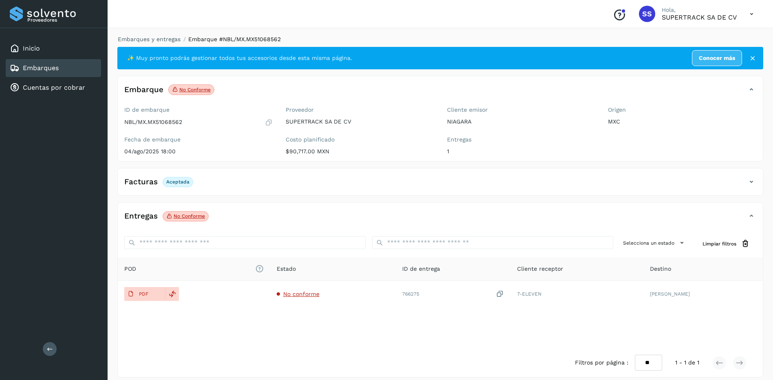
drag, startPoint x: 239, startPoint y: 223, endPoint x: 248, endPoint y: 220, distance: 9.5
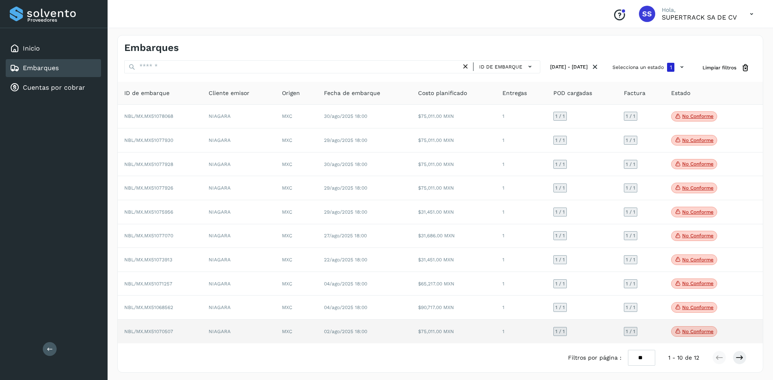
click at [171, 325] on td "NBL/MX.MX51070507" at bounding box center [160, 331] width 84 height 24
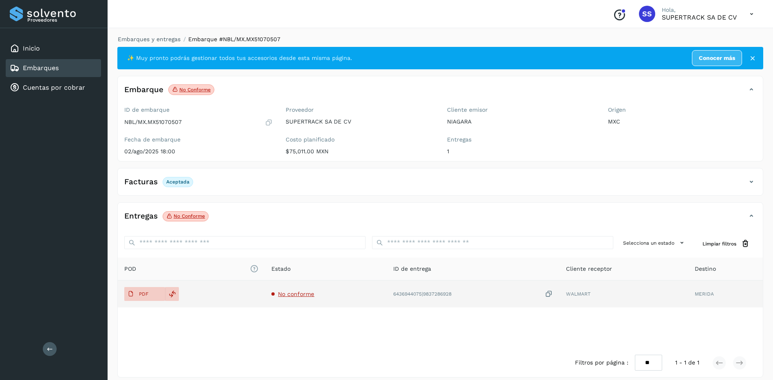
click at [290, 290] on td "No conforme" at bounding box center [325, 293] width 121 height 27
click at [290, 296] on span "No conforme" at bounding box center [296, 293] width 36 height 7
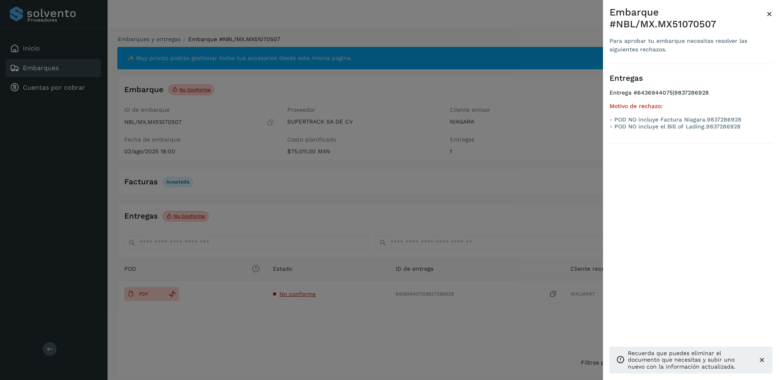
click at [290, 296] on div at bounding box center [389, 190] width 779 height 380
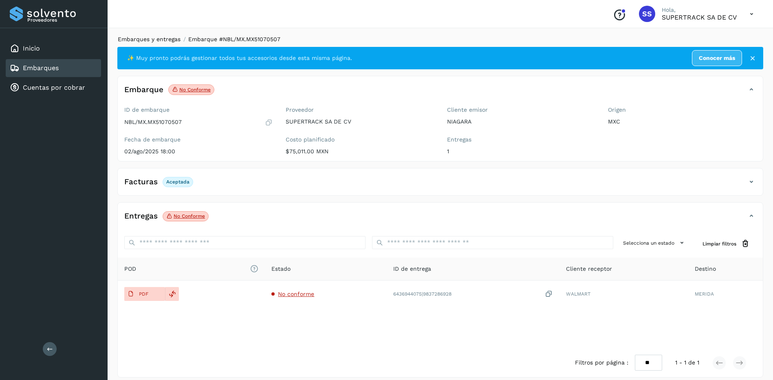
click at [152, 36] on link "Embarques y entregas" at bounding box center [149, 39] width 63 height 7
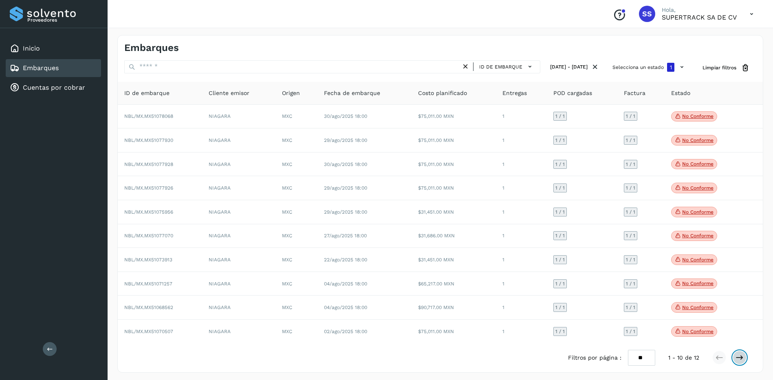
click at [744, 359] on button at bounding box center [739, 357] width 14 height 14
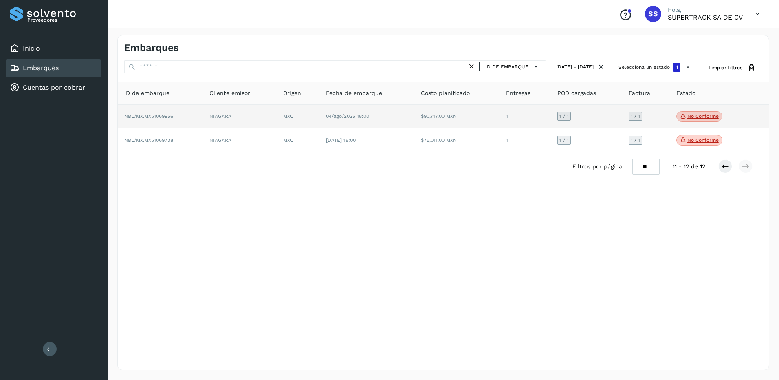
click at [205, 112] on td "NIAGARA" at bounding box center [240, 117] width 74 height 24
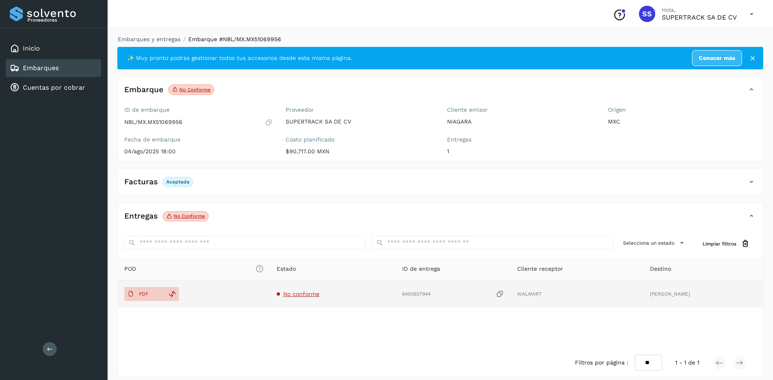
click at [300, 295] on span "No conforme" at bounding box center [301, 293] width 36 height 7
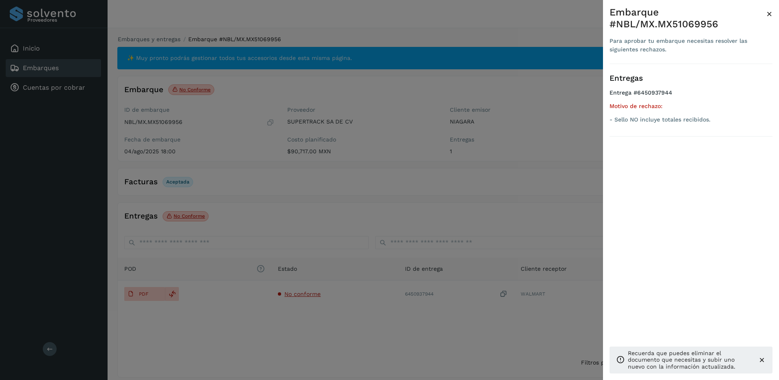
drag, startPoint x: 302, startPoint y: 291, endPoint x: 346, endPoint y: 242, distance: 66.0
click at [302, 291] on div at bounding box center [389, 190] width 779 height 380
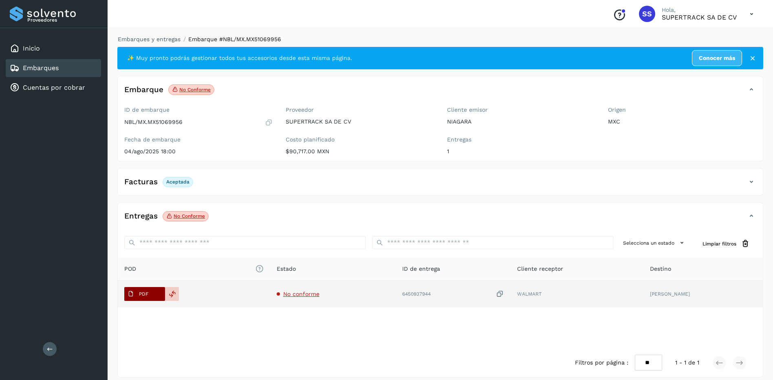
click at [156, 297] on button "PDF" at bounding box center [144, 294] width 41 height 14
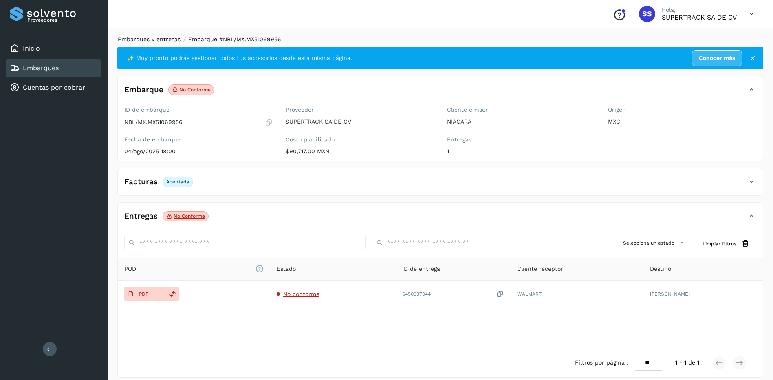
click at [153, 39] on link "Embarques y entregas" at bounding box center [149, 39] width 63 height 7
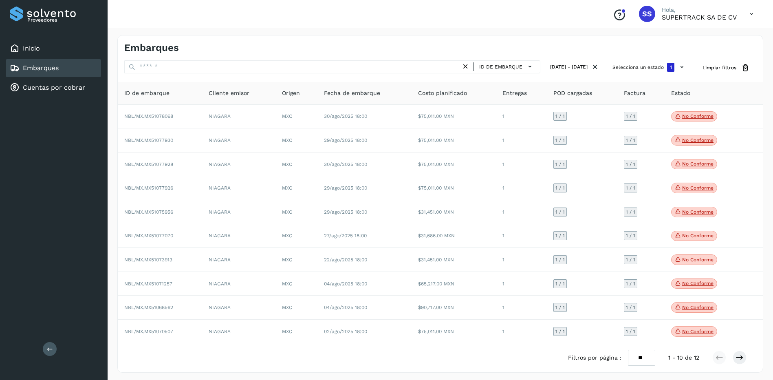
scroll to position [4, 0]
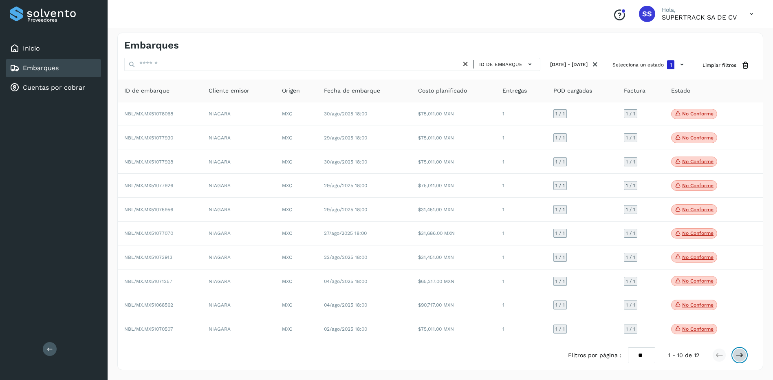
click at [738, 356] on icon at bounding box center [739, 355] width 8 height 8
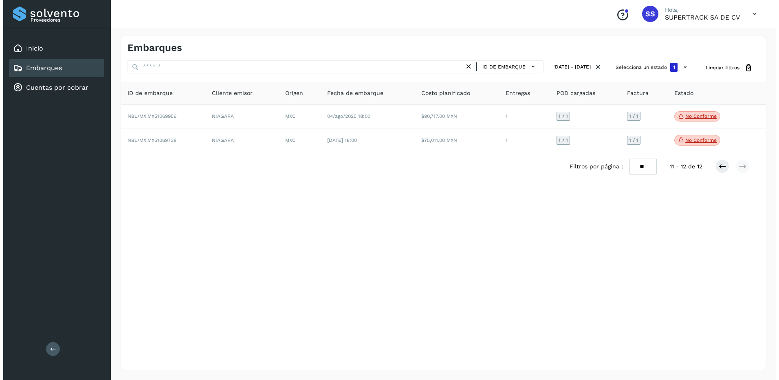
scroll to position [0, 0]
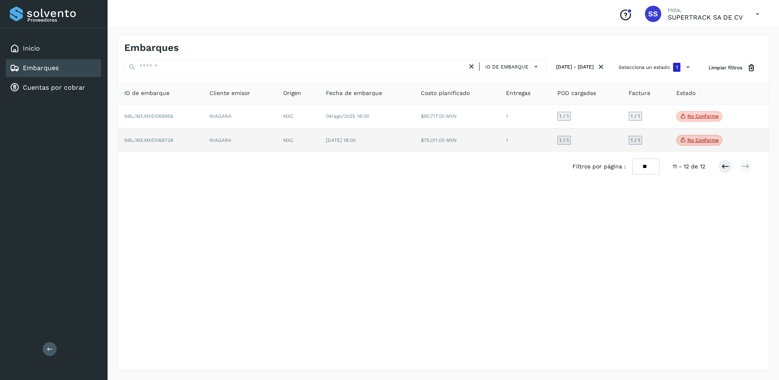
click at [152, 140] on span "NBL/MX.MX51069738" at bounding box center [148, 140] width 49 height 6
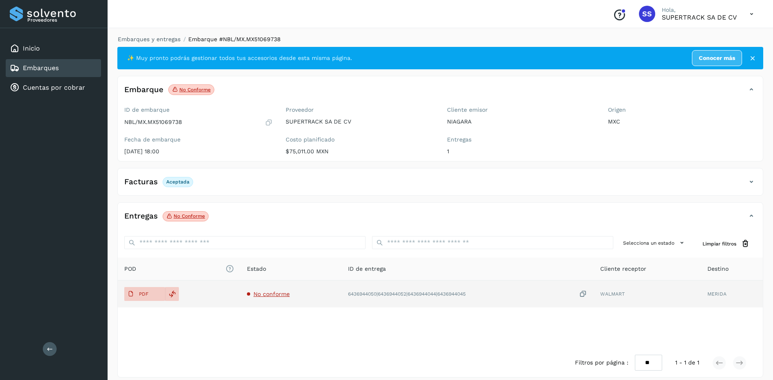
click at [268, 293] on span "No conforme" at bounding box center [271, 293] width 36 height 7
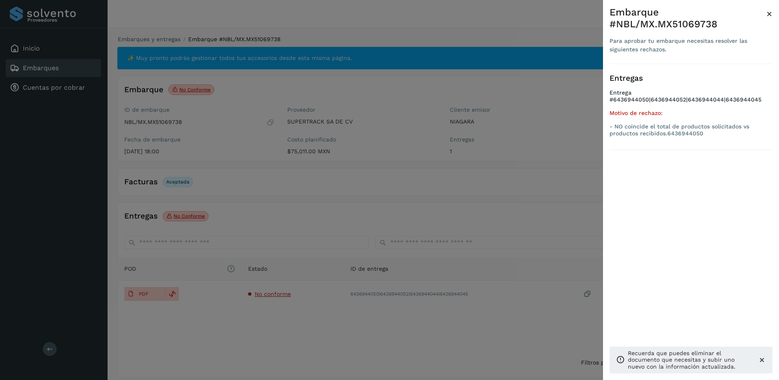
click at [270, 293] on div at bounding box center [389, 190] width 779 height 380
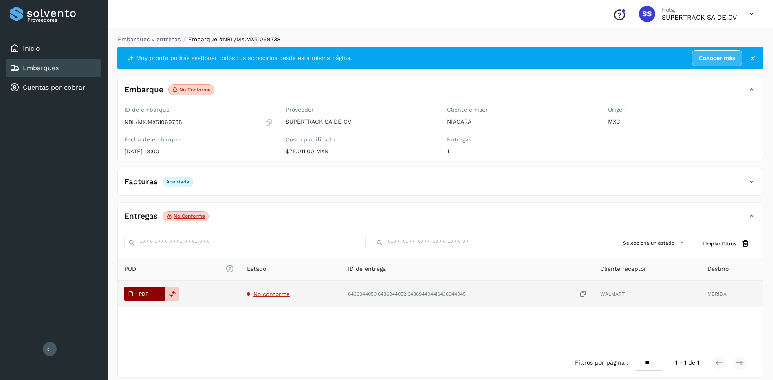
click at [149, 292] on span "PDF" at bounding box center [137, 293] width 27 height 13
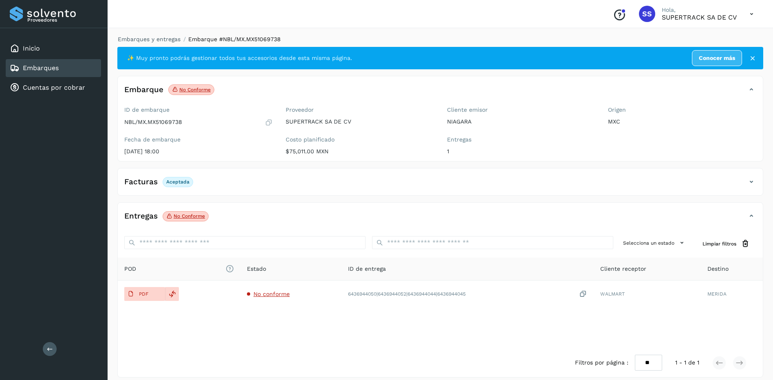
click at [124, 287] on button "PDF" at bounding box center [144, 294] width 41 height 14
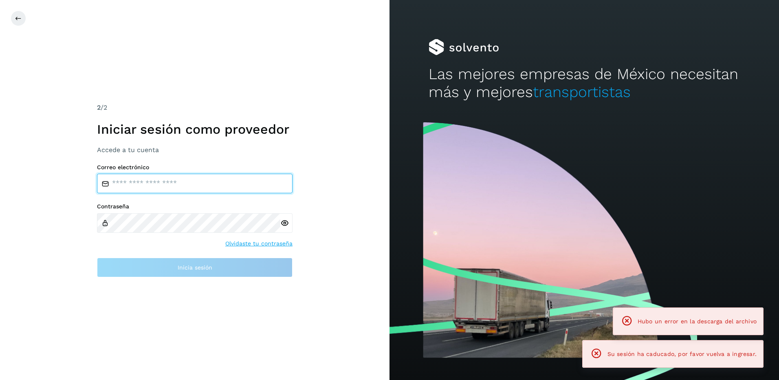
type input "**********"
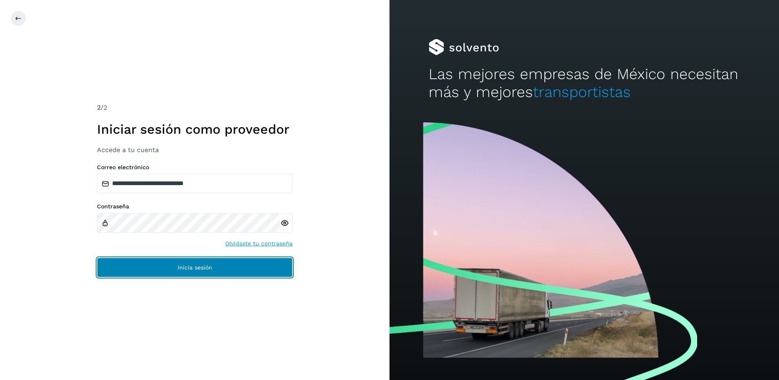
click at [198, 267] on span "Inicia sesión" at bounding box center [195, 267] width 35 height 6
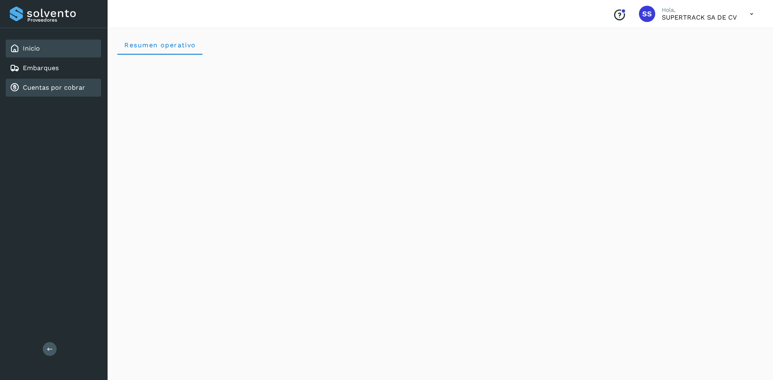
click at [48, 82] on div "Cuentas por cobrar" at bounding box center [53, 88] width 95 height 18
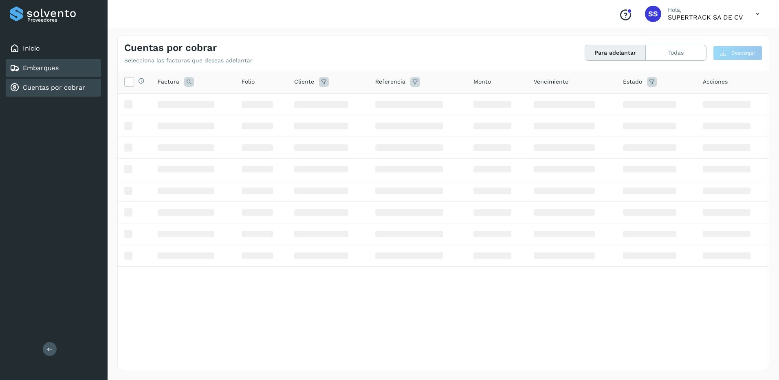
click at [50, 64] on link "Embarques" at bounding box center [41, 68] width 36 height 8
